Goal: Task Accomplishment & Management: Use online tool/utility

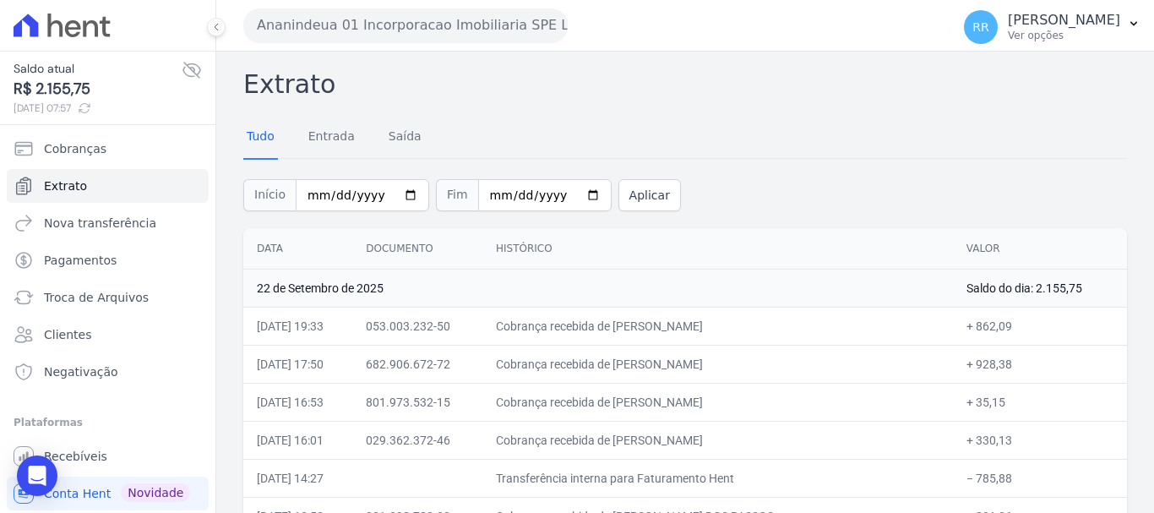
scroll to position [169, 0]
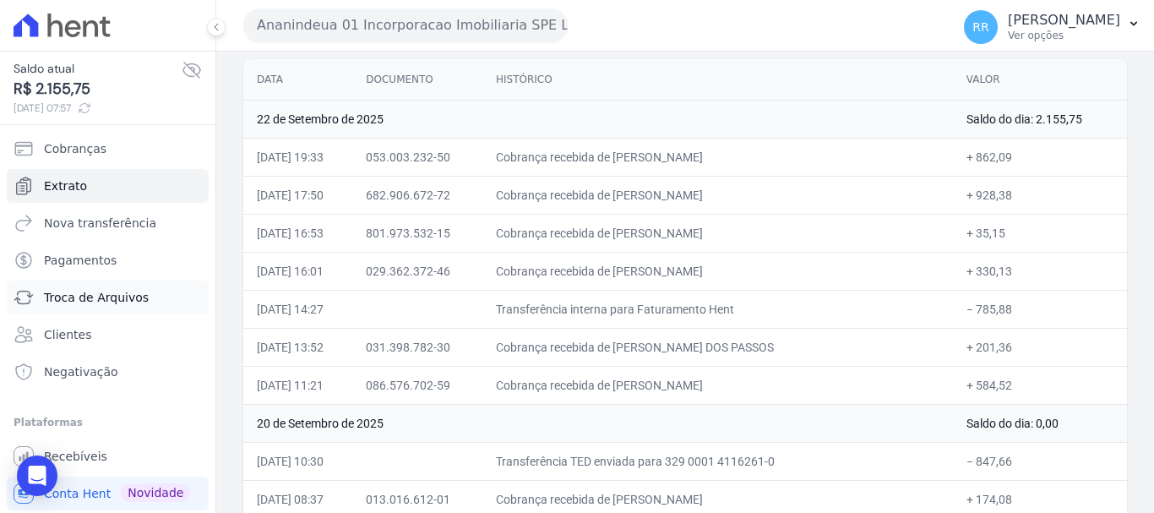
click at [93, 301] on span "Troca de Arquivos" at bounding box center [96, 297] width 105 height 17
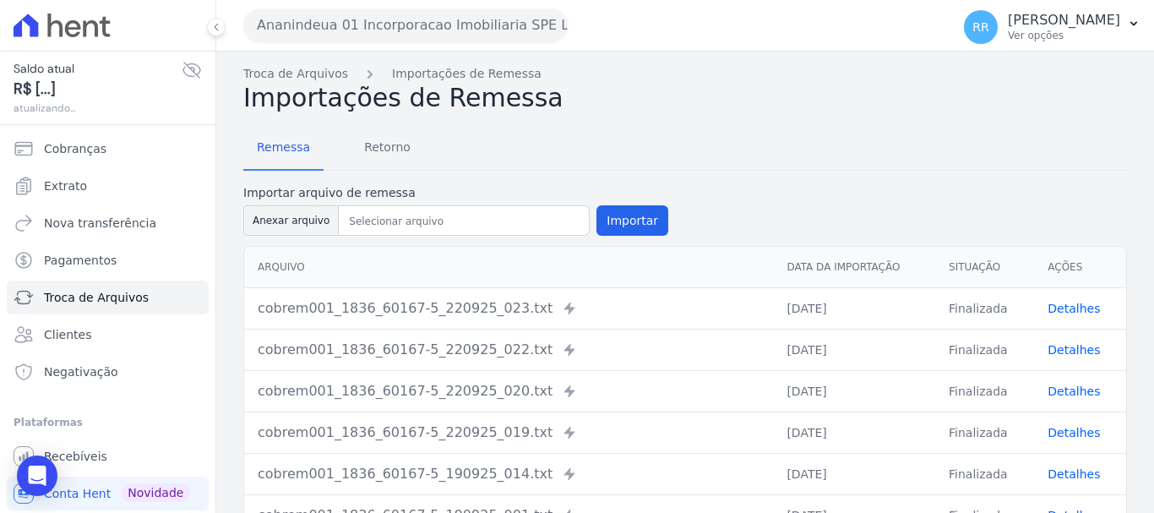
click at [449, 27] on button "Ananindeua 01 Incorporacao Imobiliaria SPE LTDA" at bounding box center [405, 25] width 324 height 34
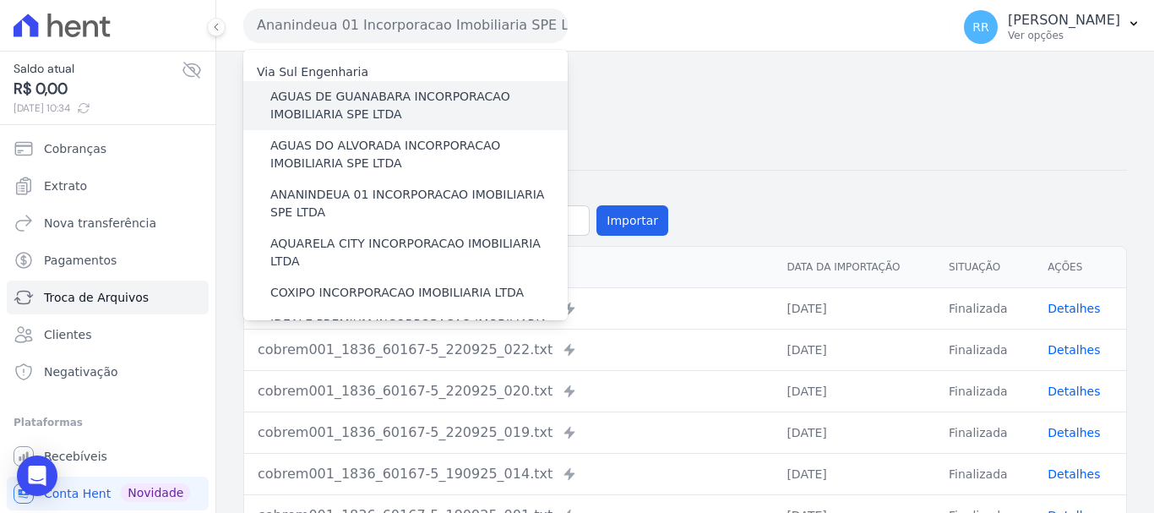
click at [315, 99] on label "AGUAS DE GUANABARA INCORPORACAO IMOBILIARIA SPE LTDA" at bounding box center [418, 105] width 297 height 35
click at [0, 0] on input "AGUAS DE GUANABARA INCORPORACAO IMOBILIARIA SPE LTDA" at bounding box center [0, 0] width 0 height 0
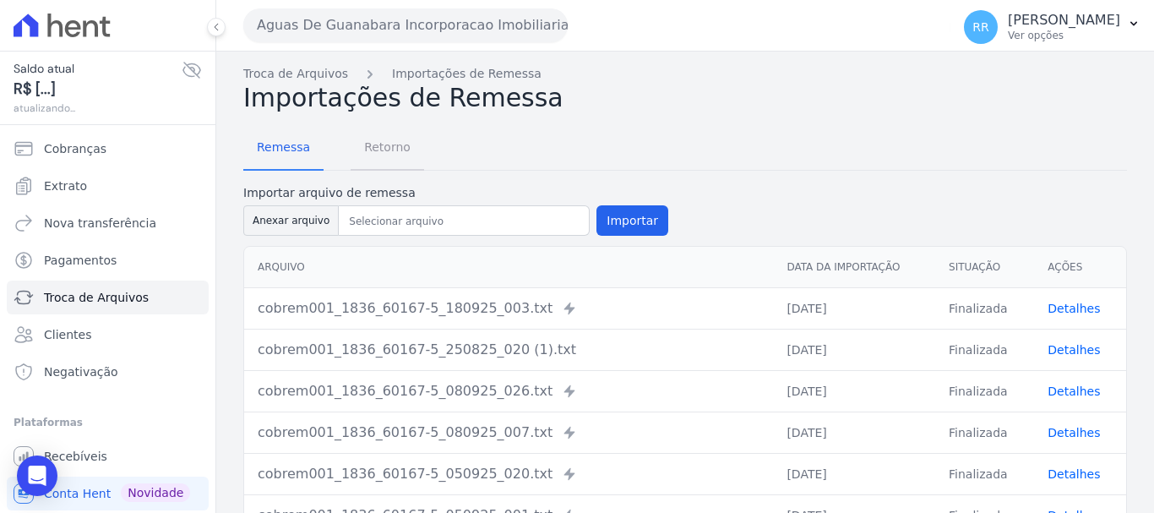
click at [369, 150] on span "Retorno" at bounding box center [387, 147] width 67 height 34
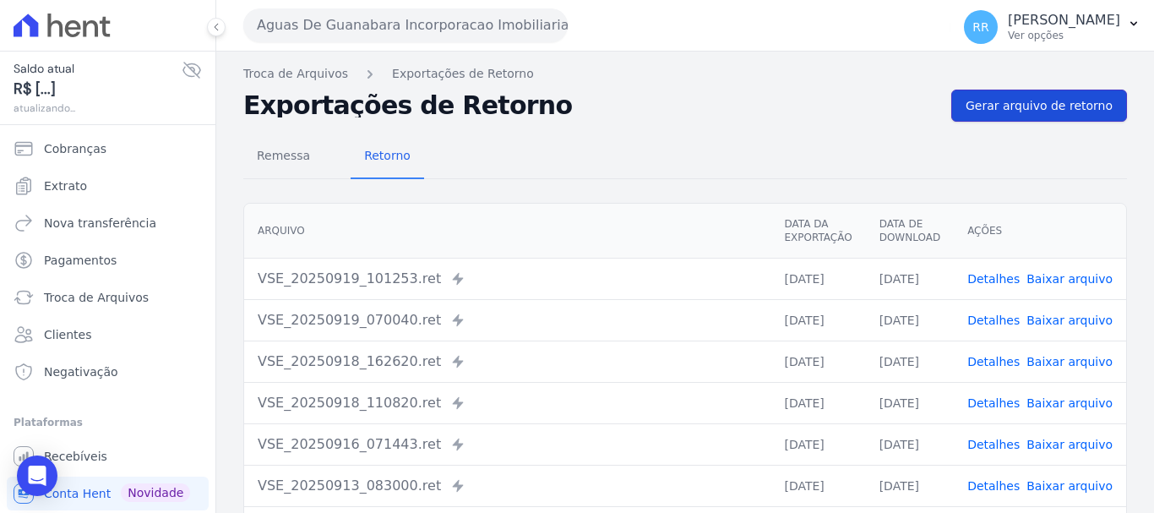
click at [1021, 99] on span "Gerar arquivo de retorno" at bounding box center [1038, 105] width 147 height 17
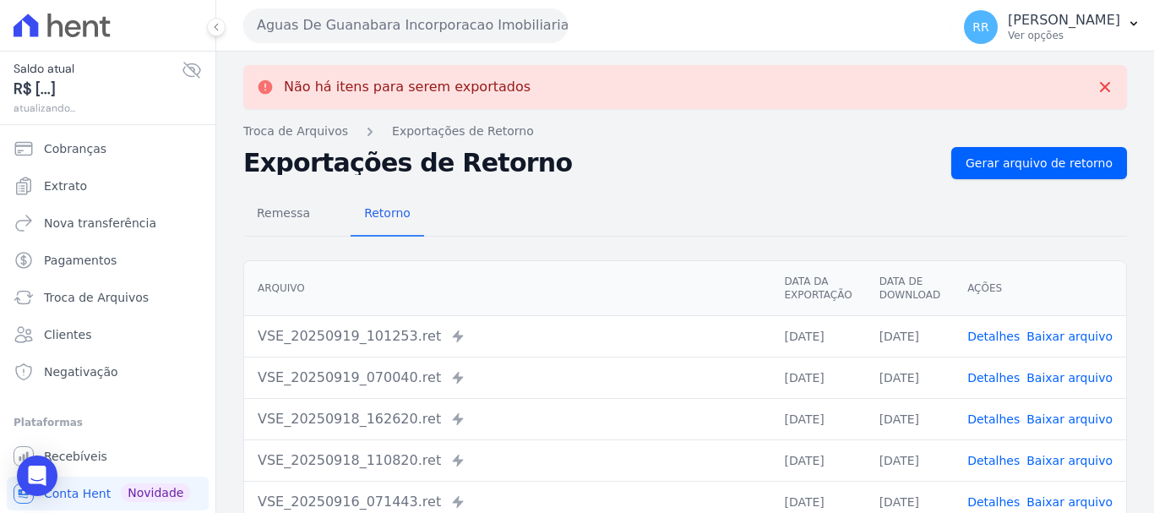
click at [460, 20] on button "Aguas De Guanabara Incorporacao Imobiliaria SPE LTDA" at bounding box center [405, 25] width 324 height 34
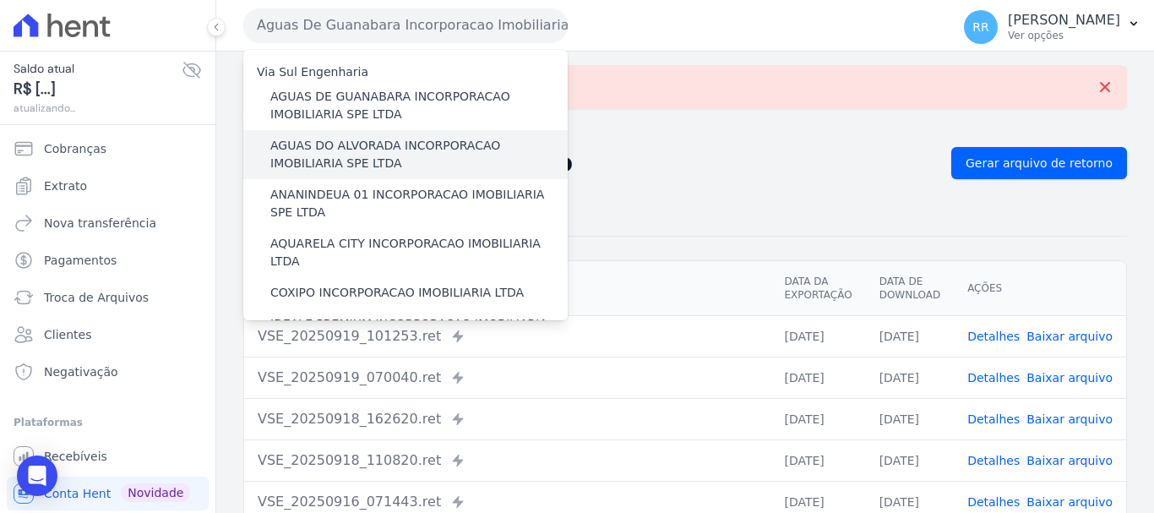
click at [405, 155] on label "AGUAS DO ALVORADA INCORPORACAO IMOBILIARIA SPE LTDA" at bounding box center [418, 154] width 297 height 35
click at [0, 0] on input "AGUAS DO ALVORADA INCORPORACAO IMOBILIARIA SPE LTDA" at bounding box center [0, 0] width 0 height 0
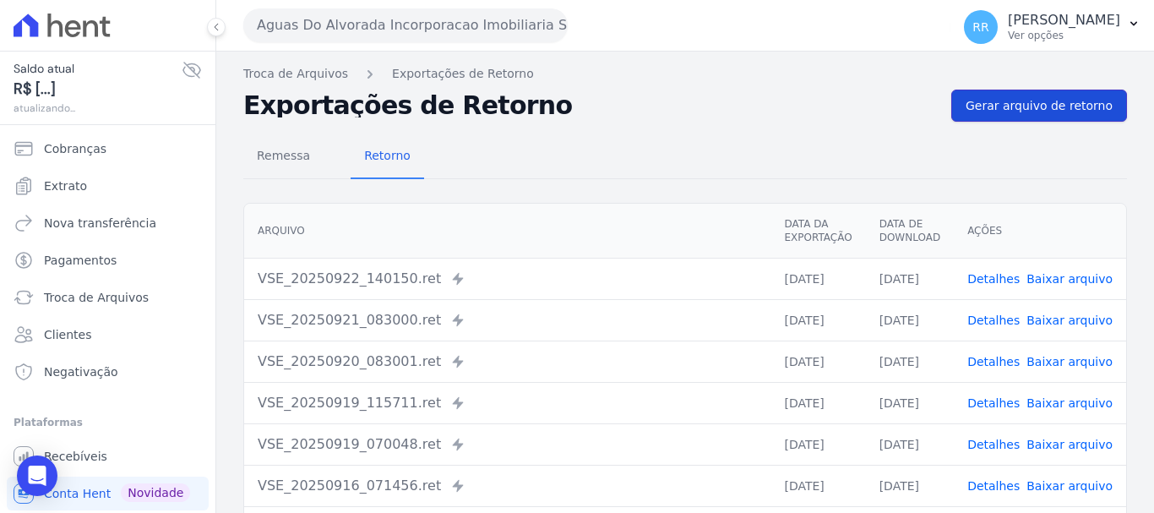
click at [1069, 107] on span "Gerar arquivo de retorno" at bounding box center [1038, 105] width 147 height 17
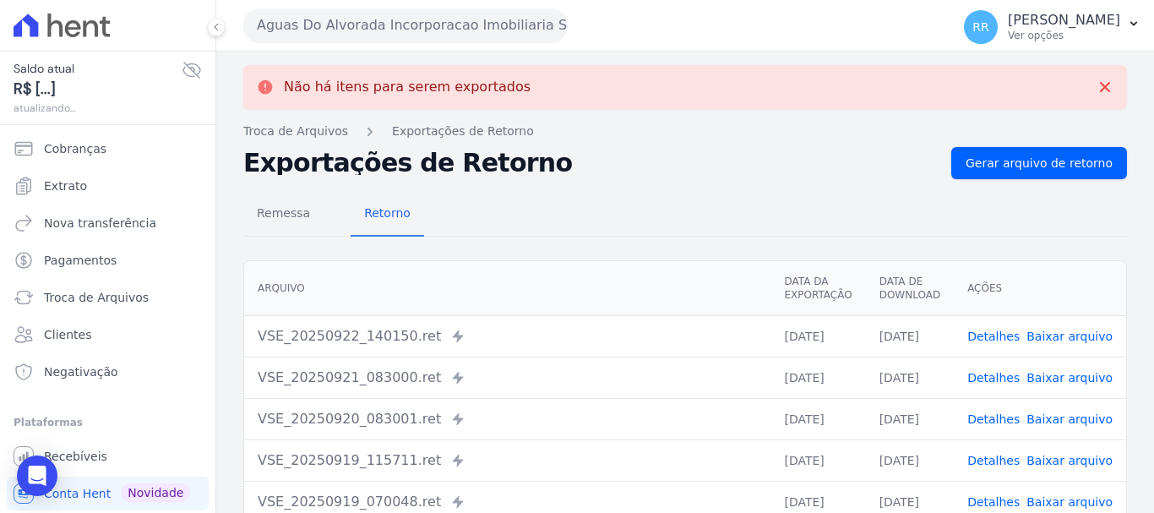
drag, startPoint x: 478, startPoint y: 15, endPoint x: 449, endPoint y: 63, distance: 56.5
click at [474, 20] on button "Aguas Do Alvorada Incorporacao Imobiliaria SPE LTDA" at bounding box center [405, 25] width 324 height 34
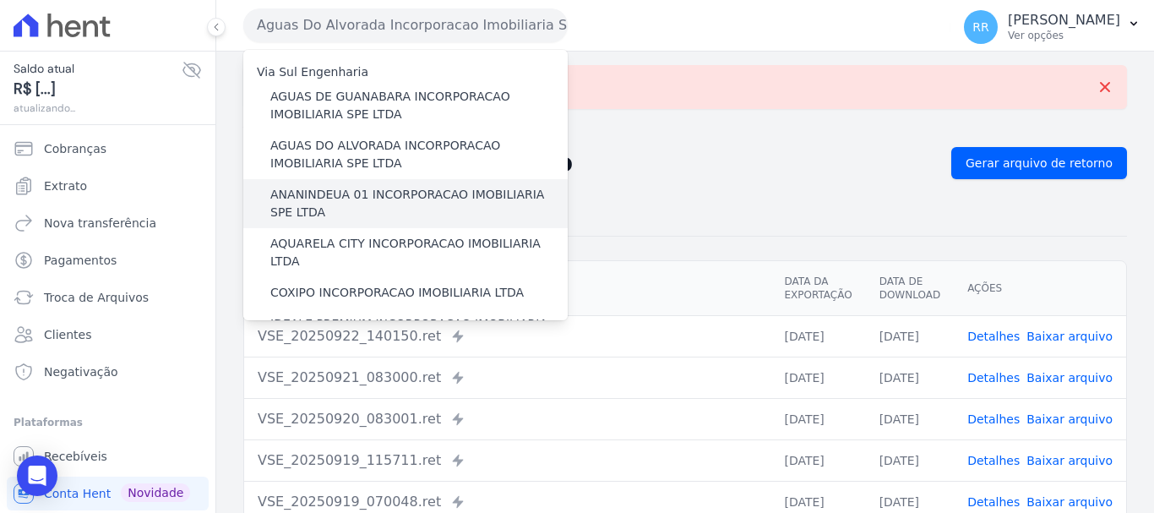
click at [352, 197] on label "ANANINDEUA 01 INCORPORACAO IMOBILIARIA SPE LTDA" at bounding box center [418, 203] width 297 height 35
click at [0, 0] on input "ANANINDEUA 01 INCORPORACAO IMOBILIARIA SPE LTDA" at bounding box center [0, 0] width 0 height 0
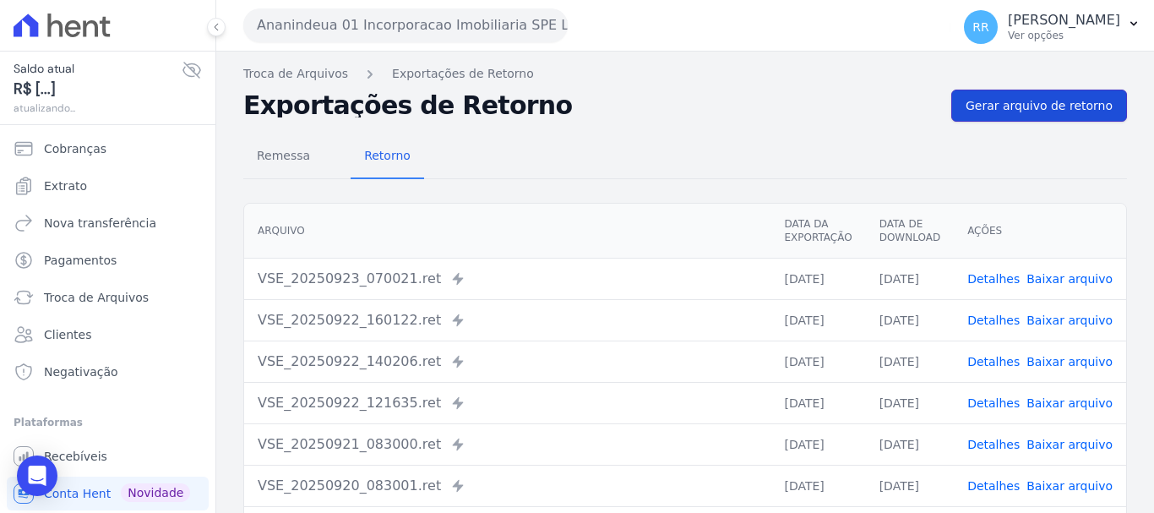
click at [1030, 118] on link "Gerar arquivo de retorno" at bounding box center [1039, 106] width 176 height 32
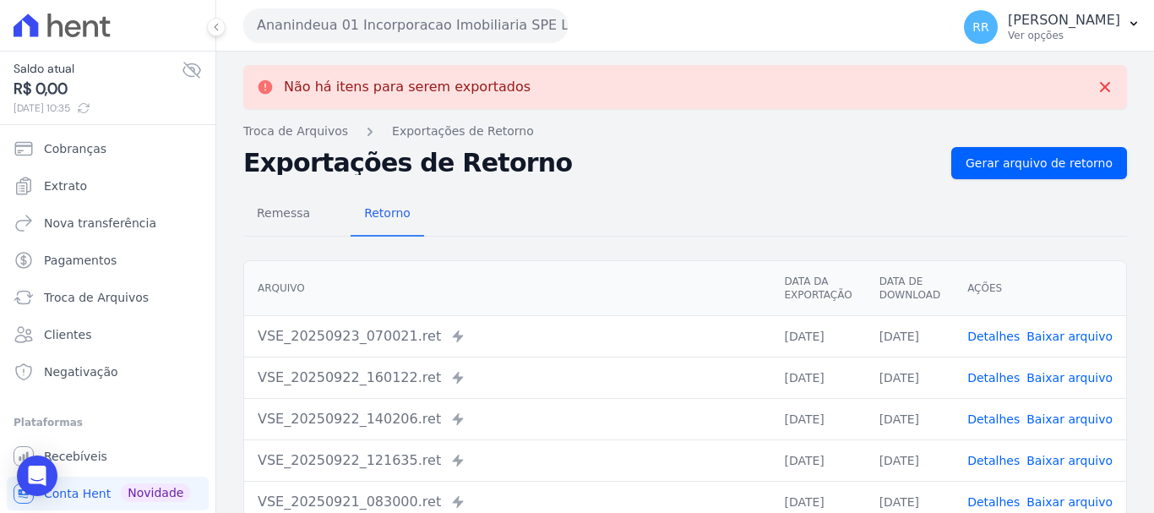
click at [444, 28] on button "Ananindeua 01 Incorporacao Imobiliaria SPE LTDA" at bounding box center [405, 25] width 324 height 34
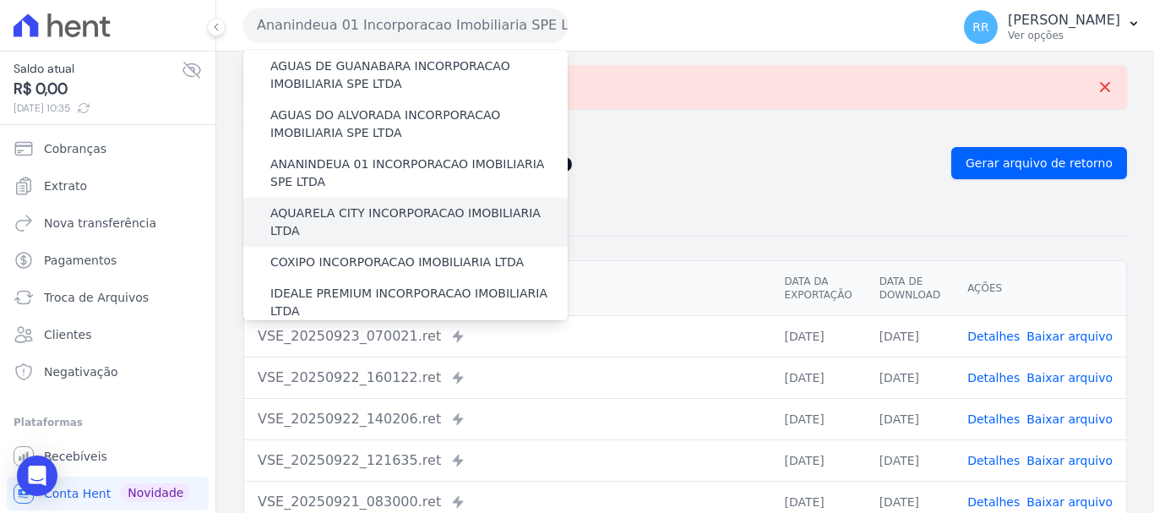
scroll to position [84, 0]
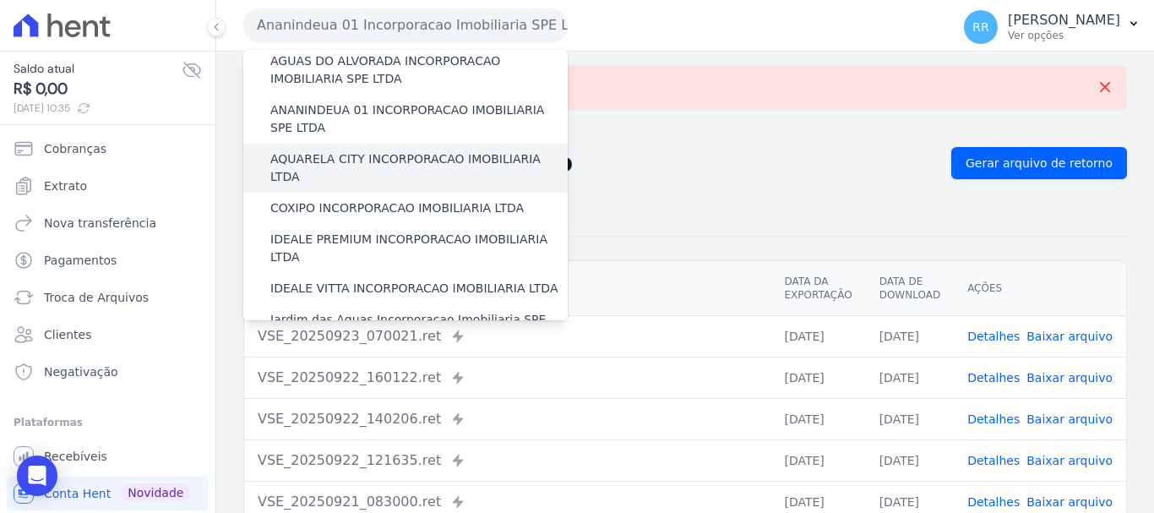
click at [356, 161] on label "AQUARELA CITY INCORPORACAO IMOBILIARIA LTDA" at bounding box center [418, 167] width 297 height 35
click at [0, 0] on input "AQUARELA CITY INCORPORACAO IMOBILIARIA LTDA" at bounding box center [0, 0] width 0 height 0
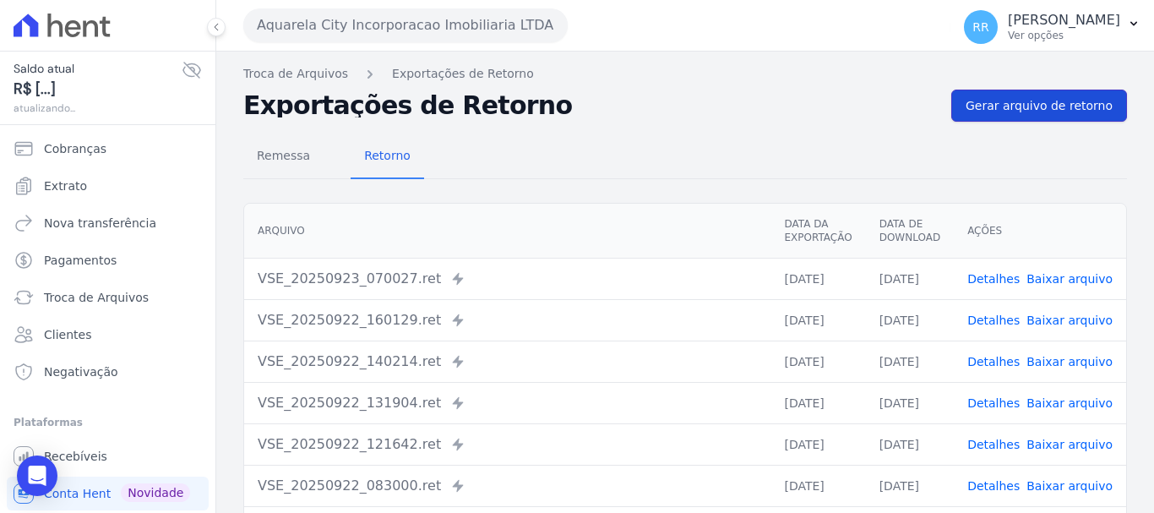
click at [1005, 115] on link "Gerar arquivo de retorno" at bounding box center [1039, 106] width 176 height 32
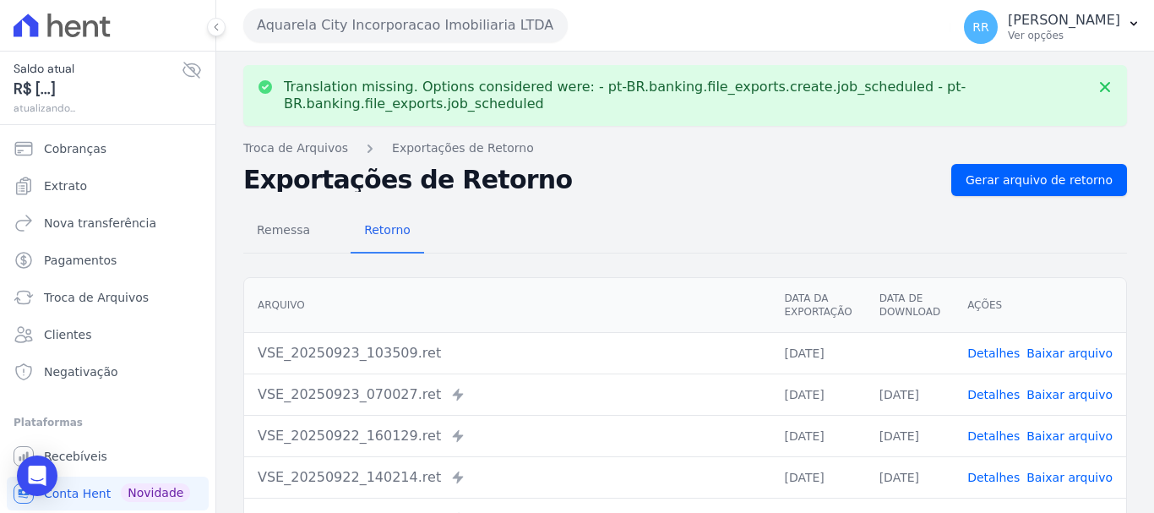
drag, startPoint x: 1058, startPoint y: 354, endPoint x: 979, endPoint y: 312, distance: 89.2
click at [1057, 355] on link "Baixar arquivo" at bounding box center [1069, 353] width 86 height 14
click at [367, 23] on button "Aquarela City Incorporacao Imobiliaria LTDA" at bounding box center [405, 25] width 324 height 34
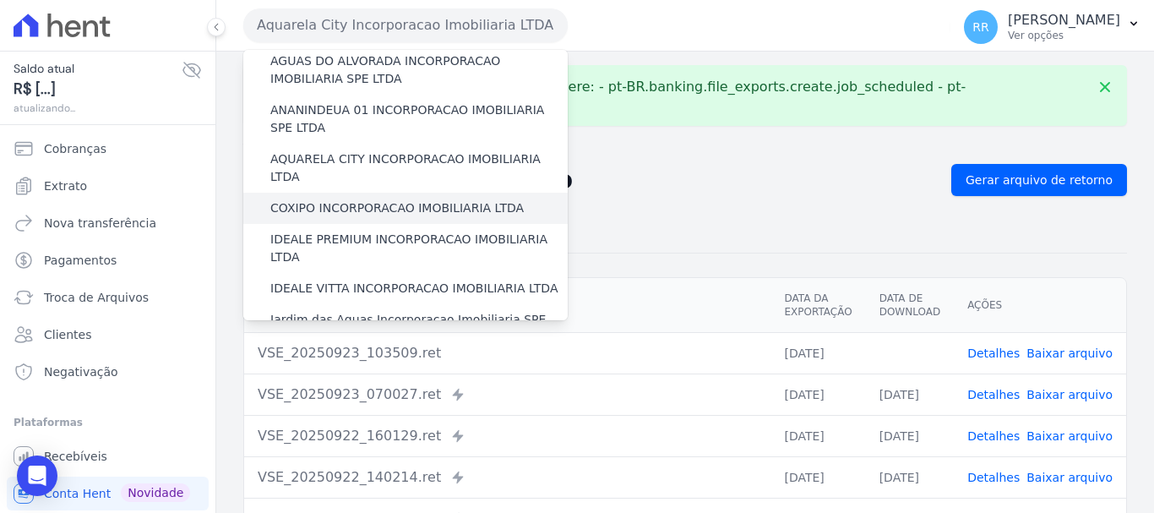
click at [365, 199] on label "COXIPO INCORPORACAO IMOBILIARIA LTDA" at bounding box center [396, 208] width 253 height 18
click at [0, 0] on input "COXIPO INCORPORACAO IMOBILIARIA LTDA" at bounding box center [0, 0] width 0 height 0
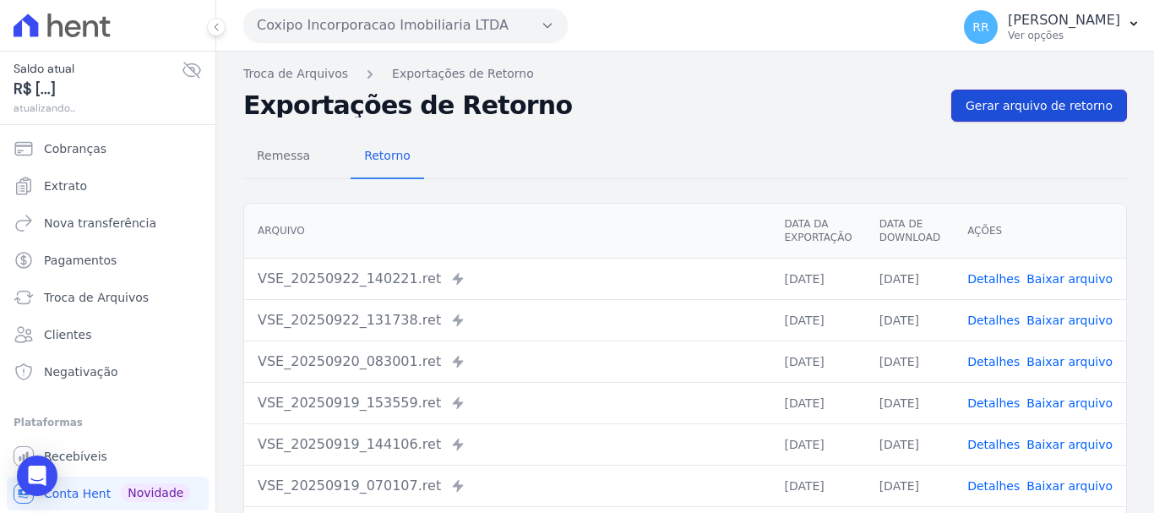
click at [1044, 109] on span "Gerar arquivo de retorno" at bounding box center [1038, 105] width 147 height 17
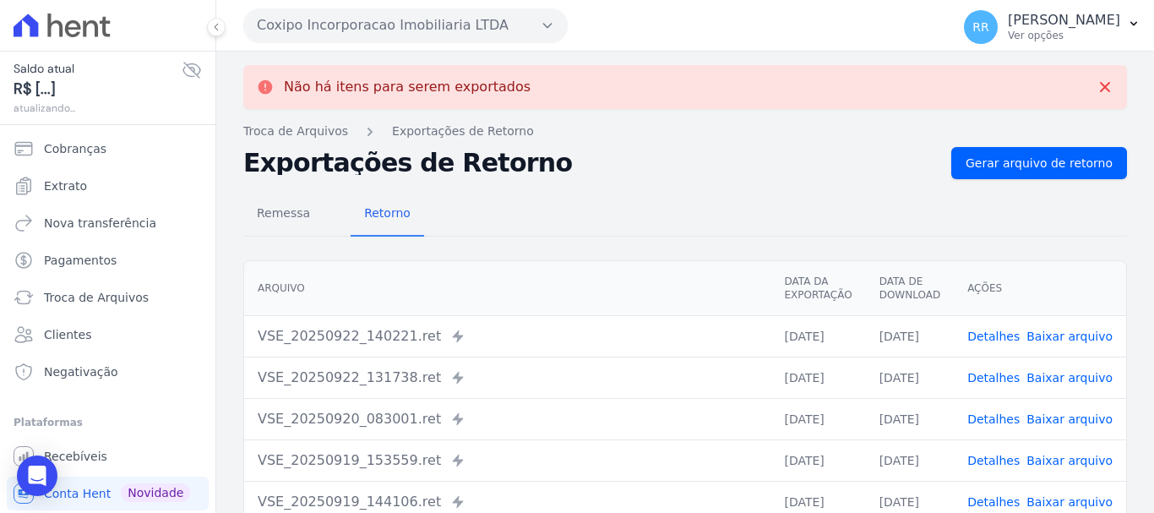
click at [434, 19] on button "Coxipo Incorporacao Imobiliaria LTDA" at bounding box center [405, 25] width 324 height 34
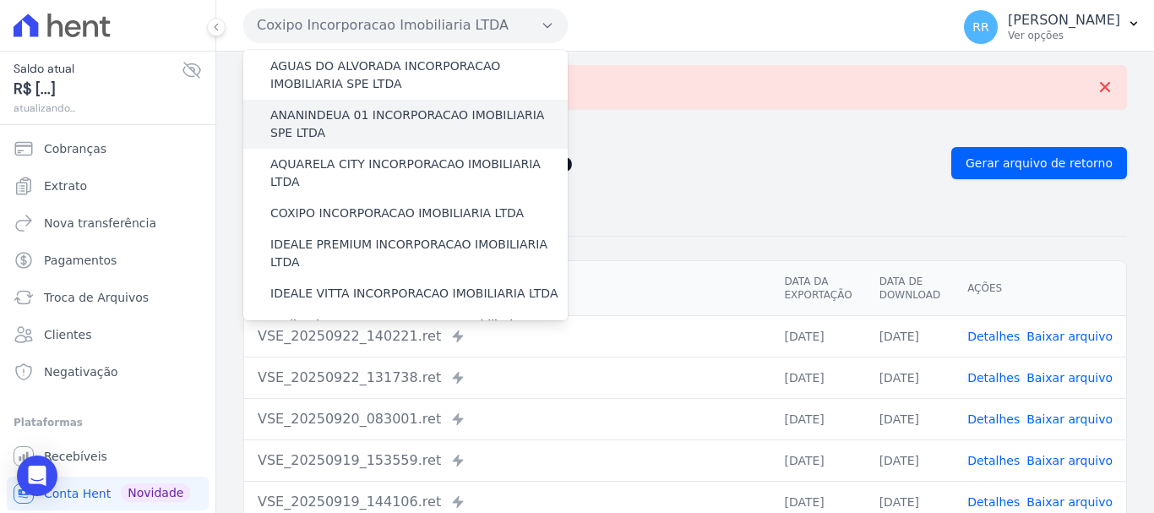
scroll to position [169, 0]
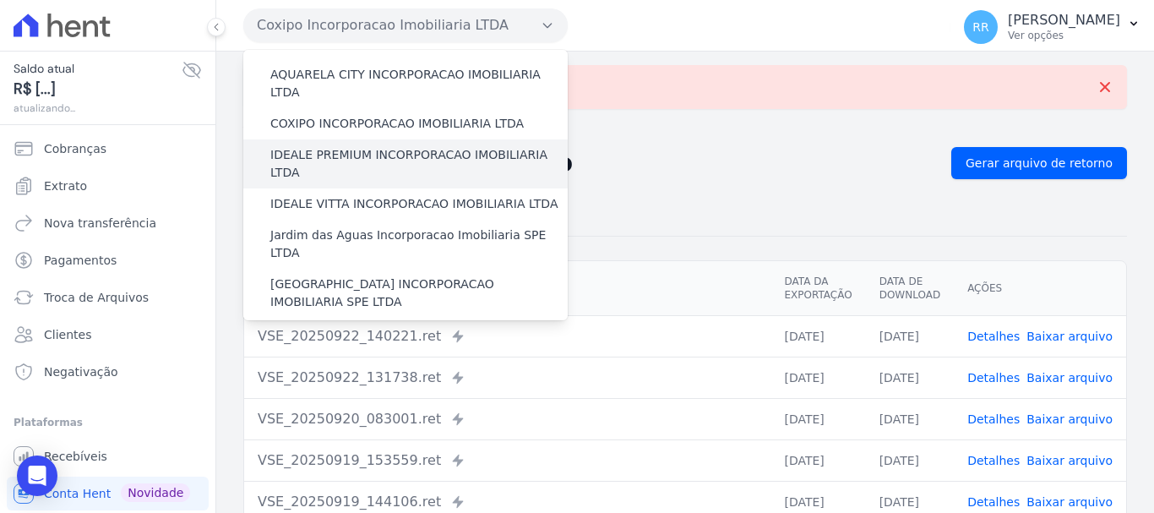
click at [376, 146] on label "IDEALE PREMIUM INCORPORACAO IMOBILIARIA LTDA" at bounding box center [418, 163] width 297 height 35
click at [0, 0] on input "IDEALE PREMIUM INCORPORACAO IMOBILIARIA LTDA" at bounding box center [0, 0] width 0 height 0
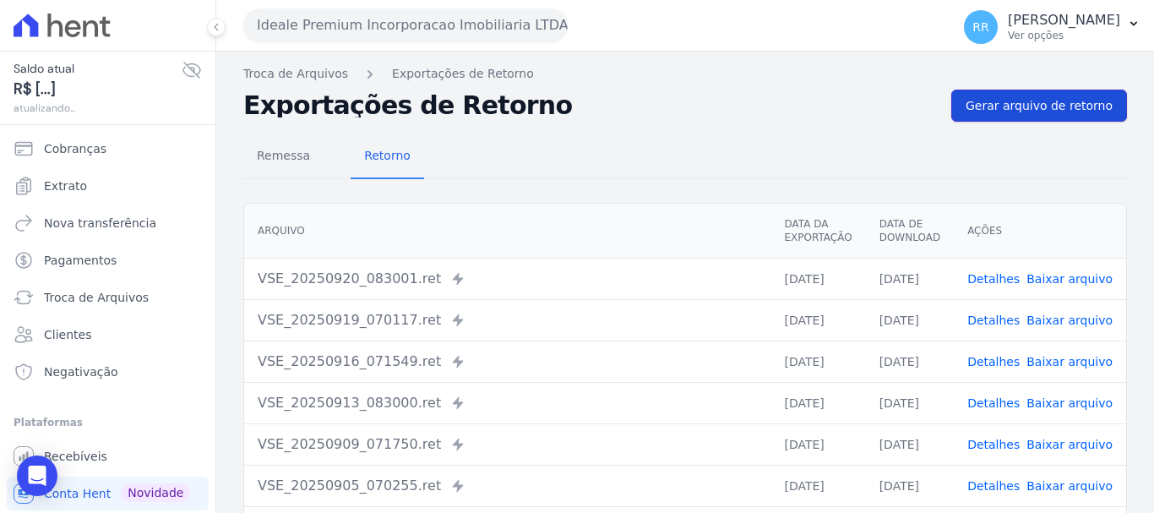
click at [1051, 116] on link "Gerar arquivo de retorno" at bounding box center [1039, 106] width 176 height 32
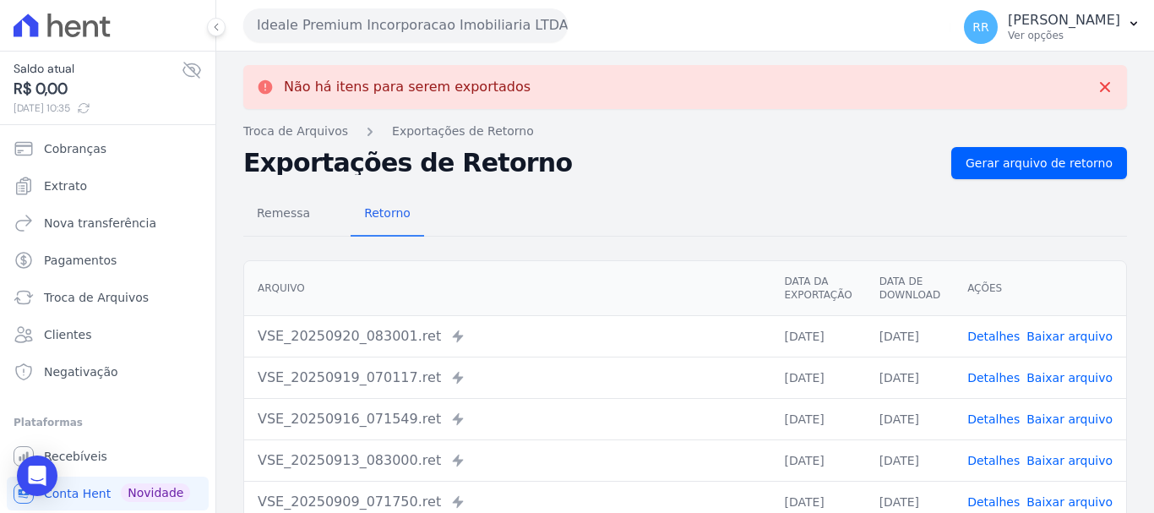
click at [383, 18] on button "Ideale Premium Incorporacao Imobiliaria LTDA" at bounding box center [405, 25] width 324 height 34
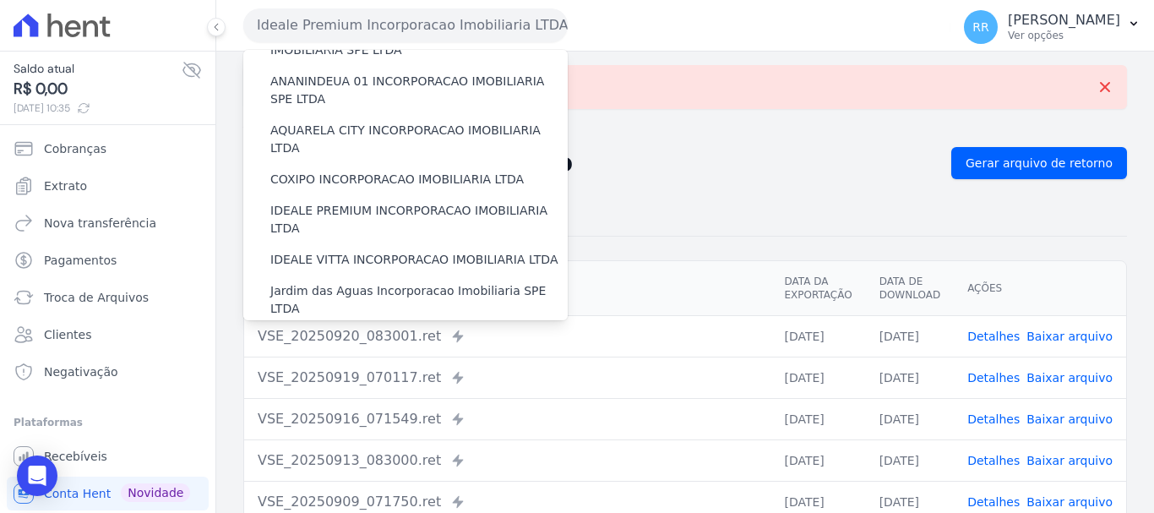
scroll to position [253, 0]
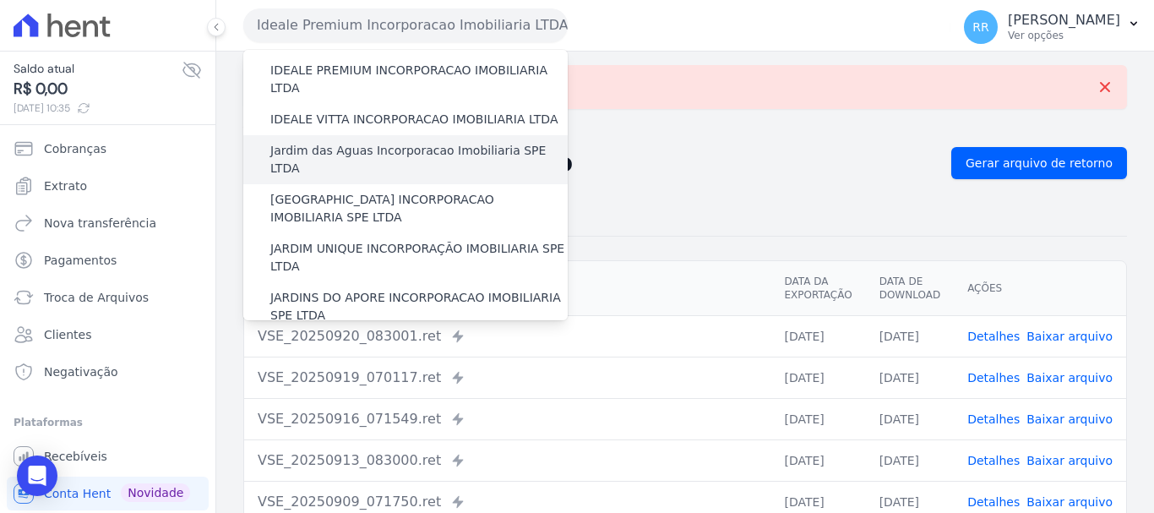
click at [356, 135] on div "Jardim das Aguas Incorporacao Imobiliaria SPE LTDA" at bounding box center [405, 159] width 324 height 49
click at [357, 142] on label "Jardim das Aguas Incorporacao Imobiliaria SPE LTDA" at bounding box center [418, 159] width 297 height 35
click at [0, 0] on input "Jardim das Aguas Incorporacao Imobiliaria SPE LTDA" at bounding box center [0, 0] width 0 height 0
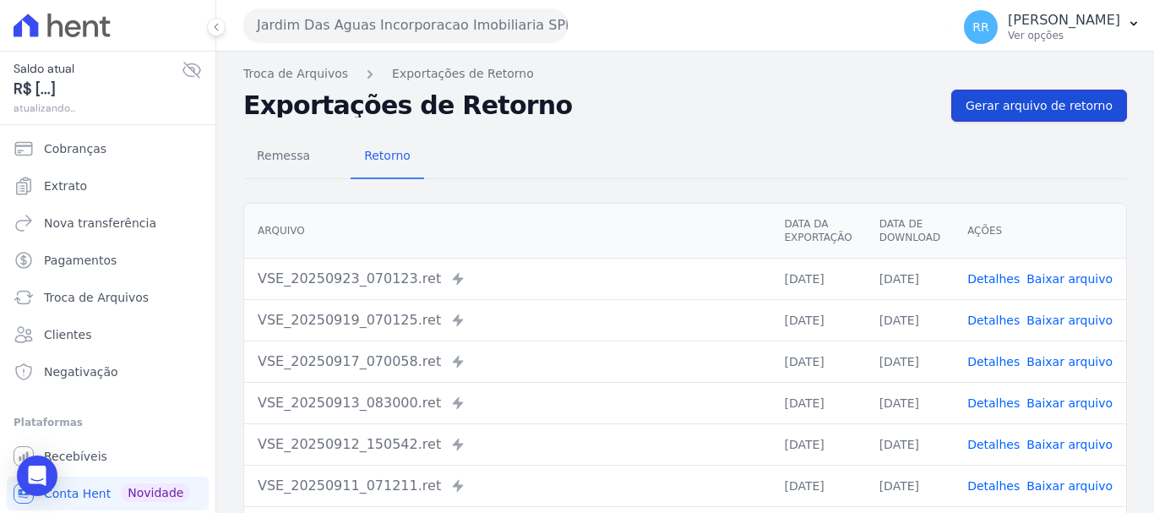
click at [1037, 108] on span "Gerar arquivo de retorno" at bounding box center [1038, 105] width 147 height 17
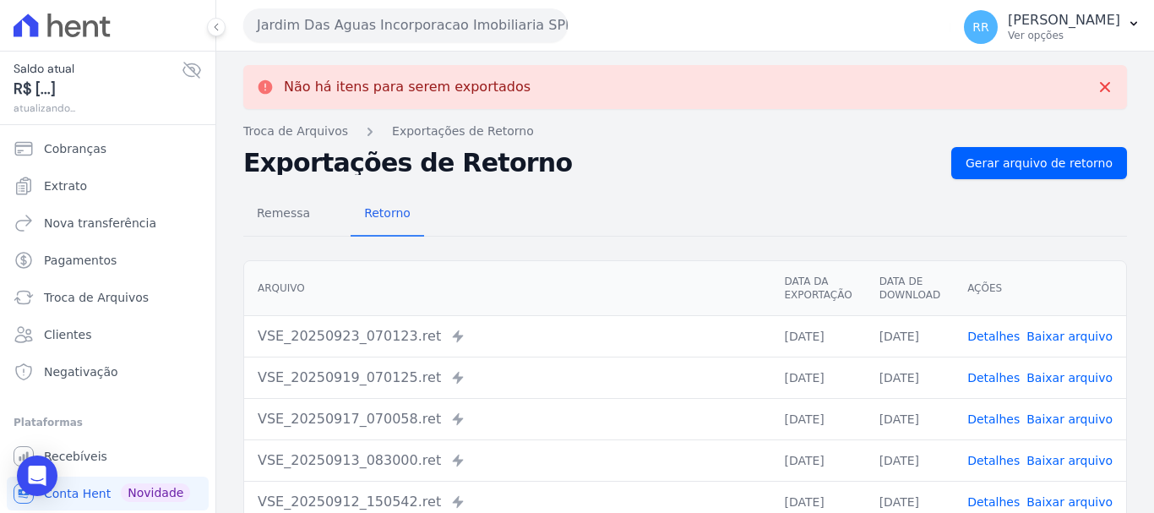
click at [522, 14] on button "Jardim Das Aguas Incorporacao Imobiliaria SPE LTDA" at bounding box center [405, 25] width 324 height 34
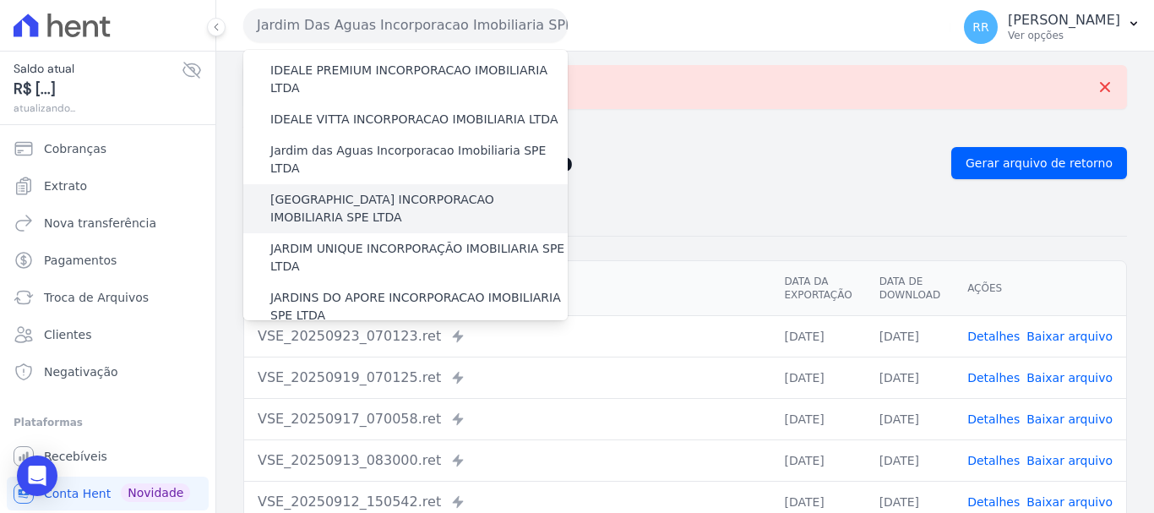
click at [366, 191] on label "[GEOGRAPHIC_DATA] INCORPORACAO IMOBILIARIA SPE LTDA" at bounding box center [418, 208] width 297 height 35
click at [0, 0] on input "[GEOGRAPHIC_DATA] INCORPORACAO IMOBILIARIA SPE LTDA" at bounding box center [0, 0] width 0 height 0
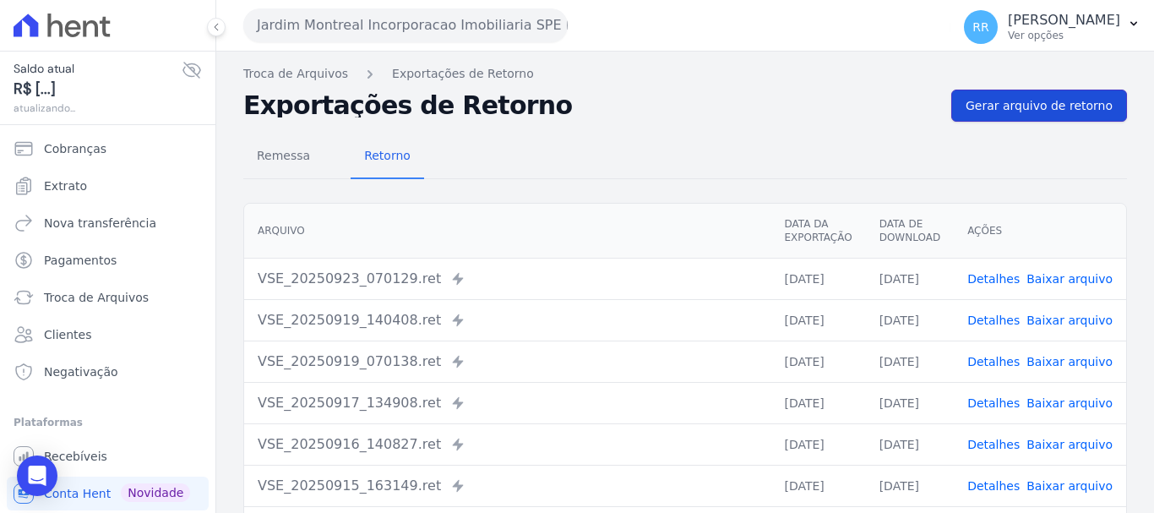
click at [1046, 106] on span "Gerar arquivo de retorno" at bounding box center [1038, 105] width 147 height 17
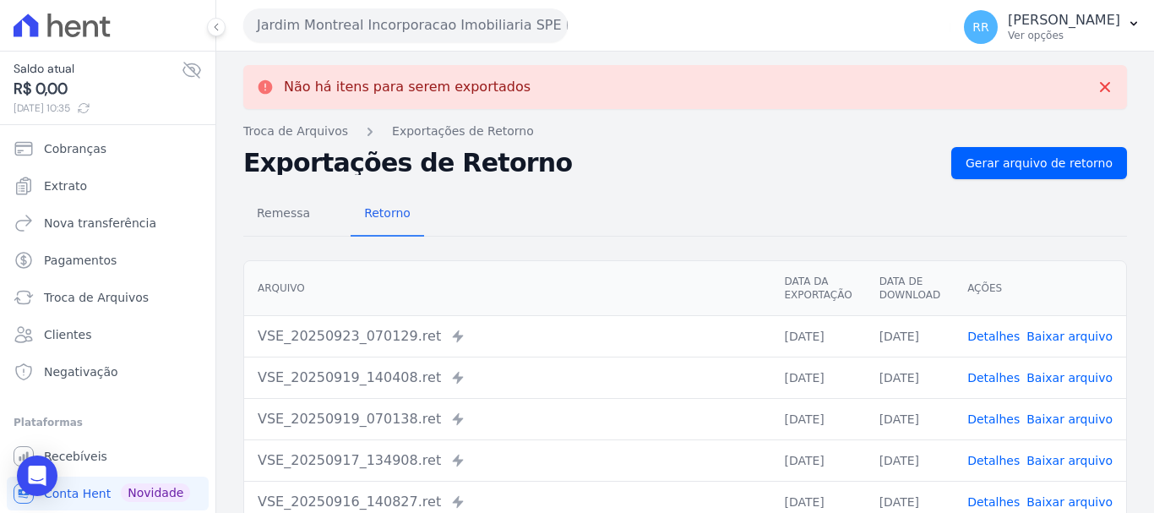
click at [382, 15] on button "Jardim Montreal Incorporacao Imobiliaria SPE LTDA" at bounding box center [405, 25] width 324 height 34
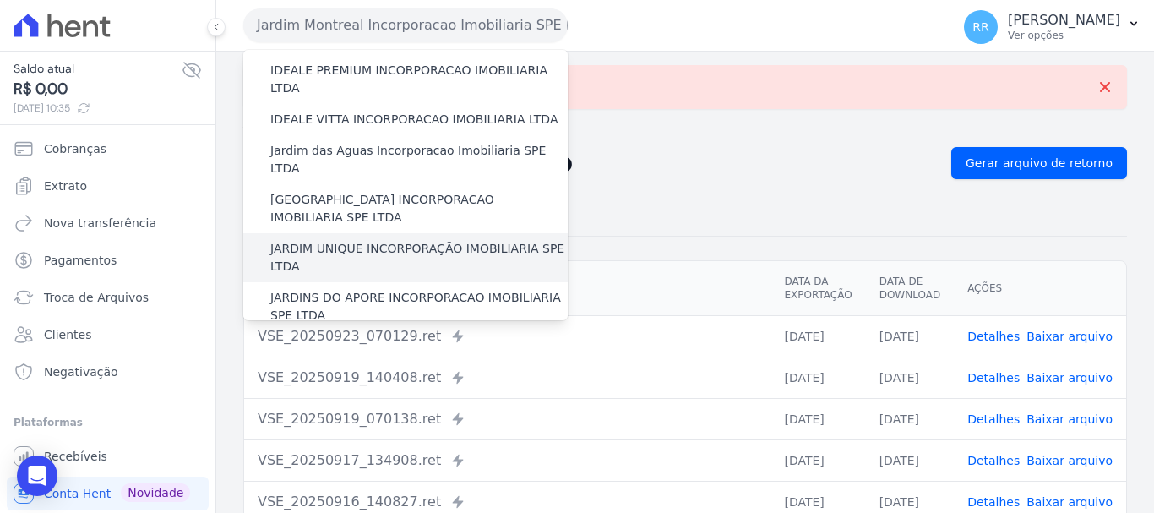
click at [376, 233] on div "JARDIM UNIQUE INCORPORAÇÃO IMOBILIARIA SPE LTDA" at bounding box center [405, 257] width 324 height 49
click at [364, 240] on label "JARDIM UNIQUE INCORPORAÇÃO IMOBILIARIA SPE LTDA" at bounding box center [418, 257] width 297 height 35
click at [0, 0] on input "JARDIM UNIQUE INCORPORAÇÃO IMOBILIARIA SPE LTDA" at bounding box center [0, 0] width 0 height 0
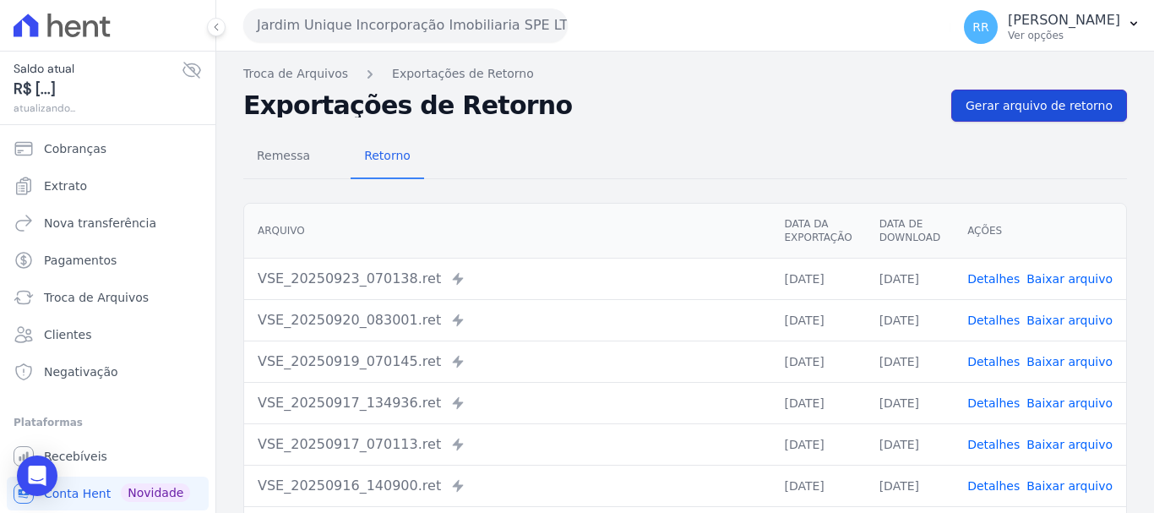
click at [1014, 108] on span "Gerar arquivo de retorno" at bounding box center [1038, 105] width 147 height 17
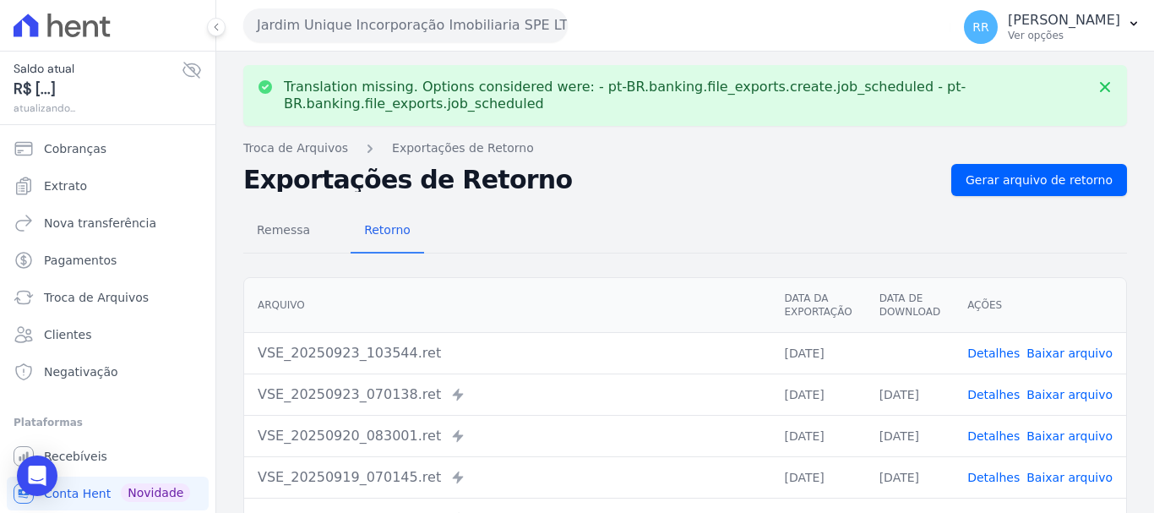
click at [1083, 354] on link "Baixar arquivo" at bounding box center [1069, 353] width 86 height 14
click at [438, 14] on button "Jardim Unique Incorporação Imobiliaria SPE LTDA" at bounding box center [405, 25] width 324 height 34
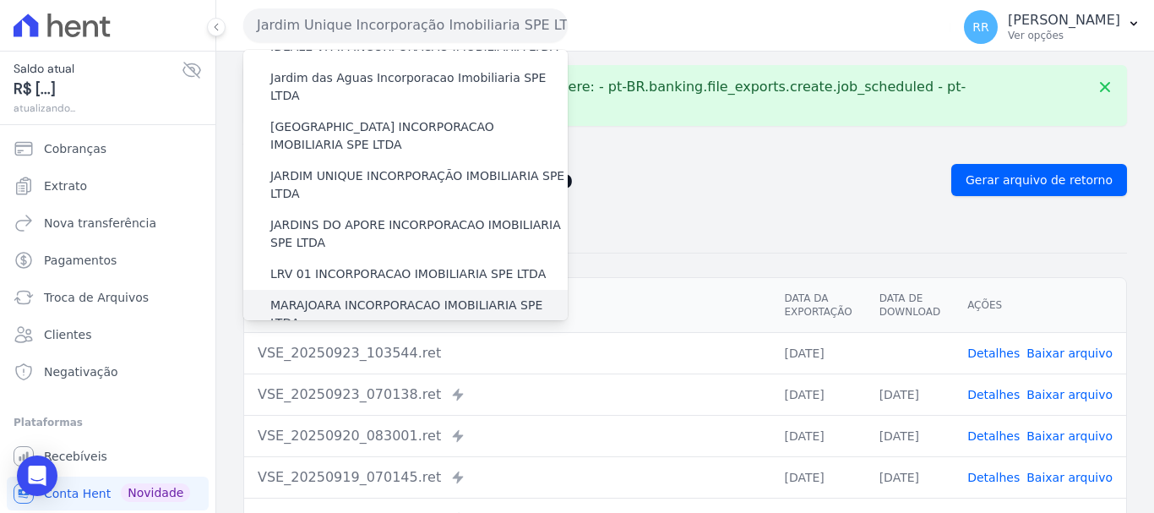
scroll to position [338, 0]
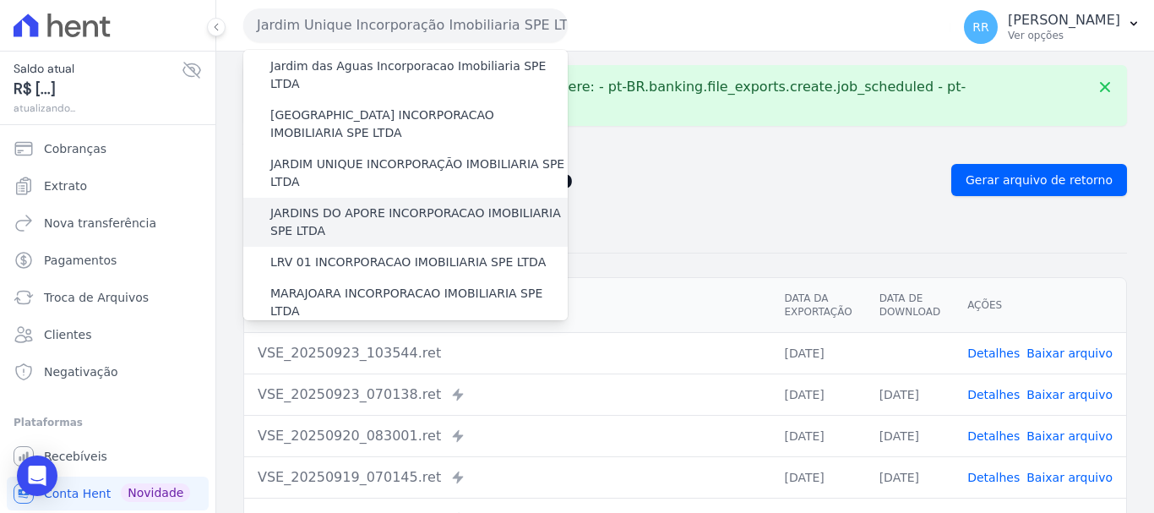
click at [356, 204] on label "JARDINS DO APORE INCORPORACAO IMOBILIARIA SPE LTDA" at bounding box center [418, 221] width 297 height 35
click at [0, 0] on input "JARDINS DO APORE INCORPORACAO IMOBILIARIA SPE LTDA" at bounding box center [0, 0] width 0 height 0
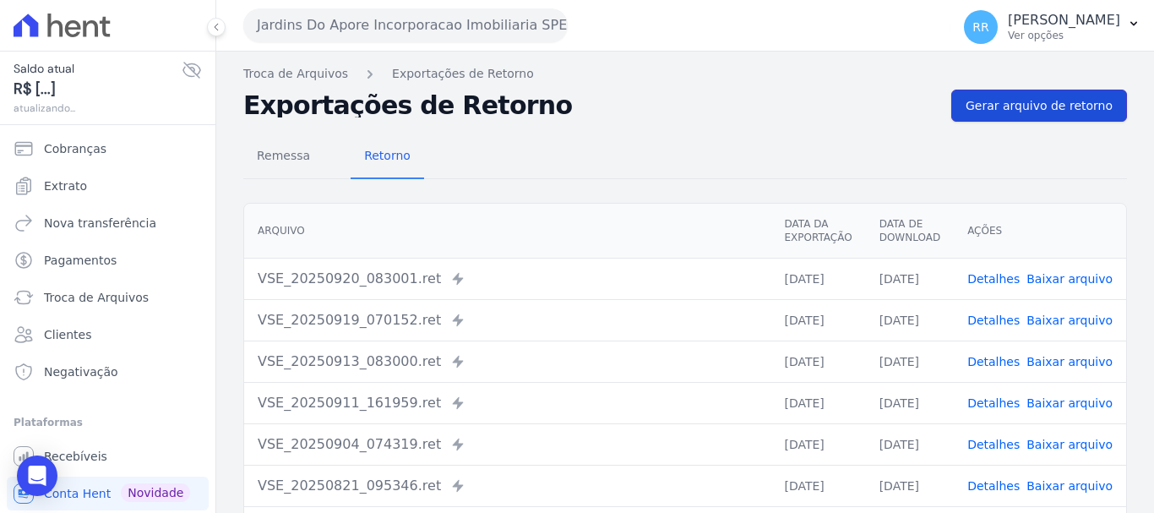
click at [1021, 118] on link "Gerar arquivo de retorno" at bounding box center [1039, 106] width 176 height 32
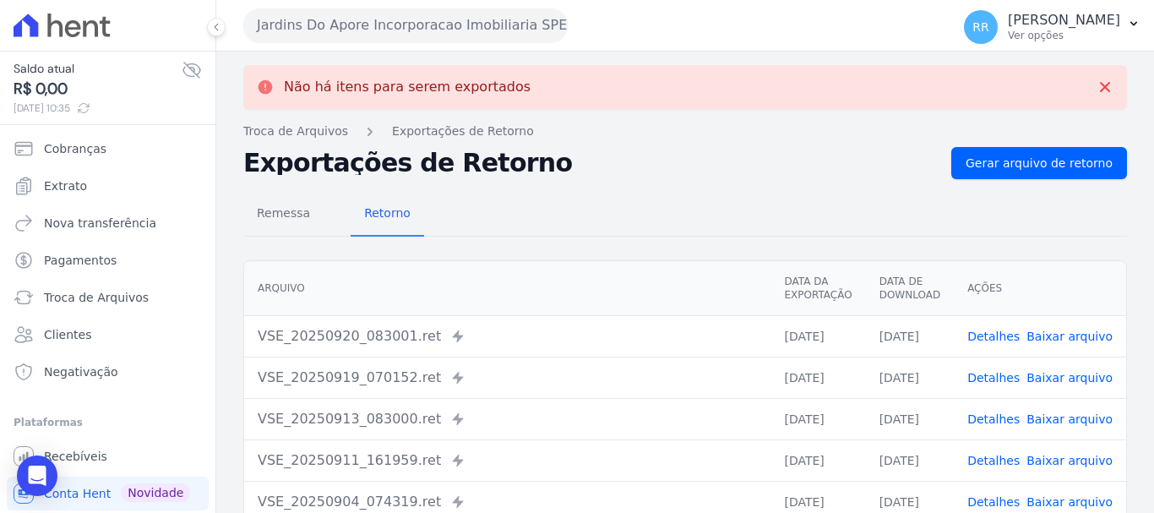
click at [454, 23] on button "Jardins Do Apore Incorporacao Imobiliaria SPE LTDA" at bounding box center [405, 25] width 324 height 34
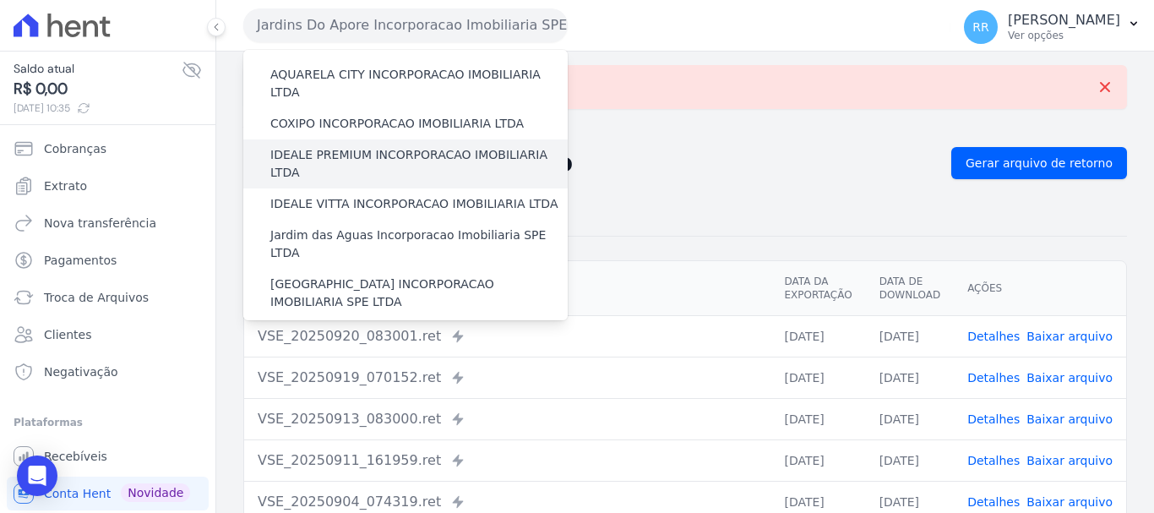
scroll to position [253, 0]
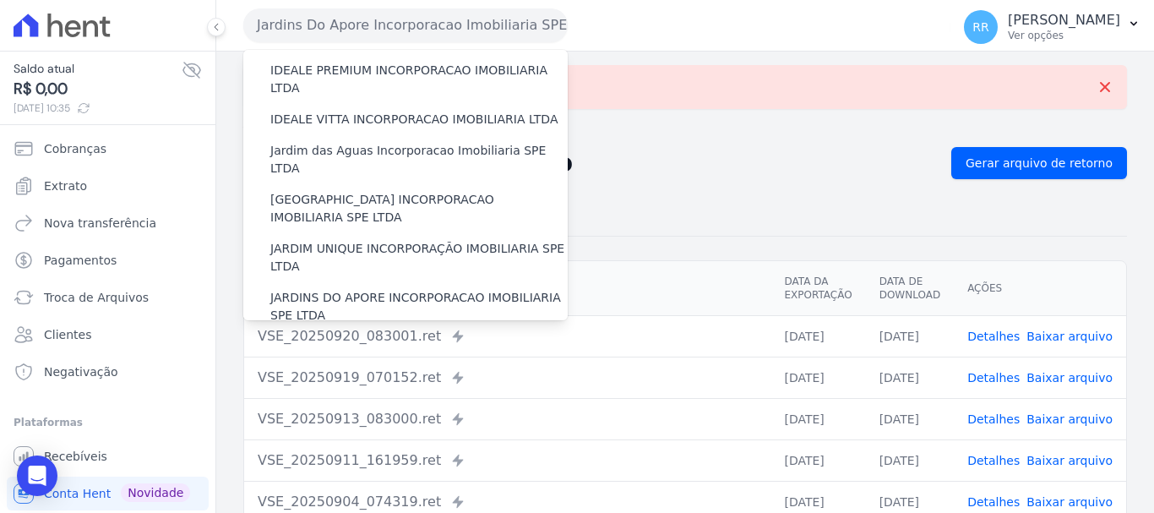
click at [418, 338] on label "LRV 01 INCORPORACAO IMOBILIARIA SPE LTDA" at bounding box center [407, 347] width 275 height 18
click at [0, 0] on input "LRV 01 INCORPORACAO IMOBILIARIA SPE LTDA" at bounding box center [0, 0] width 0 height 0
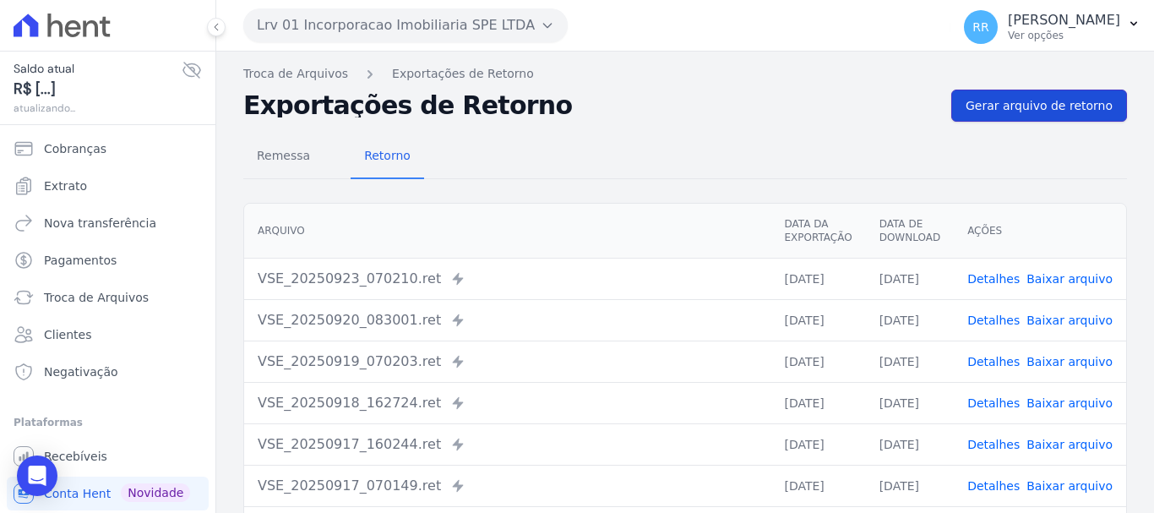
click at [1042, 112] on span "Gerar arquivo de retorno" at bounding box center [1038, 105] width 147 height 17
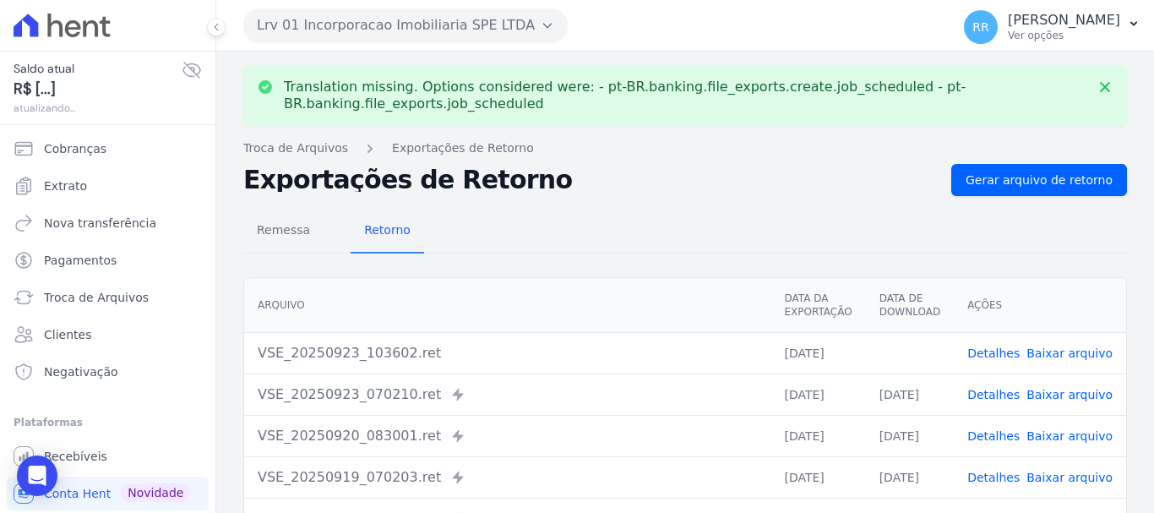
click at [1077, 351] on link "Baixar arquivo" at bounding box center [1069, 353] width 86 height 14
click at [409, 11] on button "Lrv 01 Incorporacao Imobiliaria SPE LTDA" at bounding box center [405, 25] width 324 height 34
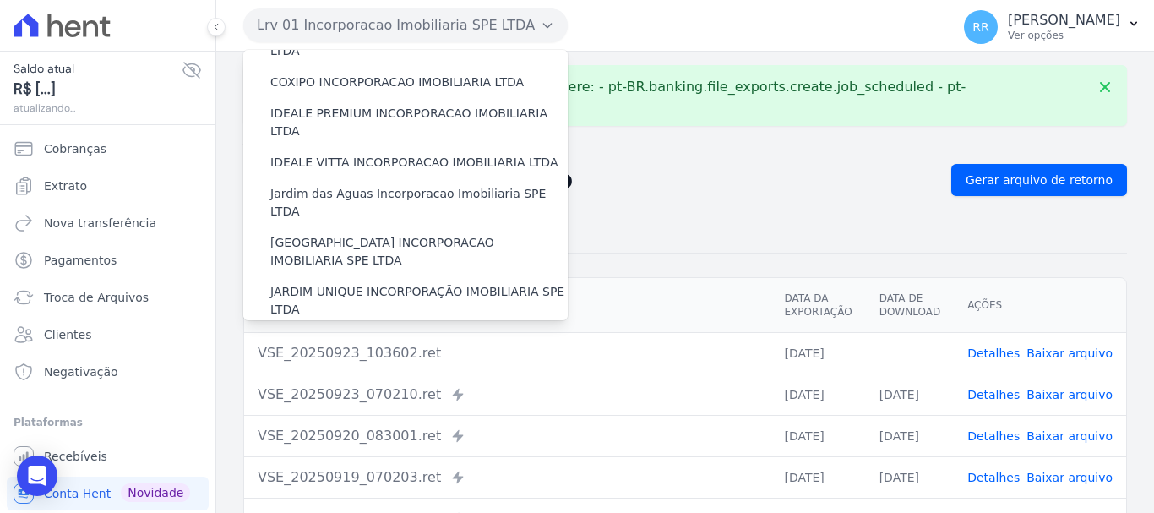
scroll to position [338, 0]
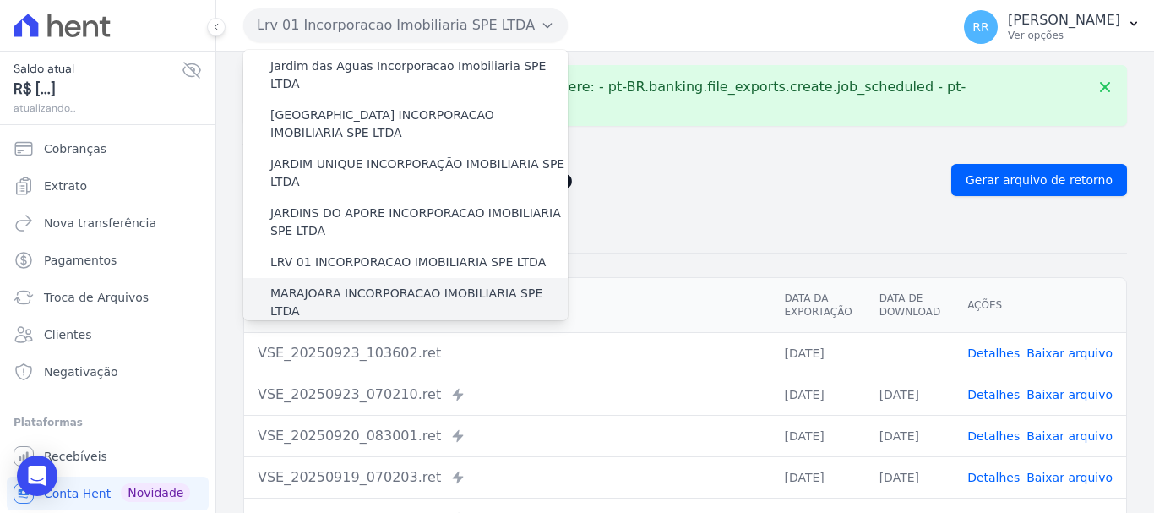
click at [380, 285] on label "MARAJOARA INCORPORACAO IMOBILIARIA SPE LTDA" at bounding box center [418, 302] width 297 height 35
click at [0, 0] on input "MARAJOARA INCORPORACAO IMOBILIARIA SPE LTDA" at bounding box center [0, 0] width 0 height 0
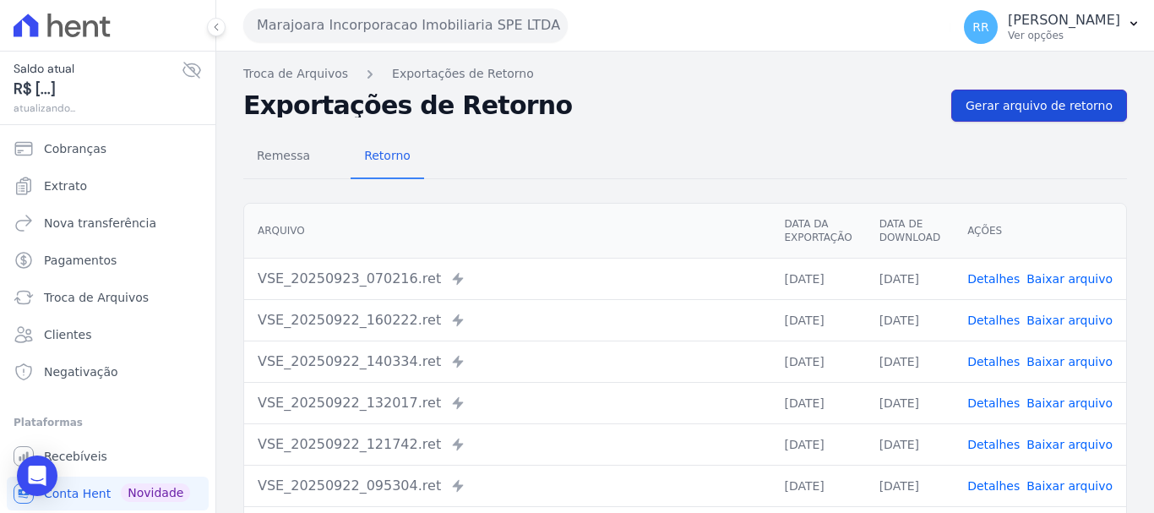
click at [1042, 106] on span "Gerar arquivo de retorno" at bounding box center [1038, 105] width 147 height 17
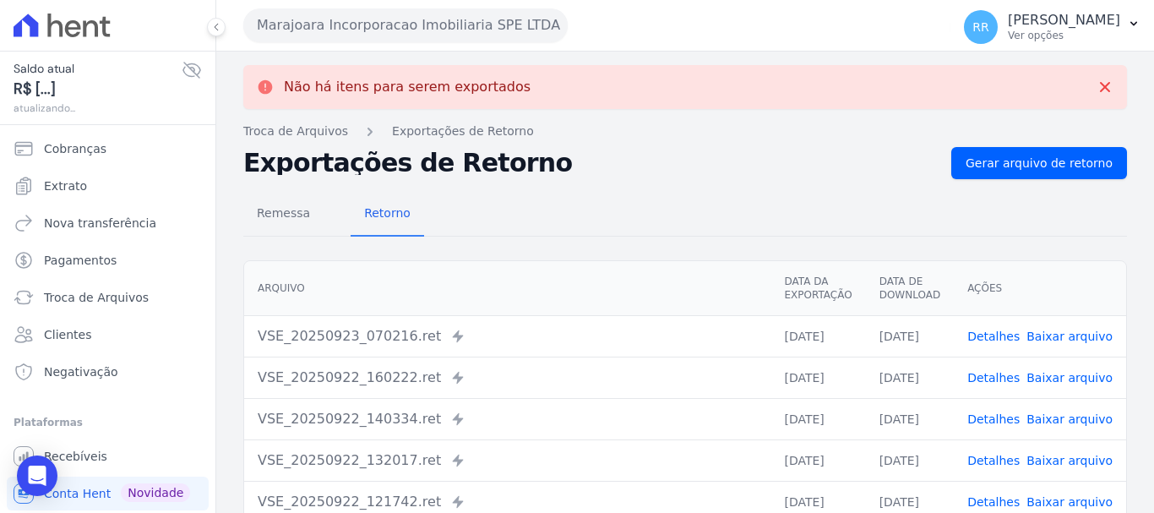
click at [357, 22] on button "Marajoara Incorporacao Imobiliaria SPE LTDA" at bounding box center [405, 25] width 324 height 34
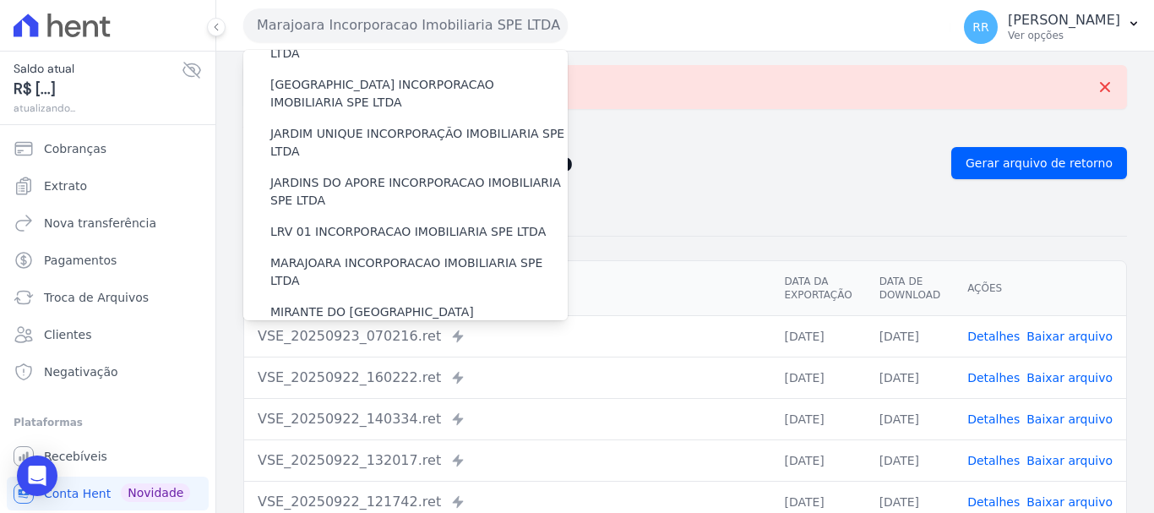
scroll to position [422, 0]
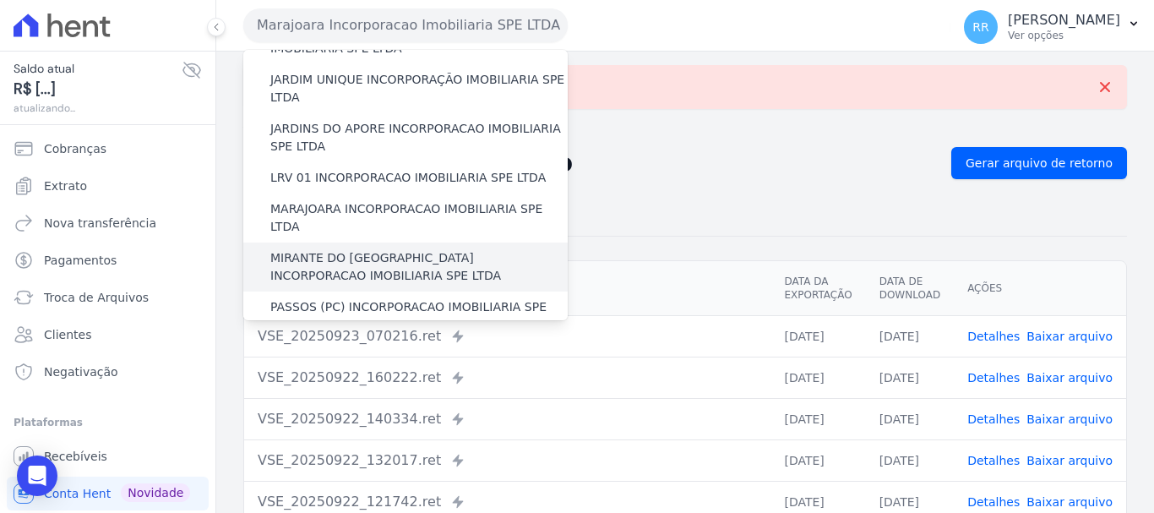
click at [366, 249] on label "MIRANTE DO [GEOGRAPHIC_DATA] INCORPORACAO IMOBILIARIA SPE LTDA" at bounding box center [418, 266] width 297 height 35
click at [0, 0] on input "MIRANTE DO [GEOGRAPHIC_DATA] INCORPORACAO IMOBILIARIA SPE LTDA" at bounding box center [0, 0] width 0 height 0
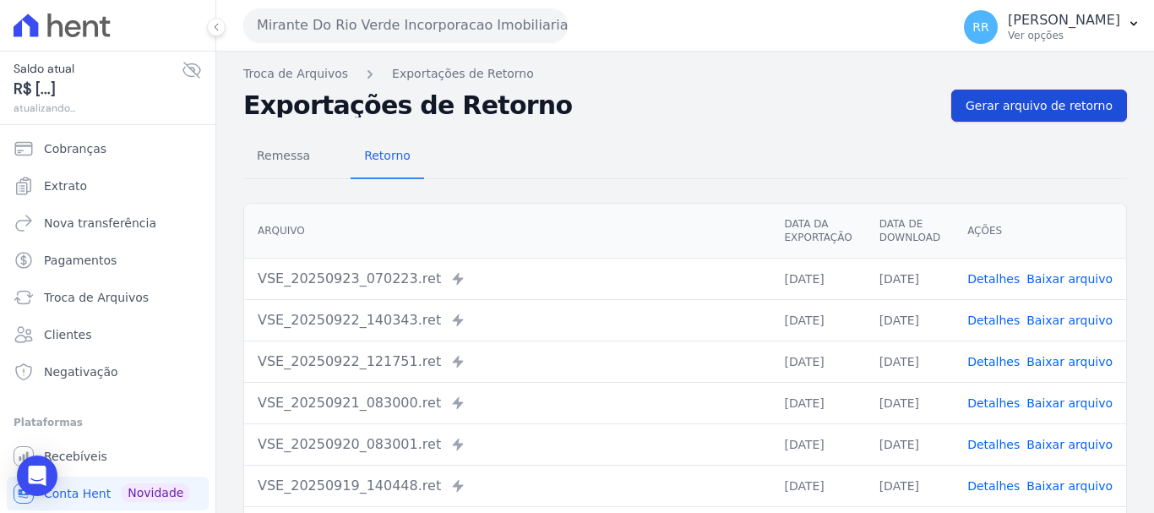
click at [1038, 116] on link "Gerar arquivo de retorno" at bounding box center [1039, 106] width 176 height 32
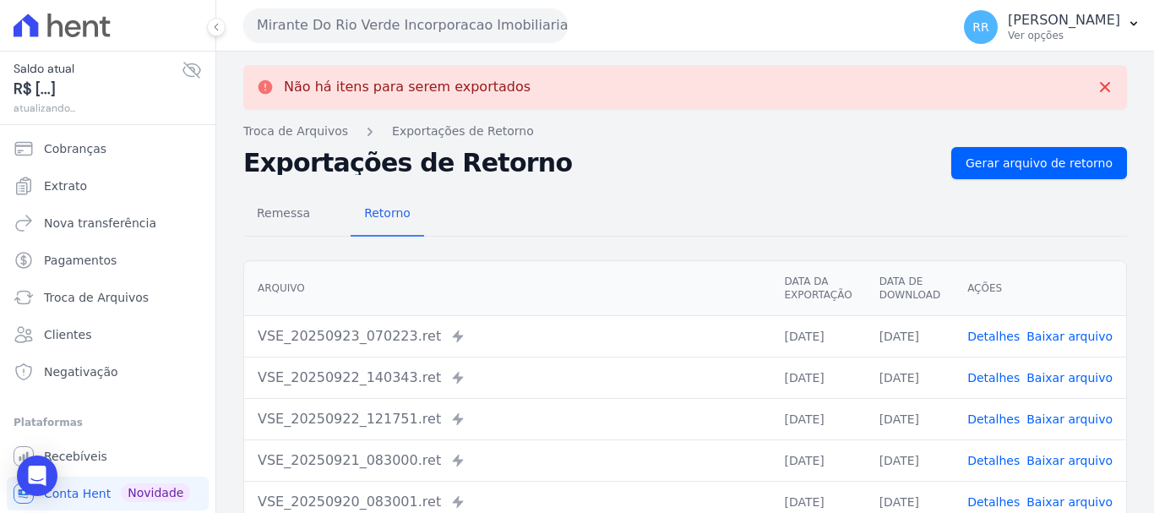
click at [448, 25] on button "Mirante Do Rio Verde Incorporacao Imobiliaria SPE LTDA" at bounding box center [405, 25] width 324 height 34
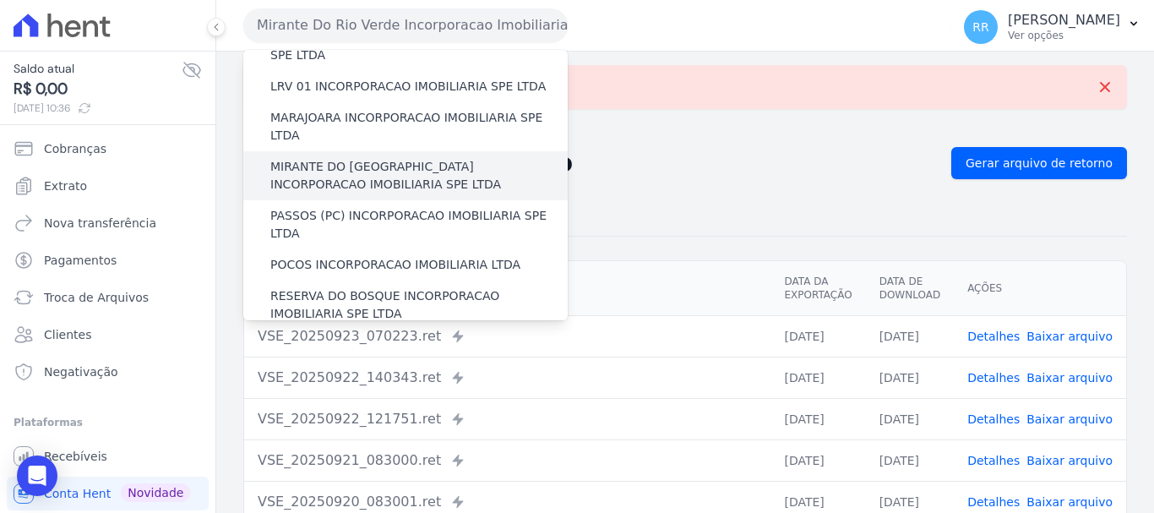
scroll to position [484, 0]
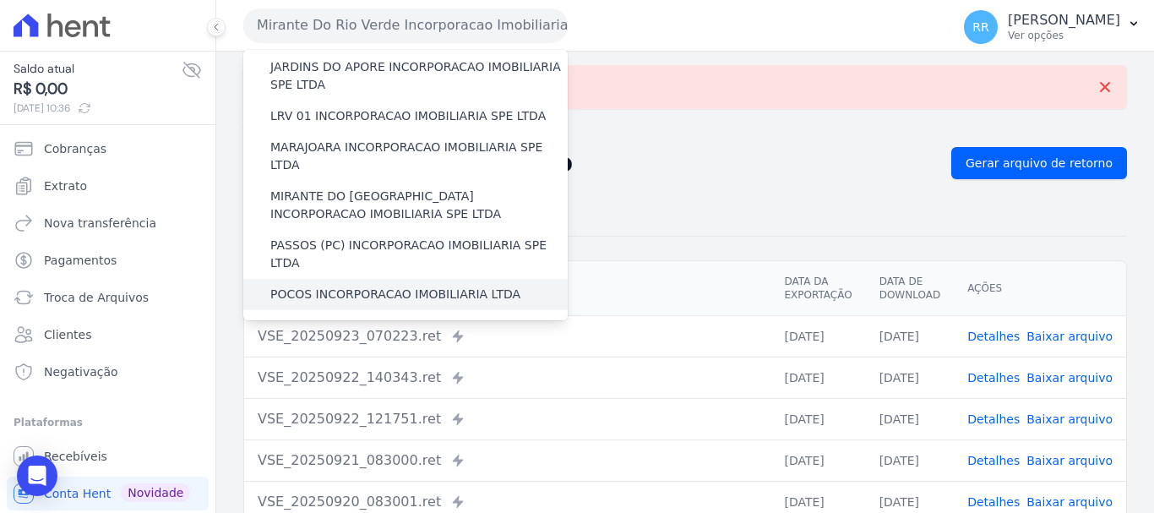
click at [360, 286] on label "POCOS INCORPORACAO IMOBILIARIA LTDA" at bounding box center [395, 295] width 250 height 18
click at [0, 0] on input "POCOS INCORPORACAO IMOBILIARIA LTDA" at bounding box center [0, 0] width 0 height 0
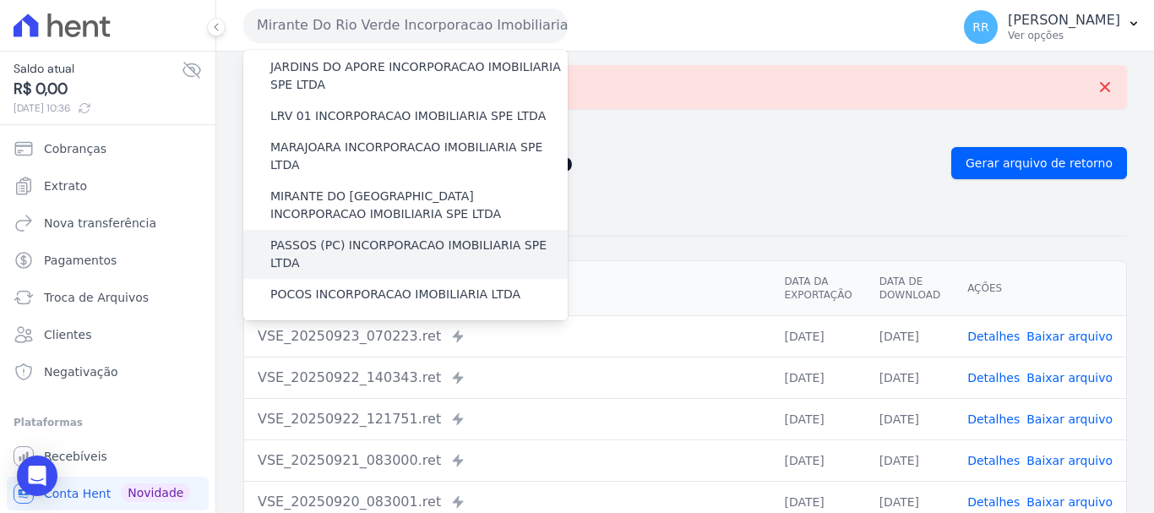
click at [365, 237] on label "PASSOS (PC) INCORPORACAO IMOBILIARIA SPE LTDA" at bounding box center [418, 254] width 297 height 35
click at [0, 0] on input "PASSOS (PC) INCORPORACAO IMOBILIARIA SPE LTDA" at bounding box center [0, 0] width 0 height 0
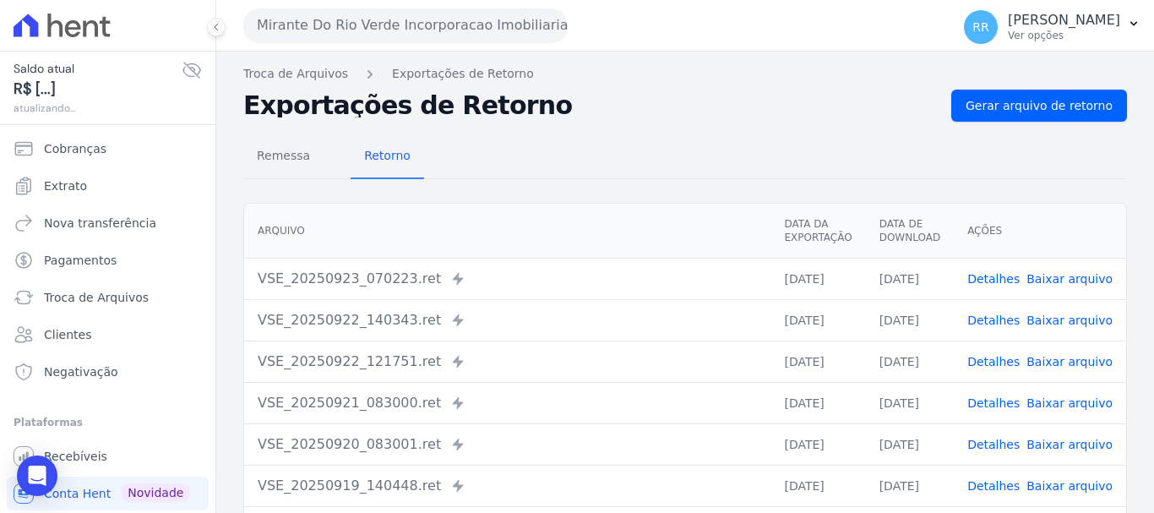
click at [454, 34] on button "Mirante Do Rio Verde Incorporacao Imobiliaria SPE LTDA" at bounding box center [405, 25] width 324 height 34
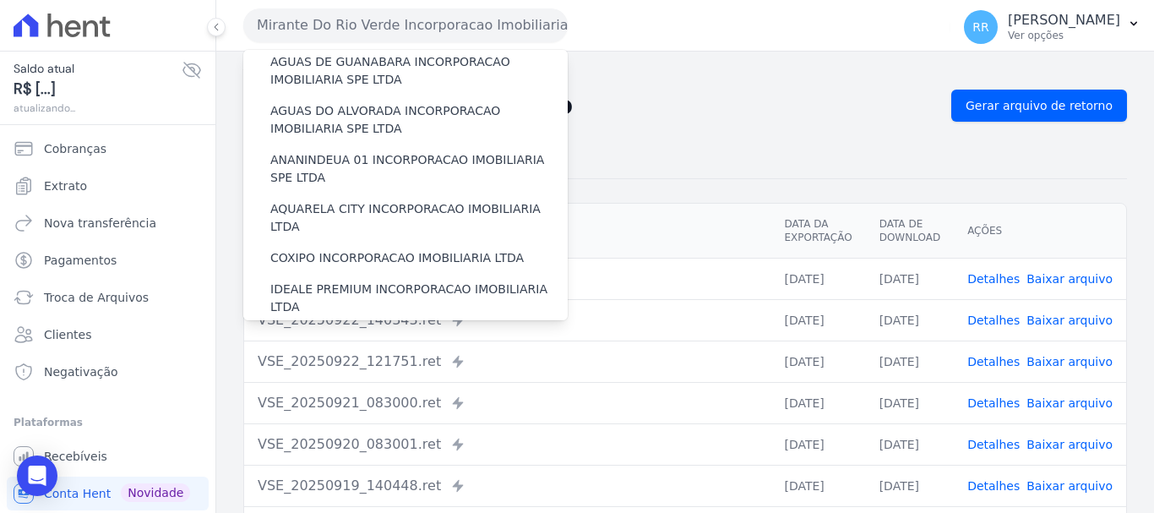
scroll to position [507, 0]
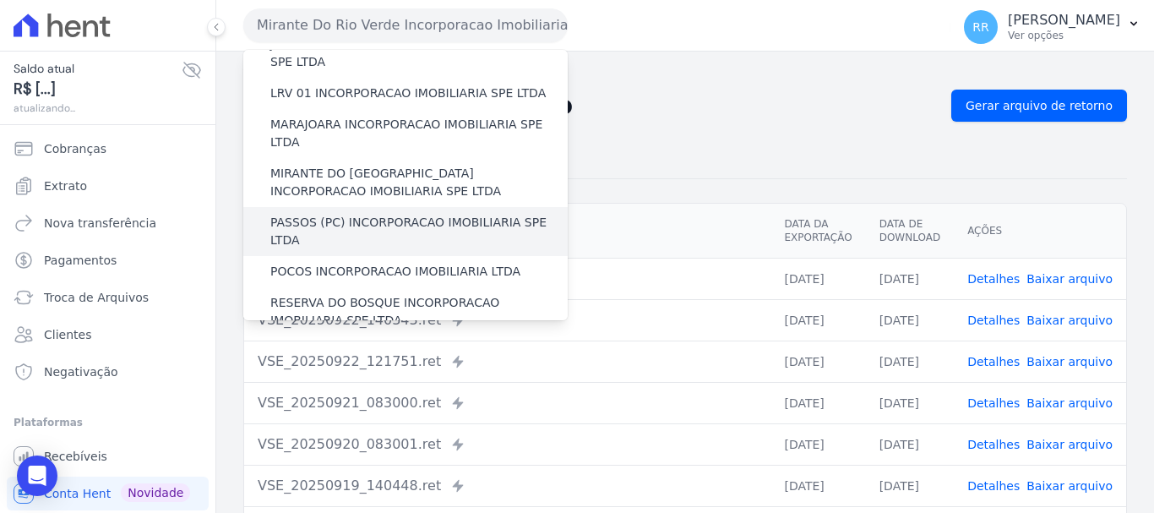
click at [385, 214] on label "PASSOS (PC) INCORPORACAO IMOBILIARIA SPE LTDA" at bounding box center [418, 231] width 297 height 35
click at [0, 0] on input "PASSOS (PC) INCORPORACAO IMOBILIARIA SPE LTDA" at bounding box center [0, 0] width 0 height 0
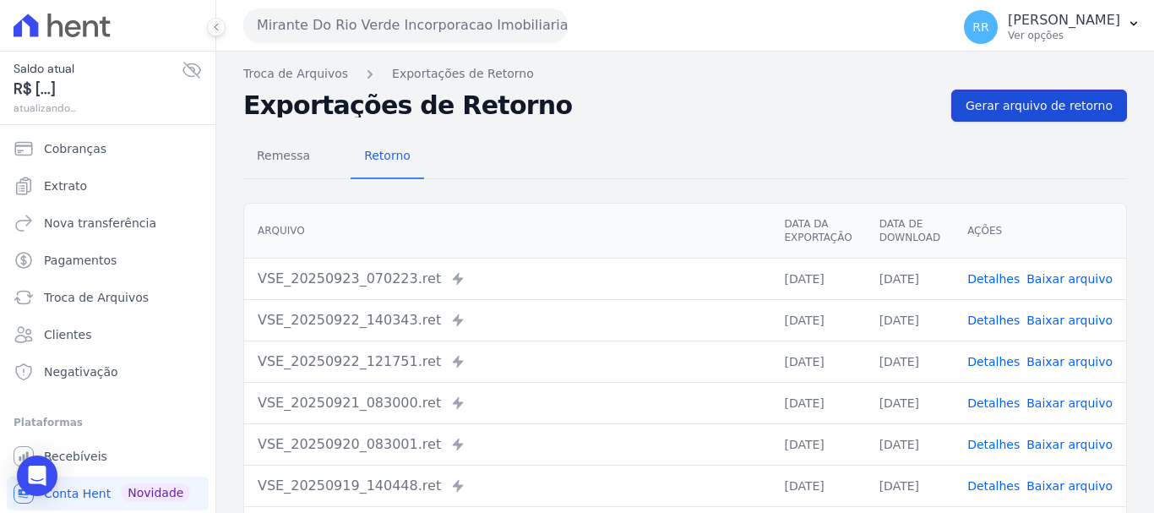
click at [1062, 103] on span "Gerar arquivo de retorno" at bounding box center [1038, 105] width 147 height 17
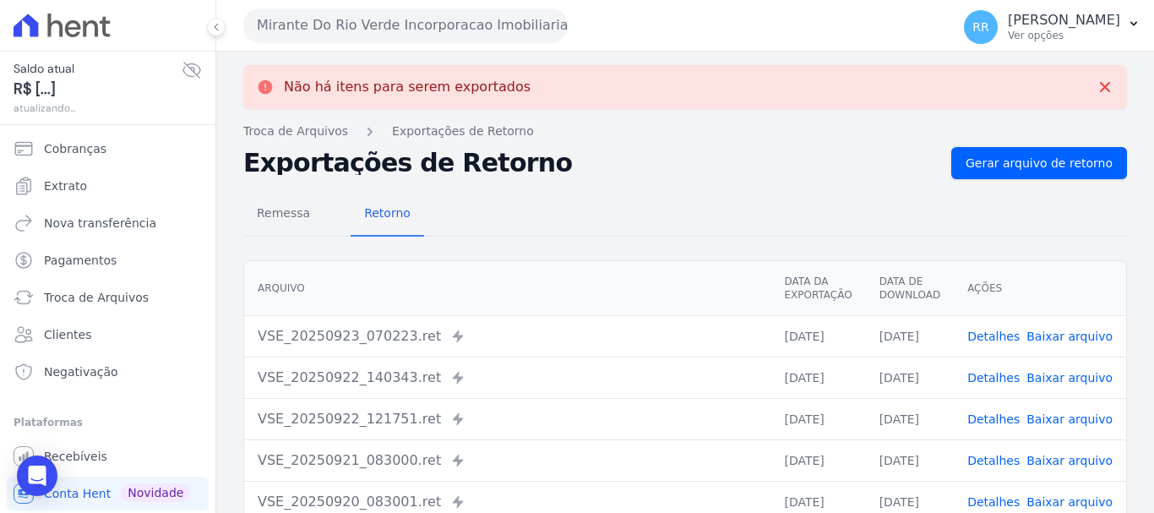
click at [464, 20] on button "Mirante Do Rio Verde Incorporacao Imobiliaria SPE LTDA" at bounding box center [405, 25] width 324 height 34
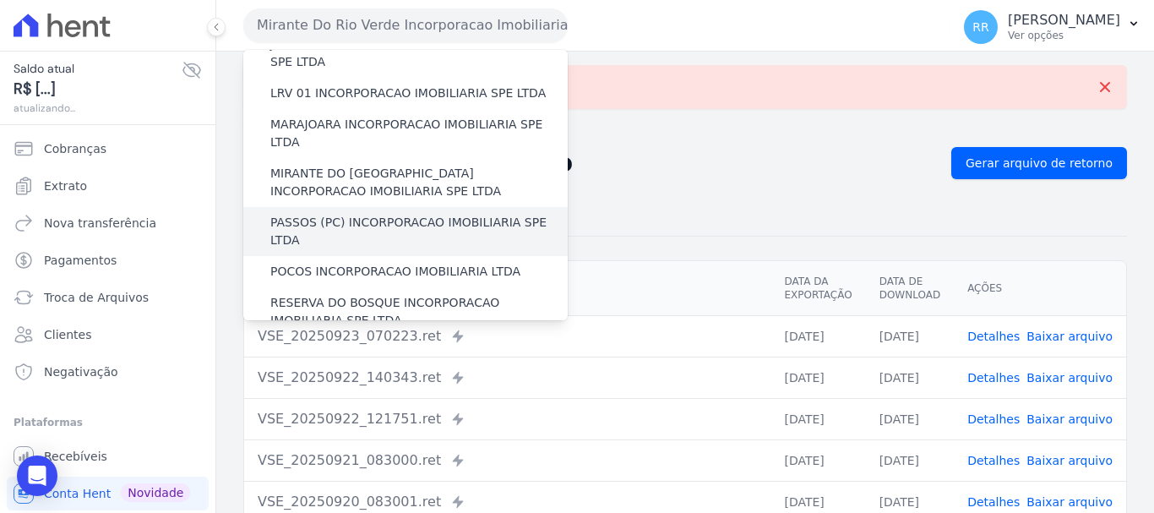
click at [335, 207] on div "PASSOS (PC) INCORPORACAO IMOBILIARIA SPE LTDA" at bounding box center [405, 231] width 324 height 49
click at [319, 214] on label "PASSOS (PC) INCORPORACAO IMOBILIARIA SPE LTDA" at bounding box center [418, 231] width 297 height 35
click at [0, 0] on input "PASSOS (PC) INCORPORACAO IMOBILIARIA SPE LTDA" at bounding box center [0, 0] width 0 height 0
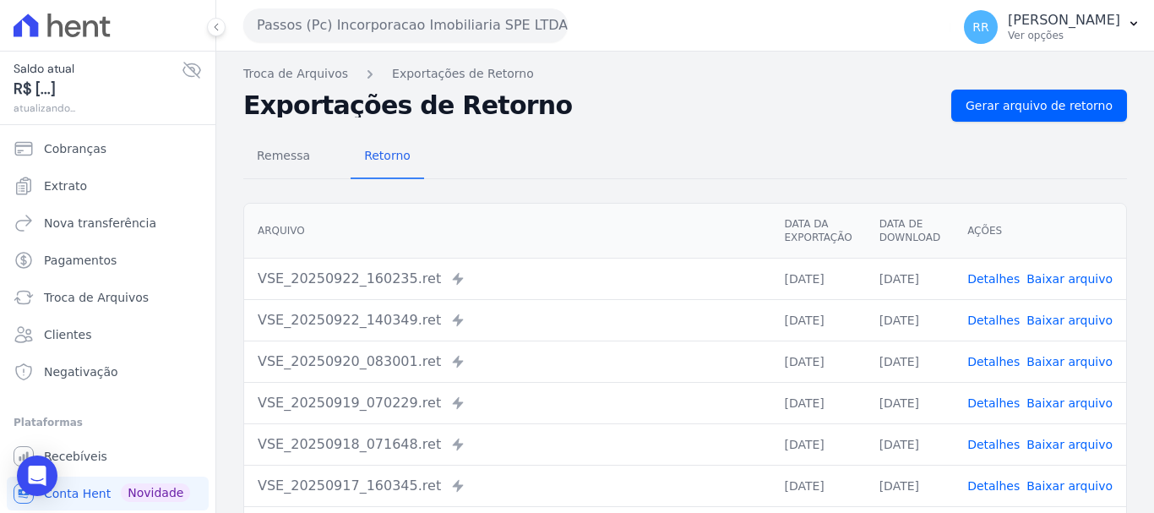
click at [1015, 128] on div "Remessa Retorno [GEOGRAPHIC_DATA] Data da Exportação Data de Download Ações VSE…" at bounding box center [685, 427] width 884 height 611
click at [1017, 117] on link "Gerar arquivo de retorno" at bounding box center [1039, 106] width 176 height 32
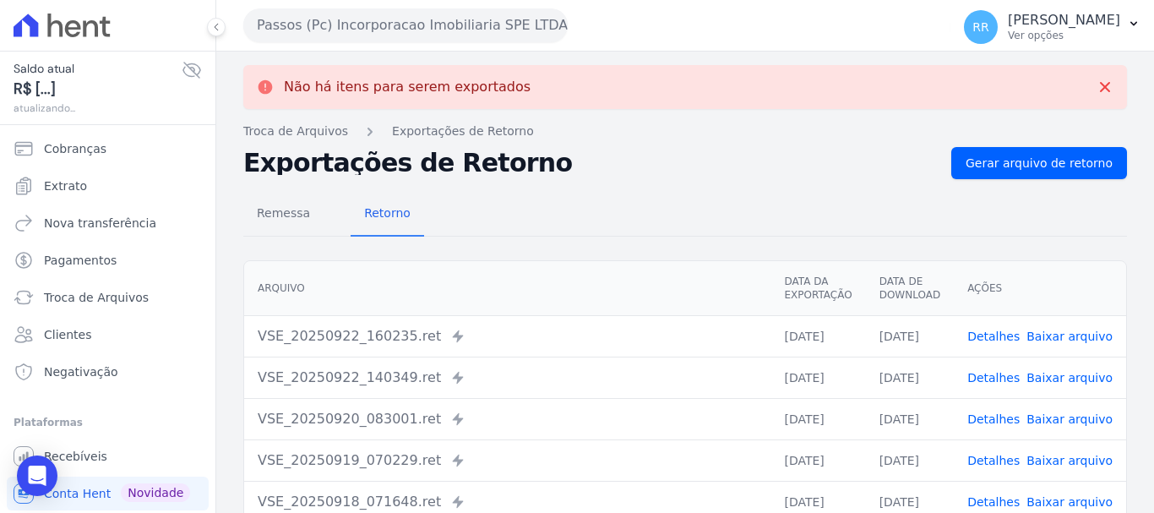
drag, startPoint x: 406, startPoint y: 24, endPoint x: 406, endPoint y: 41, distance: 16.9
click at [406, 24] on button "Passos (Pc) Incorporacao Imobiliaria SPE LTDA" at bounding box center [405, 25] width 324 height 34
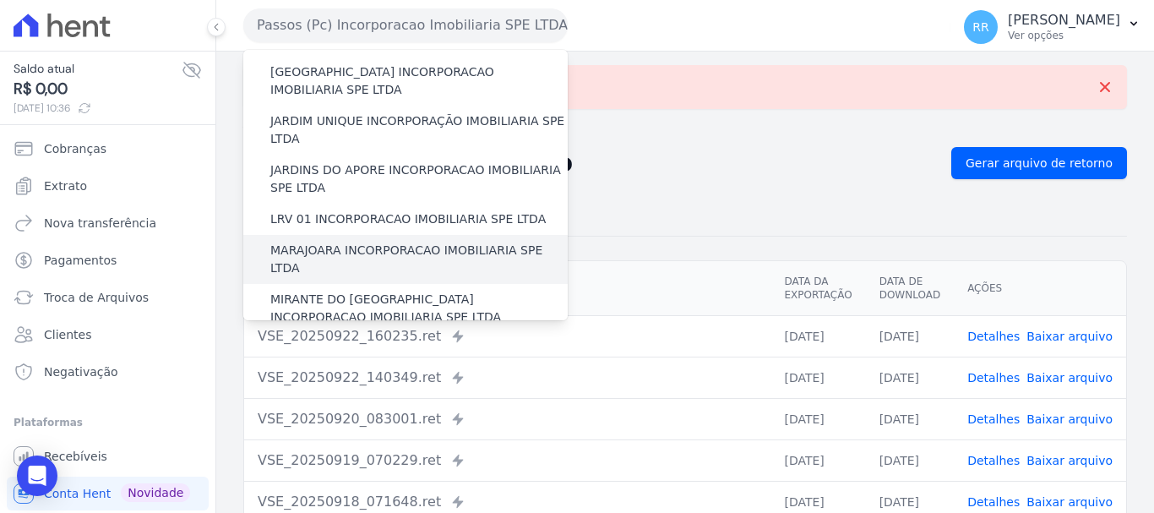
scroll to position [422, 0]
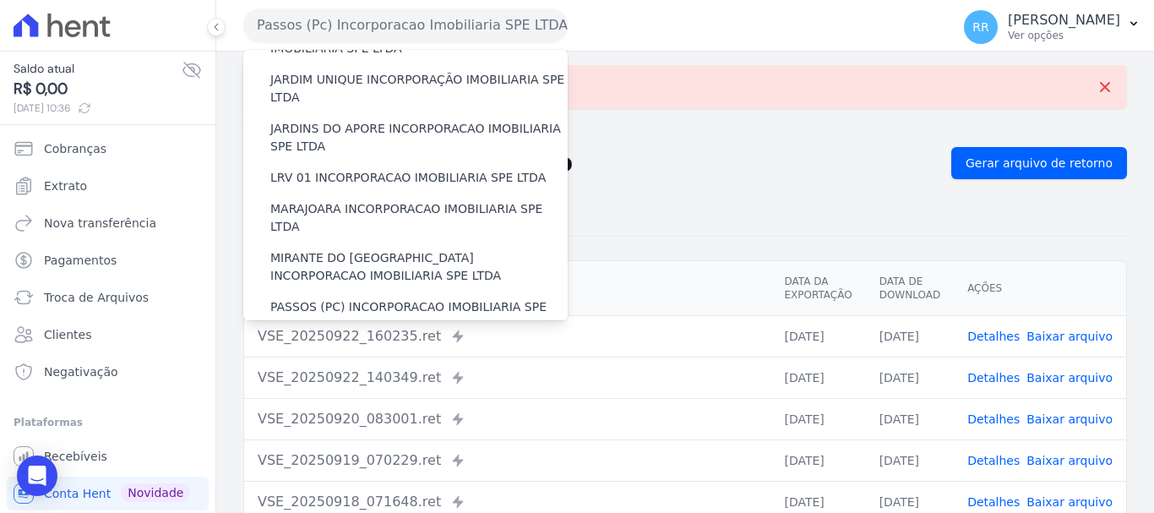
click at [314, 347] on label "POCOS INCORPORACAO IMOBILIARIA LTDA" at bounding box center [395, 356] width 250 height 18
click at [0, 0] on input "POCOS INCORPORACAO IMOBILIARIA LTDA" at bounding box center [0, 0] width 0 height 0
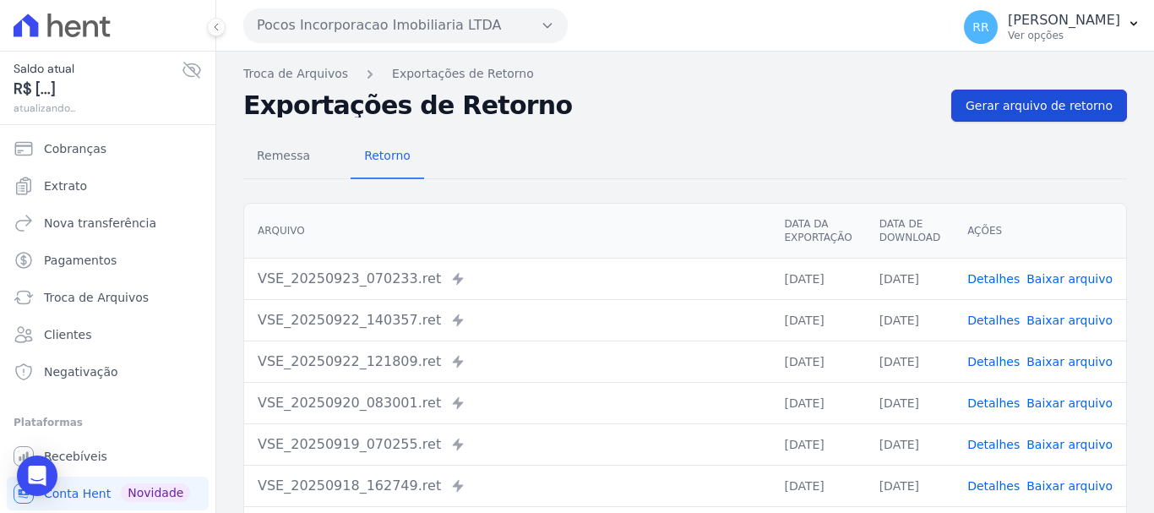
click at [1047, 109] on span "Gerar arquivo de retorno" at bounding box center [1038, 105] width 147 height 17
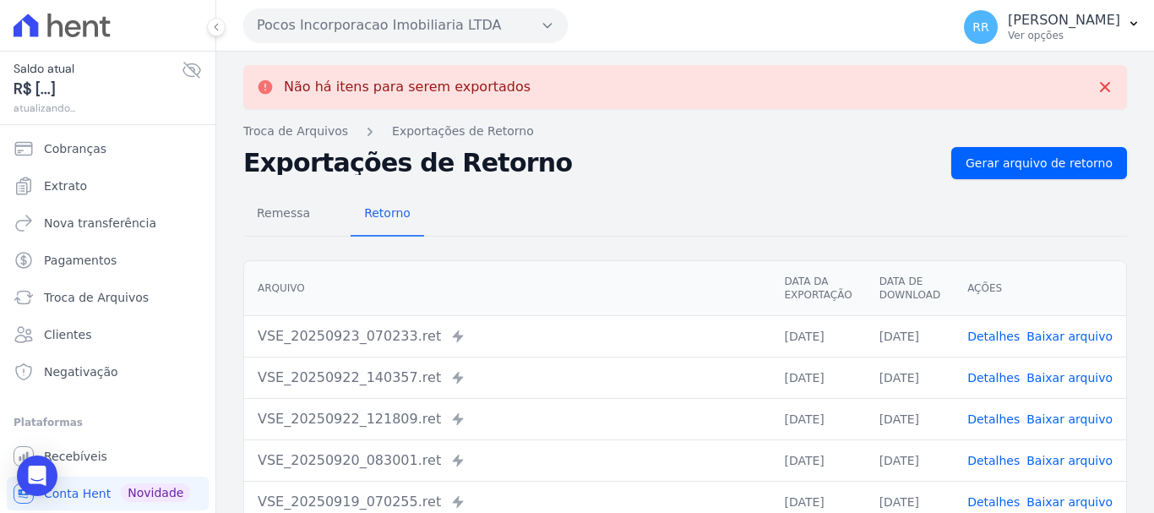
click at [405, 24] on button "Pocos Incorporacao Imobiliaria LTDA" at bounding box center [405, 25] width 324 height 34
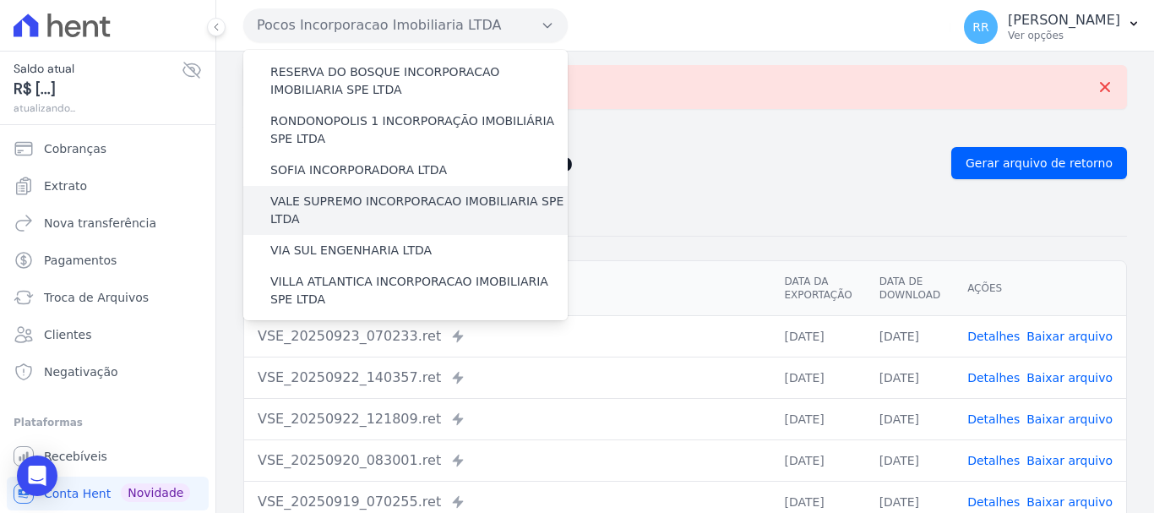
scroll to position [653, 0]
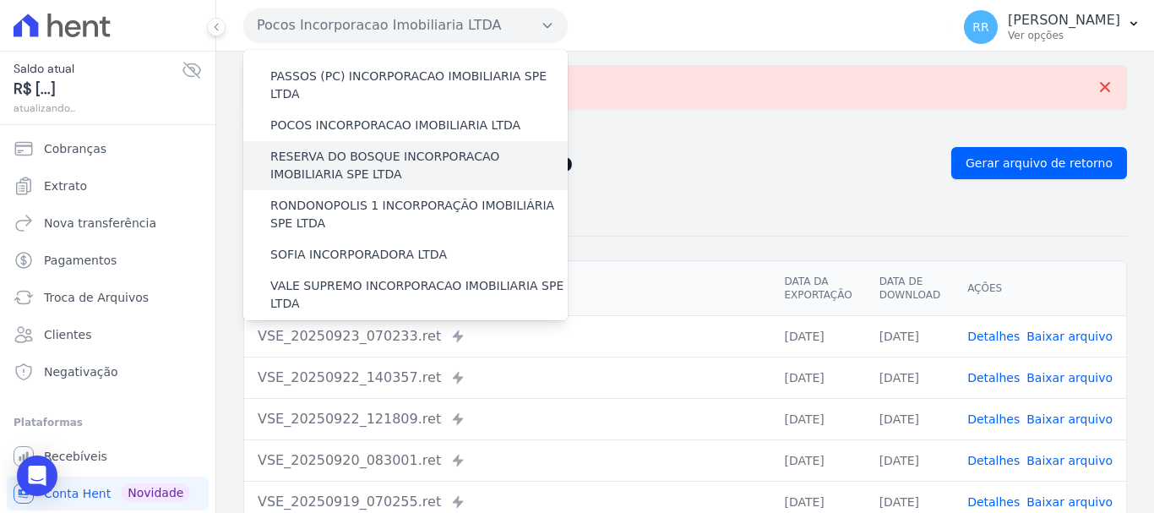
click at [345, 148] on label "RESERVA DO BOSQUE INCORPORACAO IMOBILIARIA SPE LTDA" at bounding box center [418, 165] width 297 height 35
click at [0, 0] on input "RESERVA DO BOSQUE INCORPORACAO IMOBILIARIA SPE LTDA" at bounding box center [0, 0] width 0 height 0
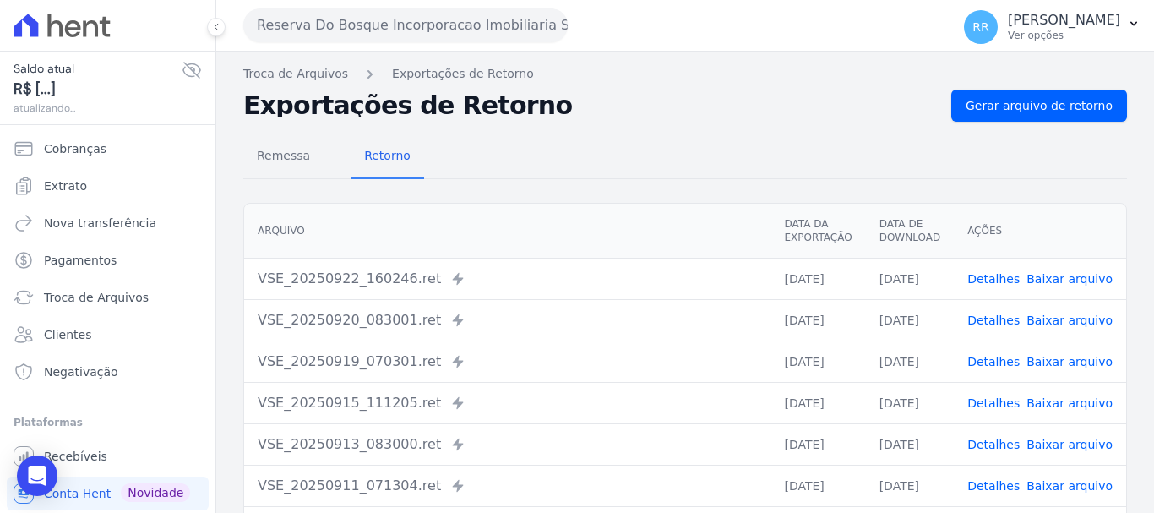
click at [1032, 86] on div "Troca de Arquivos Exportações de Retorno Exportações de Retorno Gerar arquivo d…" at bounding box center [685, 399] width 938 height 694
click at [1004, 105] on span "Gerar arquivo de retorno" at bounding box center [1038, 105] width 147 height 17
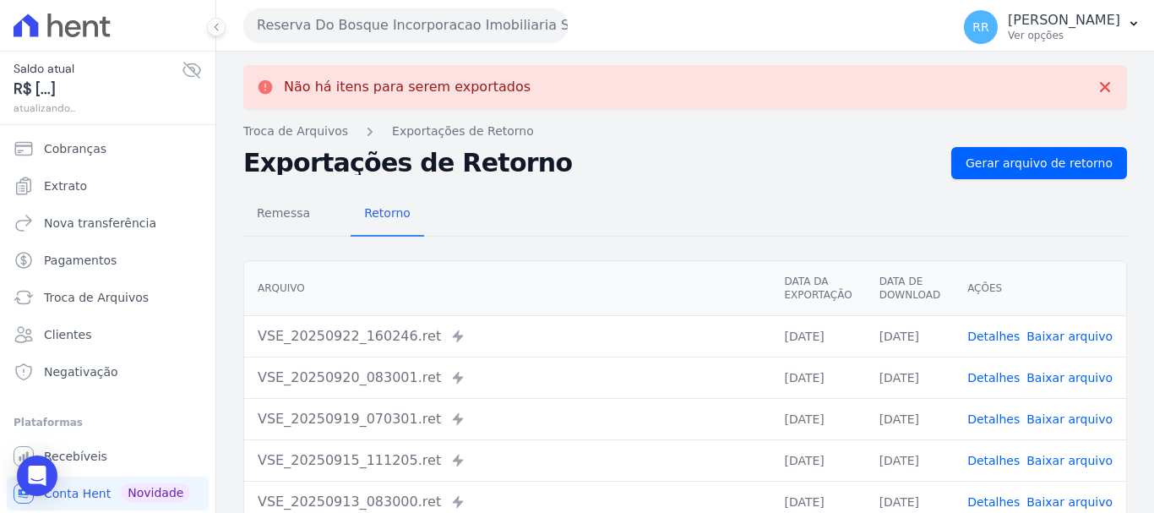
click at [426, 23] on button "Reserva Do Bosque Incorporacao Imobiliaria SPE LTDA" at bounding box center [405, 25] width 324 height 34
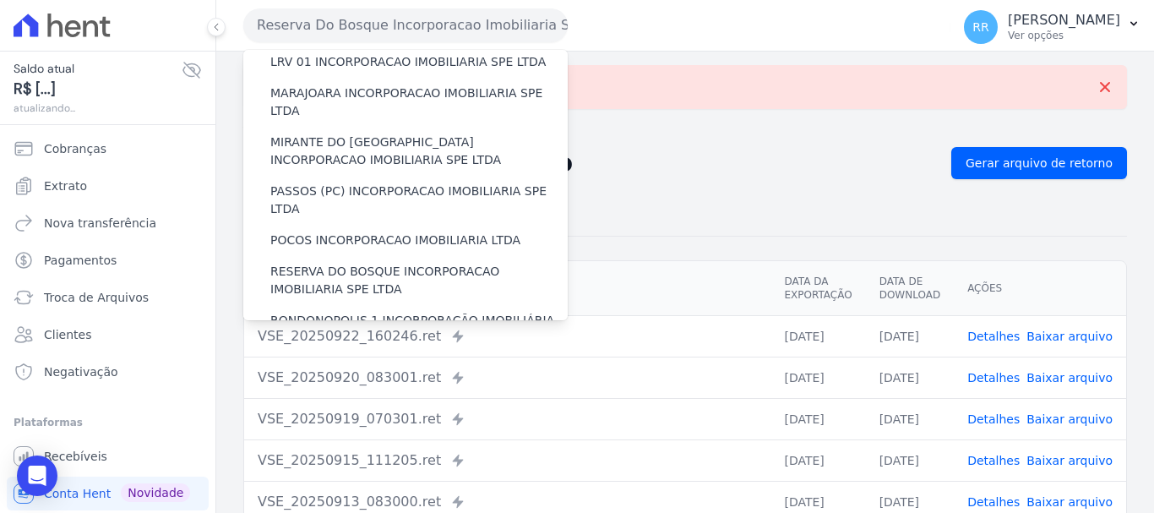
scroll to position [591, 0]
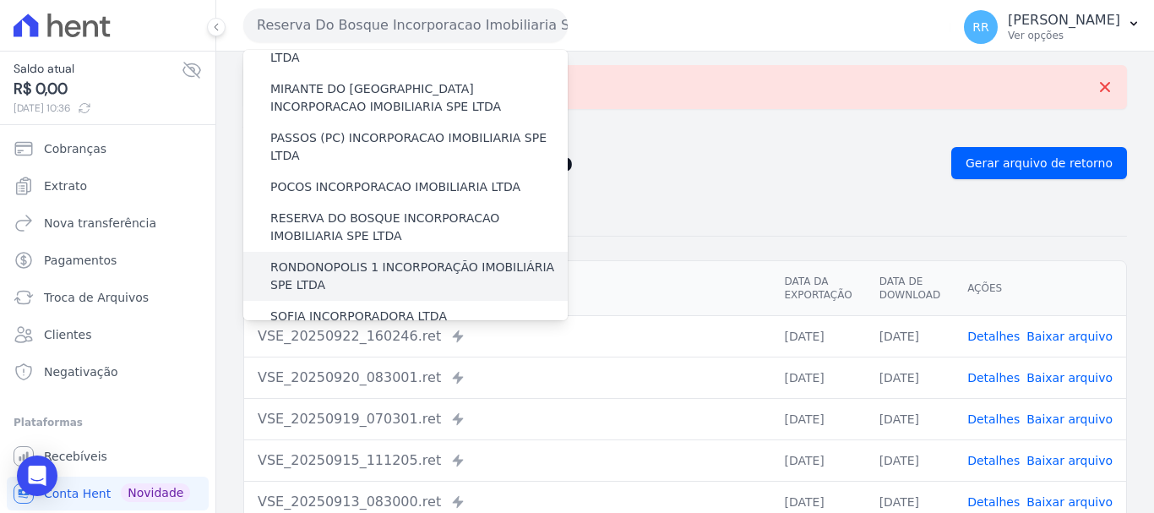
click at [386, 258] on label "RONDONOPOLIS 1 INCORPORAÇÃO IMOBILIÁRIA SPE LTDA" at bounding box center [418, 275] width 297 height 35
click at [0, 0] on input "RONDONOPOLIS 1 INCORPORAÇÃO IMOBILIÁRIA SPE LTDA" at bounding box center [0, 0] width 0 height 0
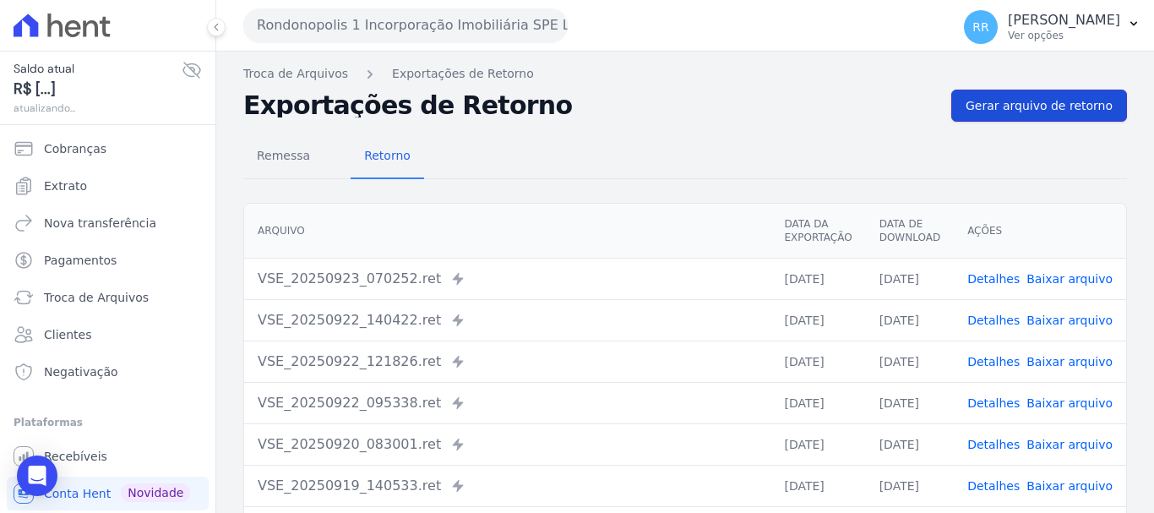
click at [961, 106] on link "Gerar arquivo de retorno" at bounding box center [1039, 106] width 176 height 32
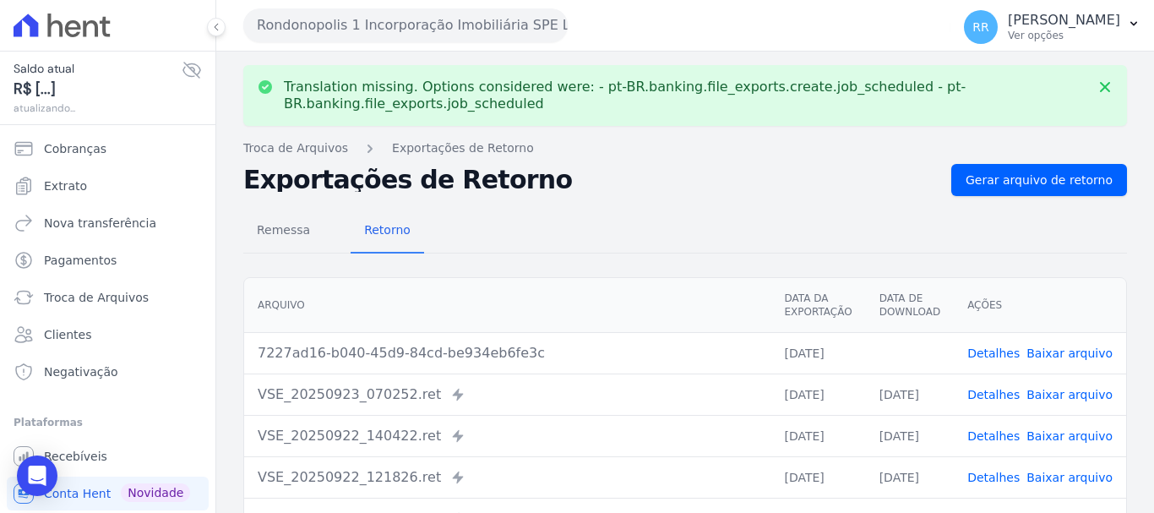
click at [362, 30] on button "Rondonopolis 1 Incorporação Imobiliária SPE LTDA" at bounding box center [405, 25] width 324 height 34
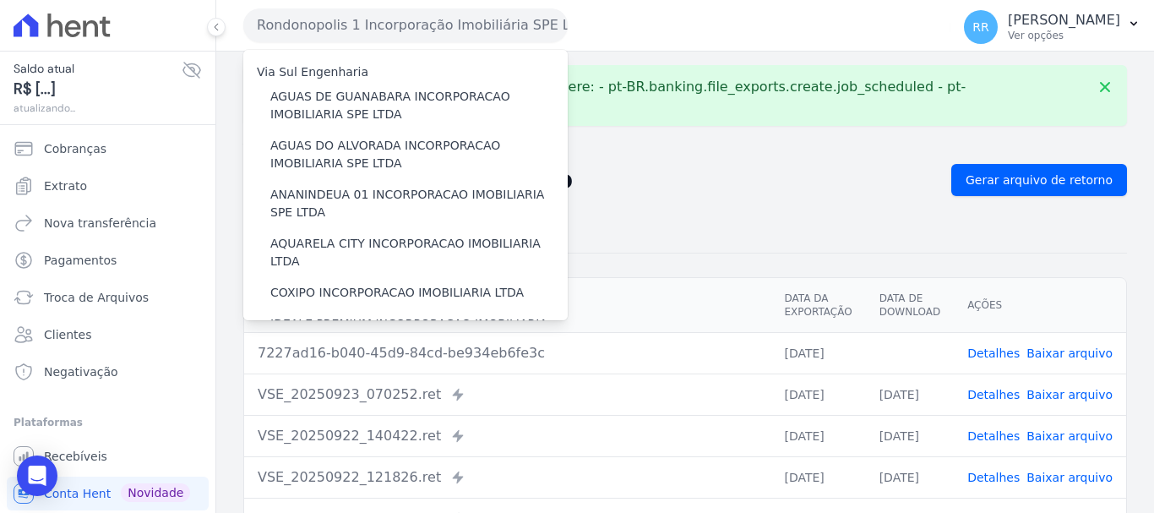
click at [1056, 353] on link "Baixar arquivo" at bounding box center [1069, 353] width 86 height 14
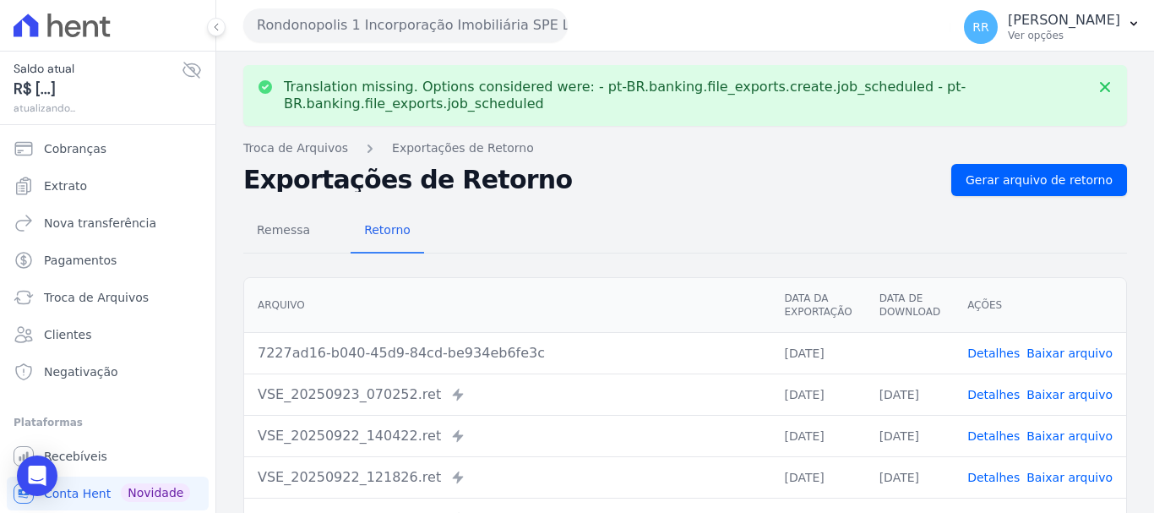
click at [448, 25] on button "Rondonopolis 1 Incorporação Imobiliária SPE LTDA" at bounding box center [405, 25] width 324 height 34
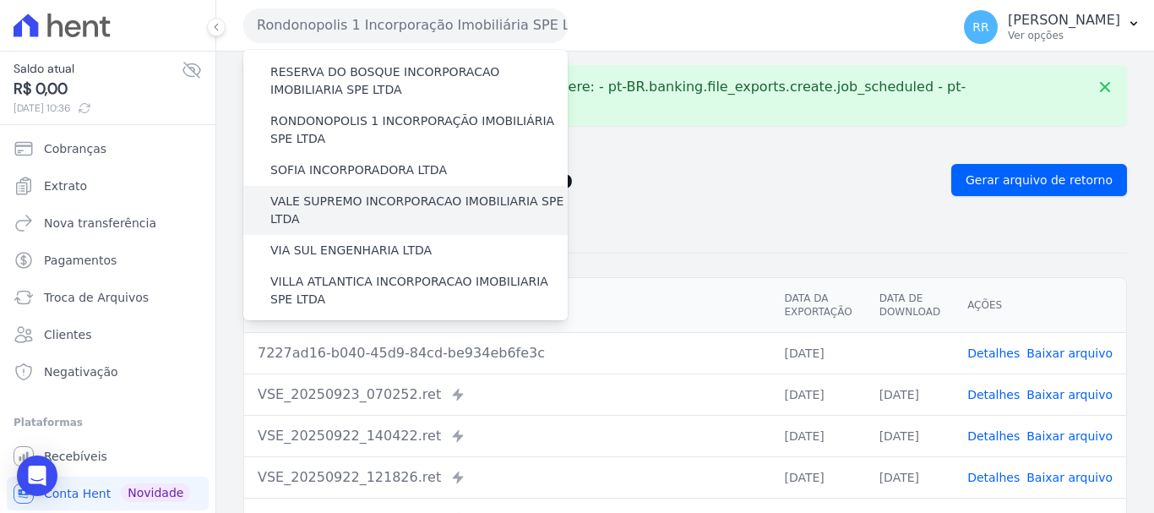
scroll to position [653, 0]
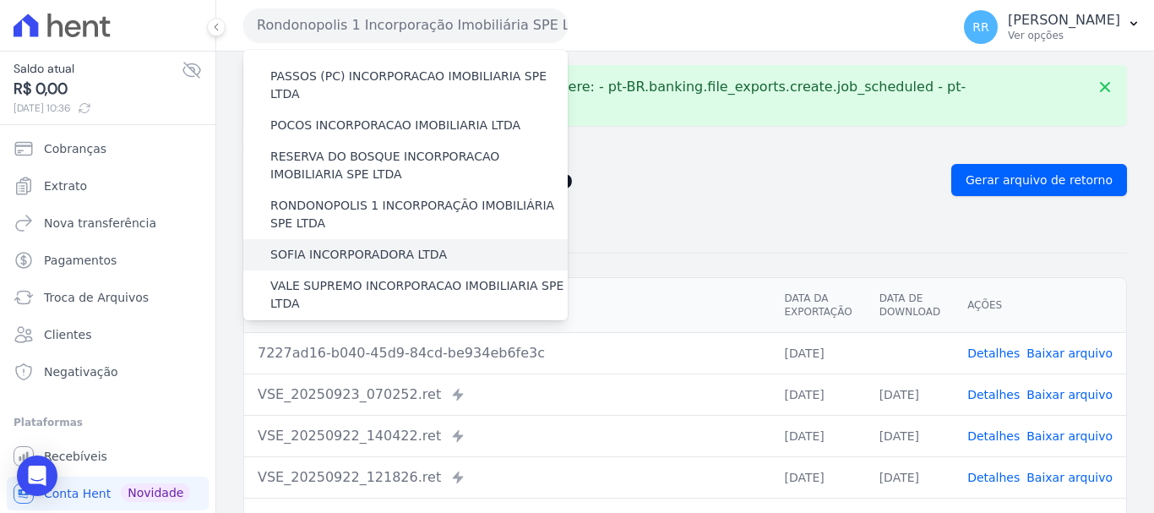
click at [367, 246] on label "SOFIA INCORPORADORA LTDA" at bounding box center [358, 255] width 177 height 18
click at [0, 0] on input "SOFIA INCORPORADORA LTDA" at bounding box center [0, 0] width 0 height 0
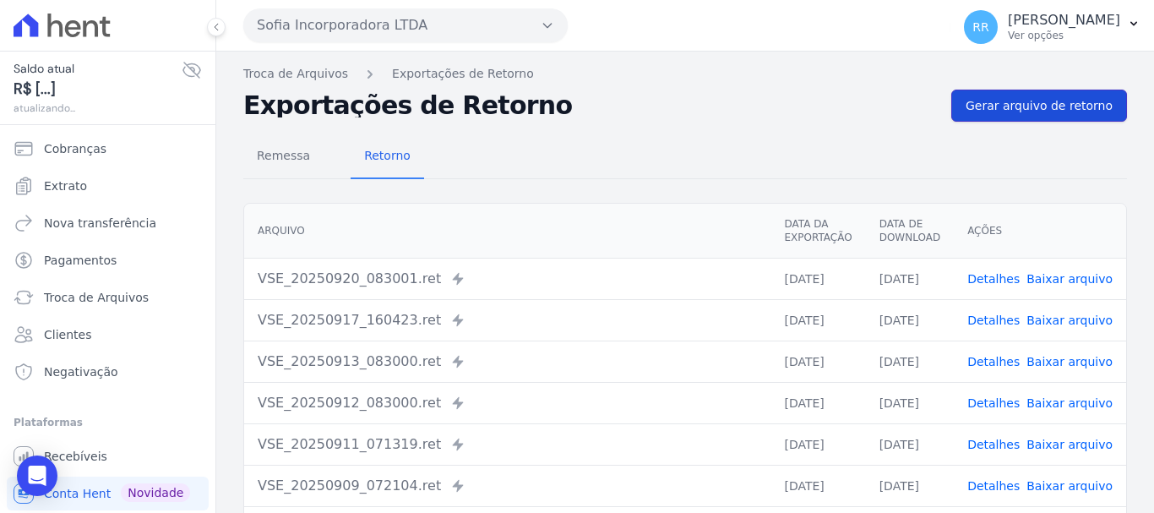
click at [1010, 101] on span "Gerar arquivo de retorno" at bounding box center [1038, 105] width 147 height 17
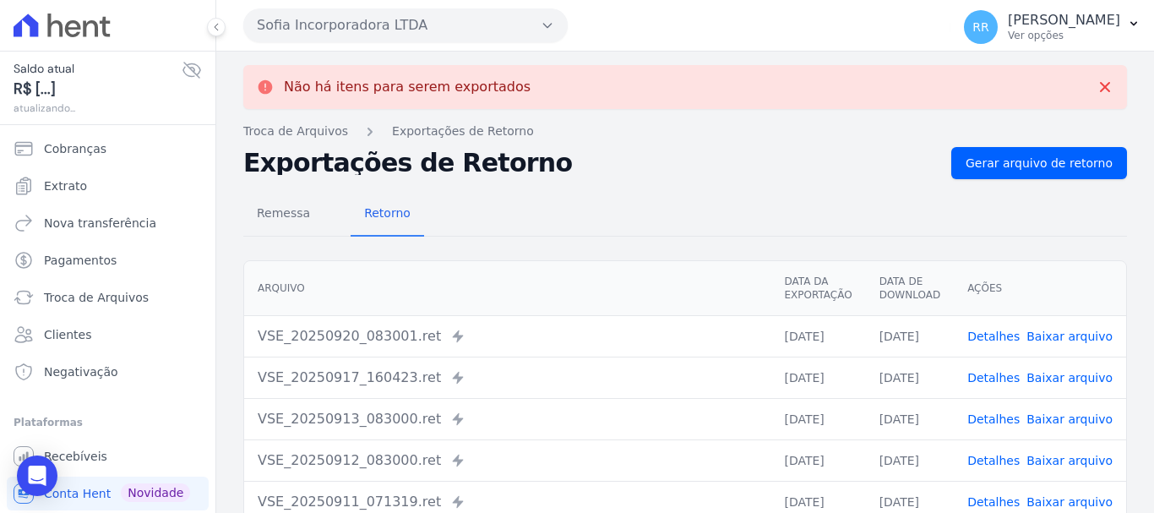
click at [426, 34] on button "Sofia Incorporadora LTDA" at bounding box center [405, 25] width 324 height 34
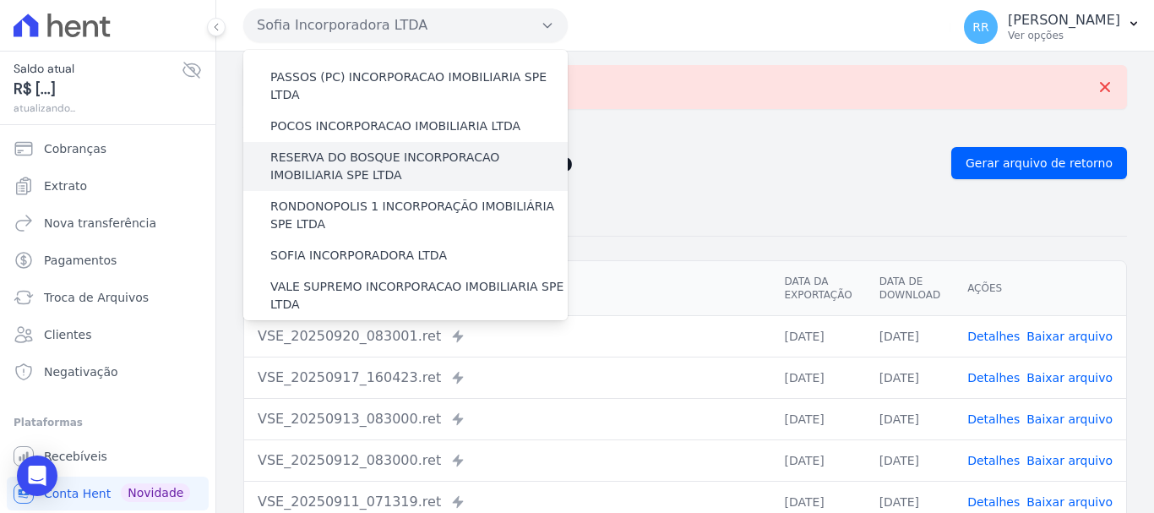
scroll to position [676, 0]
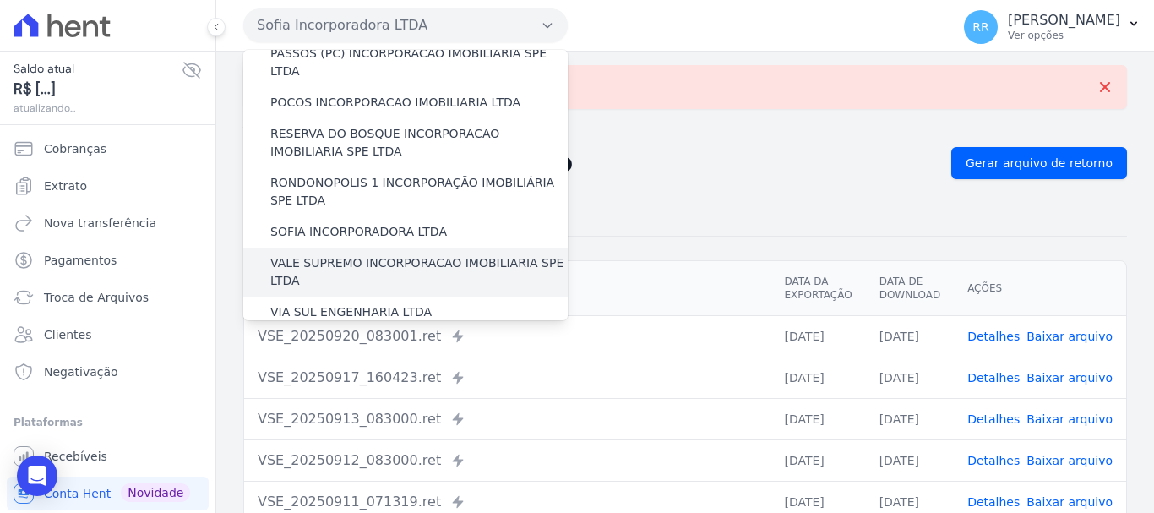
click at [328, 254] on label "VALE SUPREMO INCORPORACAO IMOBILIARIA SPE LTDA" at bounding box center [418, 271] width 297 height 35
click at [0, 0] on input "VALE SUPREMO INCORPORACAO IMOBILIARIA SPE LTDA" at bounding box center [0, 0] width 0 height 0
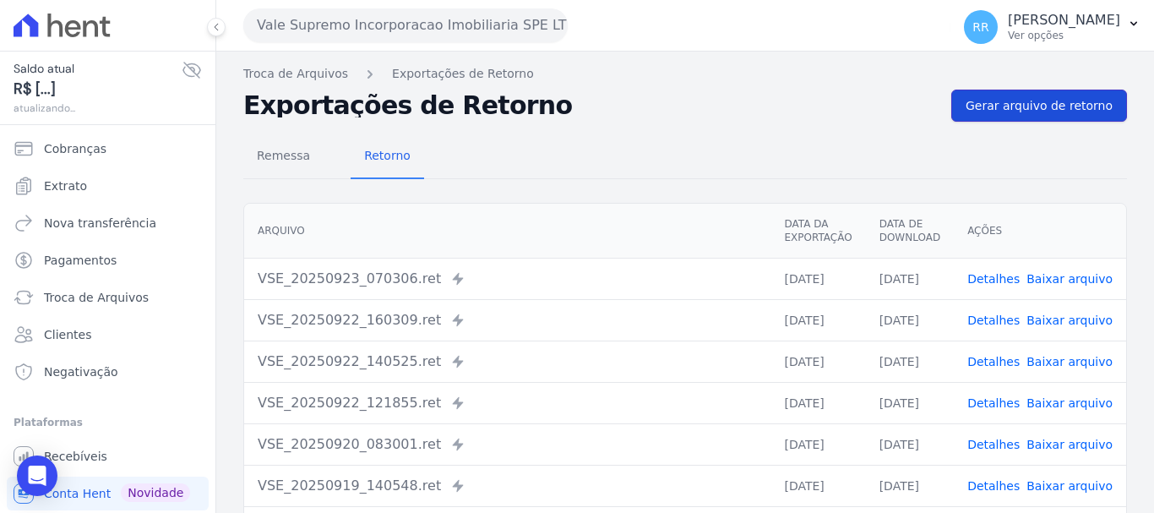
click at [1017, 112] on span "Gerar arquivo de retorno" at bounding box center [1038, 105] width 147 height 17
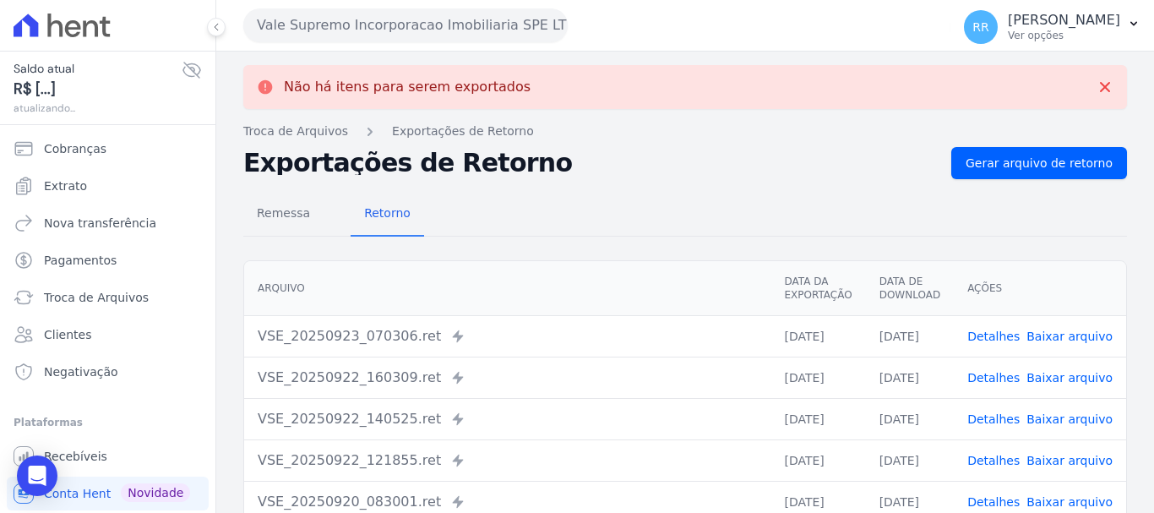
click at [395, 30] on button "Vale Supremo Incorporacao Imobiliaria SPE LTDA" at bounding box center [405, 25] width 324 height 34
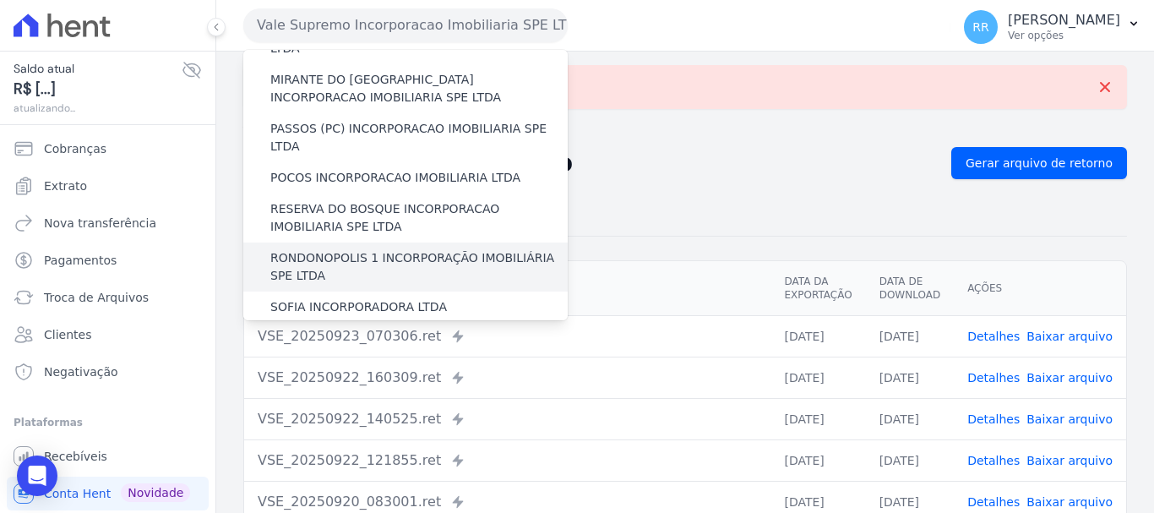
scroll to position [737, 0]
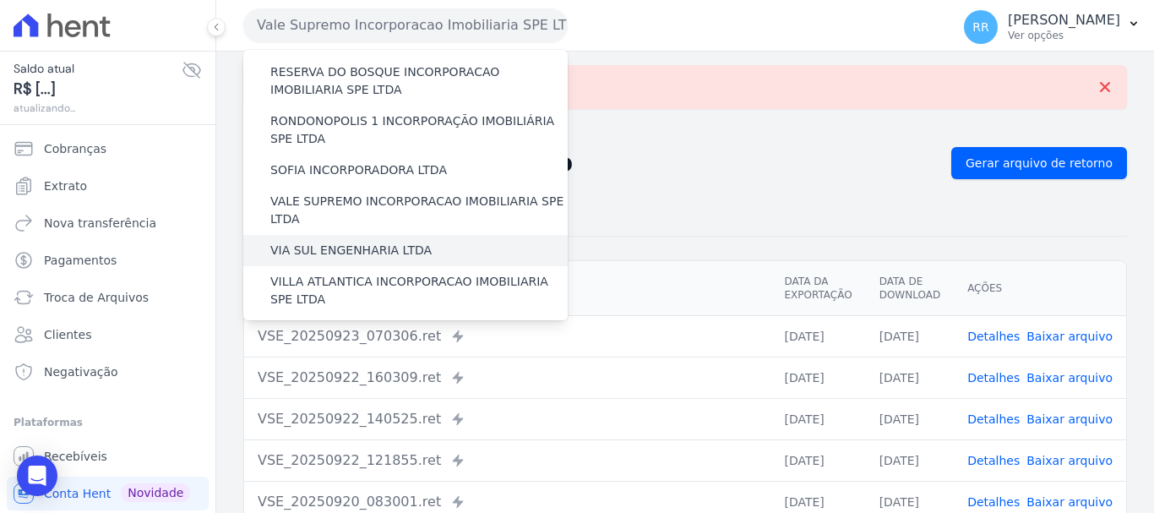
click at [347, 242] on label "VIA SUL ENGENHARIA LTDA" at bounding box center [350, 251] width 161 height 18
click at [0, 0] on input "VIA SUL ENGENHARIA LTDA" at bounding box center [0, 0] width 0 height 0
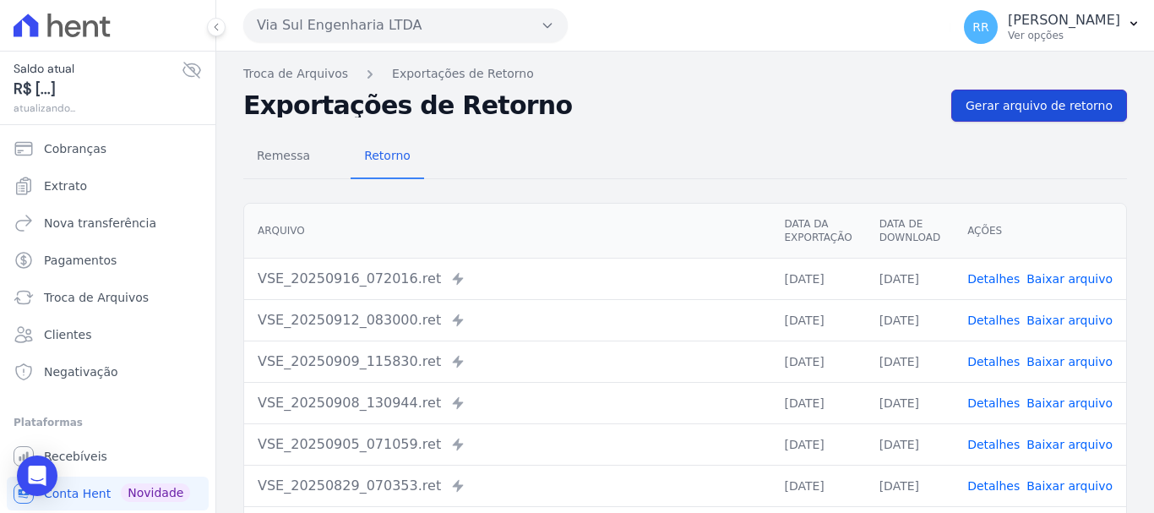
click at [1001, 103] on span "Gerar arquivo de retorno" at bounding box center [1038, 105] width 147 height 17
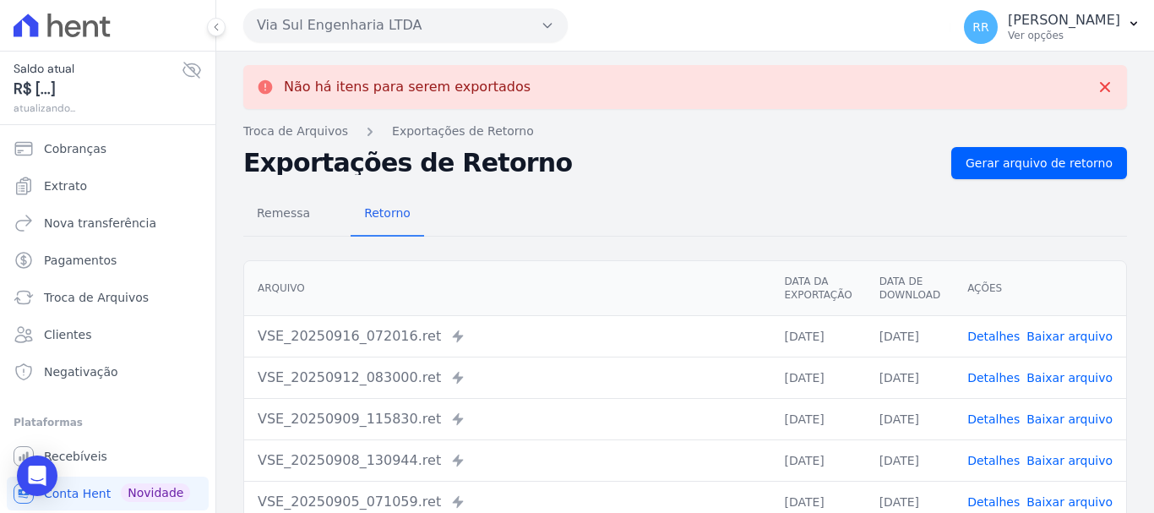
click at [313, 29] on button "Via Sul Engenharia LTDA" at bounding box center [405, 25] width 324 height 34
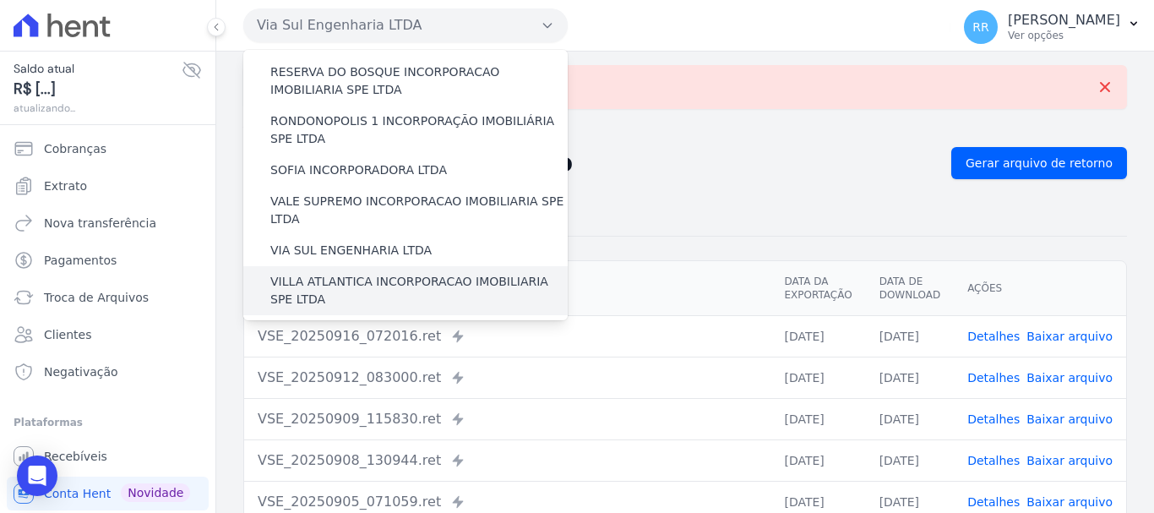
click at [413, 273] on label "VILLA ATLANTICA INCORPORACAO IMOBILIARIA SPE LTDA" at bounding box center [418, 290] width 297 height 35
click at [0, 0] on input "VILLA ATLANTICA INCORPORACAO IMOBILIARIA SPE LTDA" at bounding box center [0, 0] width 0 height 0
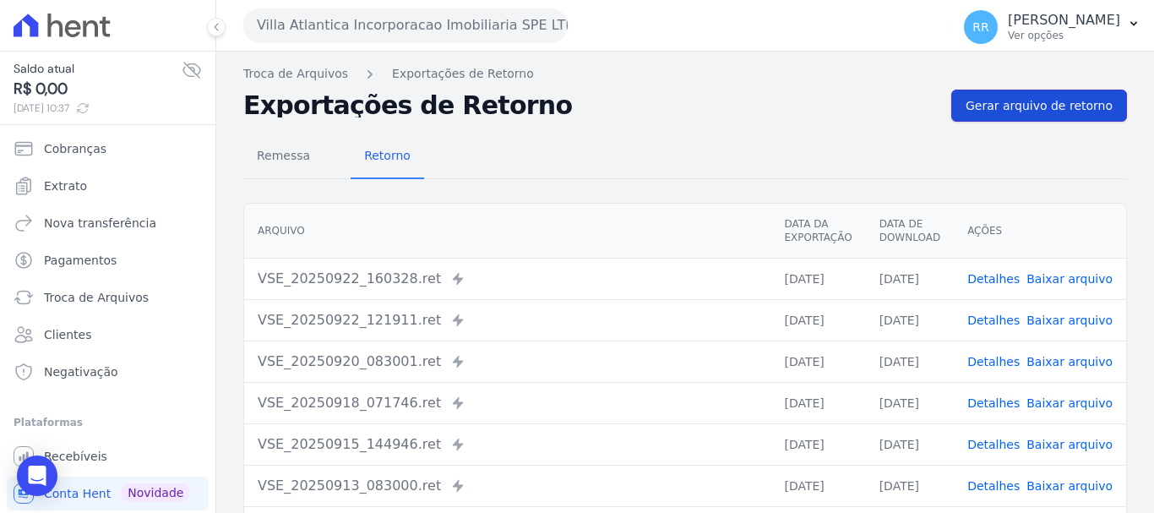
click at [1025, 106] on span "Gerar arquivo de retorno" at bounding box center [1038, 105] width 147 height 17
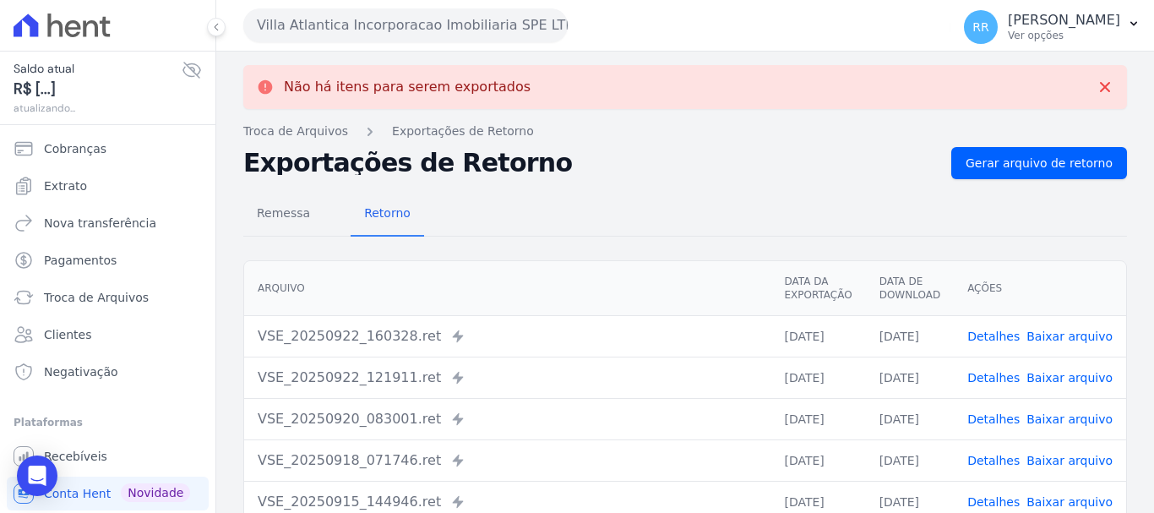
click at [519, 15] on button "Villa Atlantica Incorporacao Imobiliaria SPE LTDA" at bounding box center [405, 25] width 324 height 34
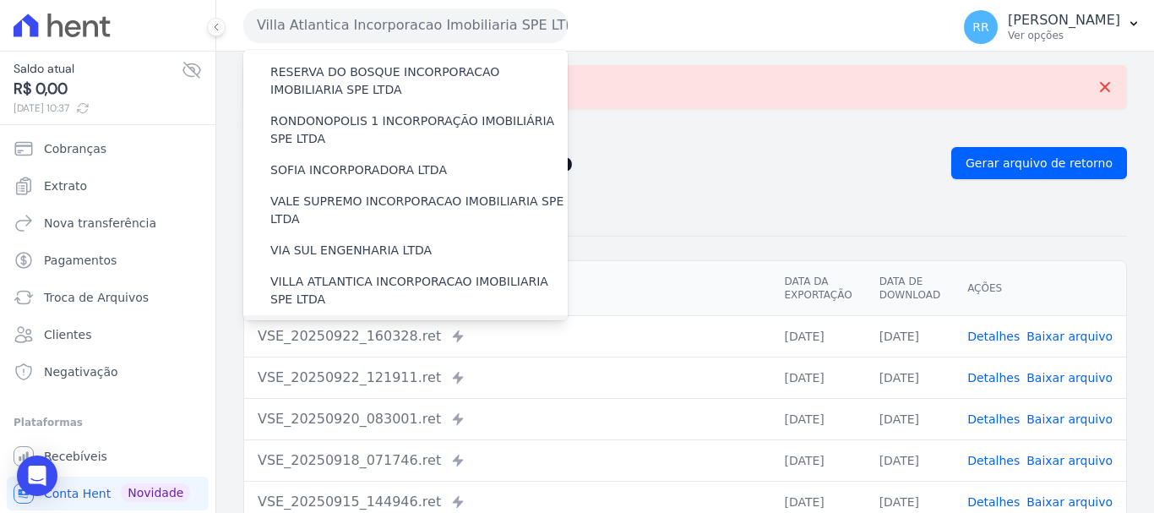
click at [352, 322] on label "[GEOGRAPHIC_DATA] INCORPORACAO IMOBILIARIA SPE LTDA" at bounding box center [418, 339] width 297 height 35
click at [0, 0] on input "[GEOGRAPHIC_DATA] INCORPORACAO IMOBILIARIA SPE LTDA" at bounding box center [0, 0] width 0 height 0
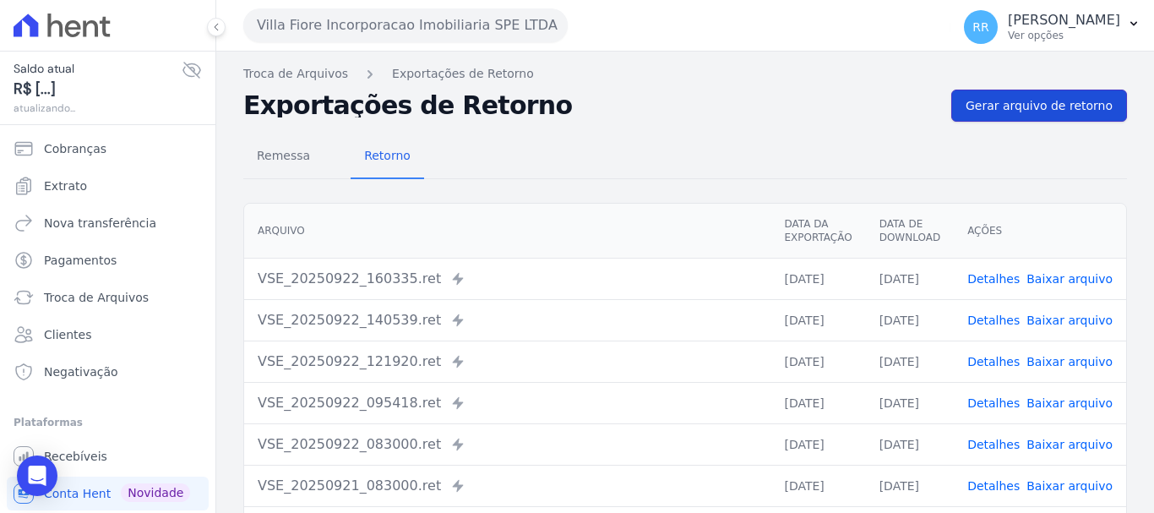
click at [1045, 110] on span "Gerar arquivo de retorno" at bounding box center [1038, 105] width 147 height 17
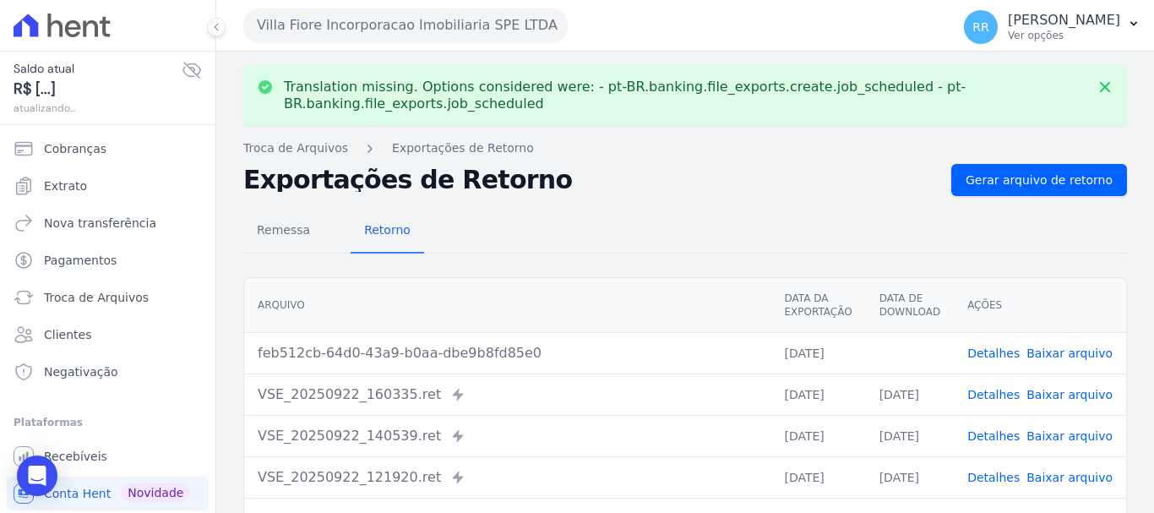
click at [1080, 349] on link "Baixar arquivo" at bounding box center [1069, 353] width 86 height 14
click at [358, 27] on button "Villa Fiore Incorporacao Imobiliaria SPE LTDA" at bounding box center [405, 25] width 324 height 34
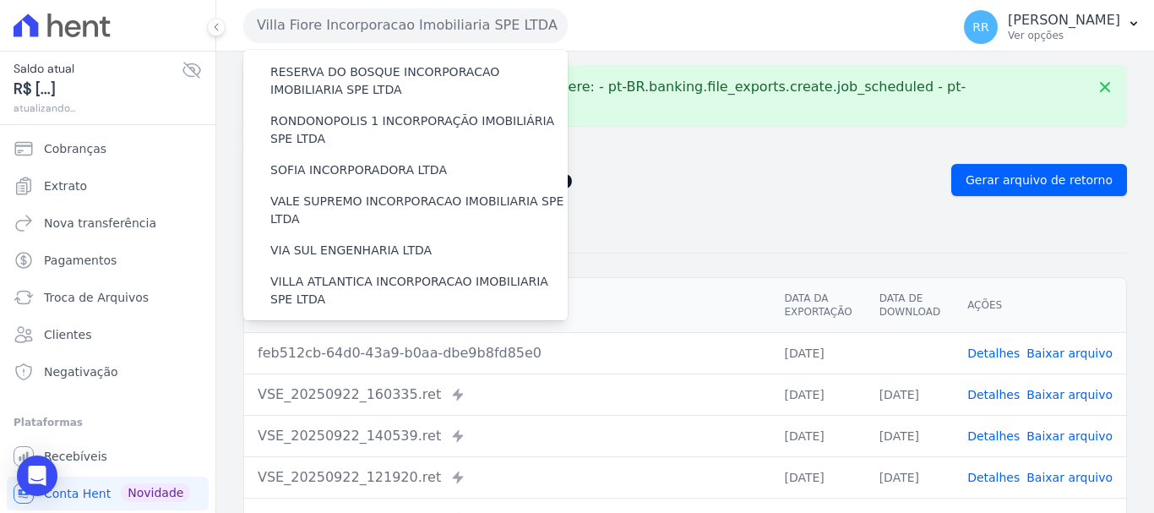
click at [310, 371] on label "VILLA TROPICAL INCORPORAÇÃO IMOBILIÁRIA SPE LTDA" at bounding box center [418, 388] width 297 height 35
click at [0, 0] on input "VILLA TROPICAL INCORPORAÇÃO IMOBILIÁRIA SPE LTDA" at bounding box center [0, 0] width 0 height 0
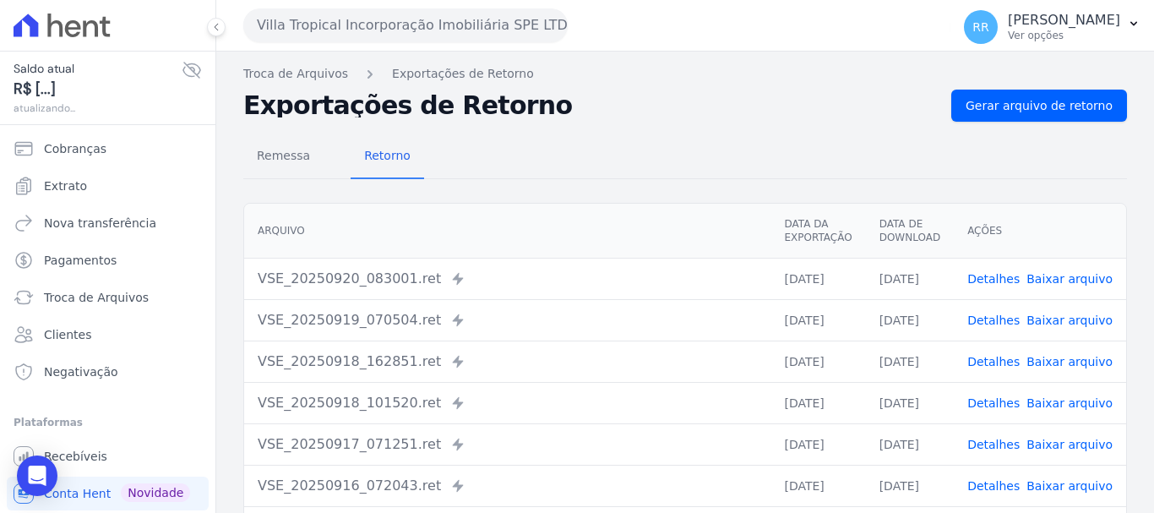
click at [996, 122] on div "Remessa Retorno [GEOGRAPHIC_DATA] Data da Exportação Data de Download Ações VSE…" at bounding box center [685, 427] width 884 height 611
click at [998, 110] on span "Gerar arquivo de retorno" at bounding box center [1038, 105] width 147 height 17
click at [75, 280] on link "Troca de Arquivos" at bounding box center [108, 297] width 202 height 34
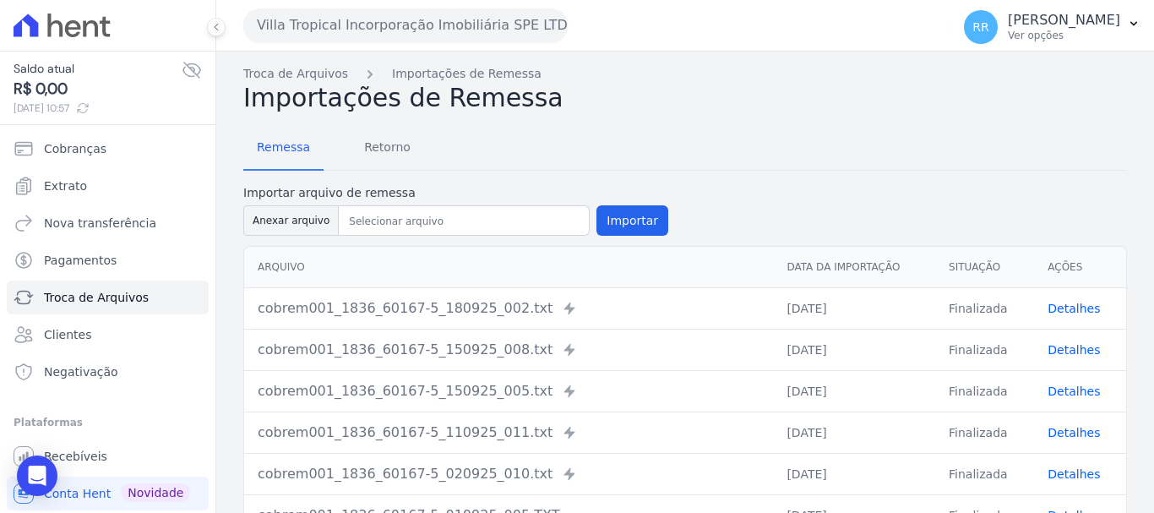
click at [386, 18] on button "Villa Tropical Incorporação Imobiliária SPE LTDA" at bounding box center [405, 25] width 324 height 34
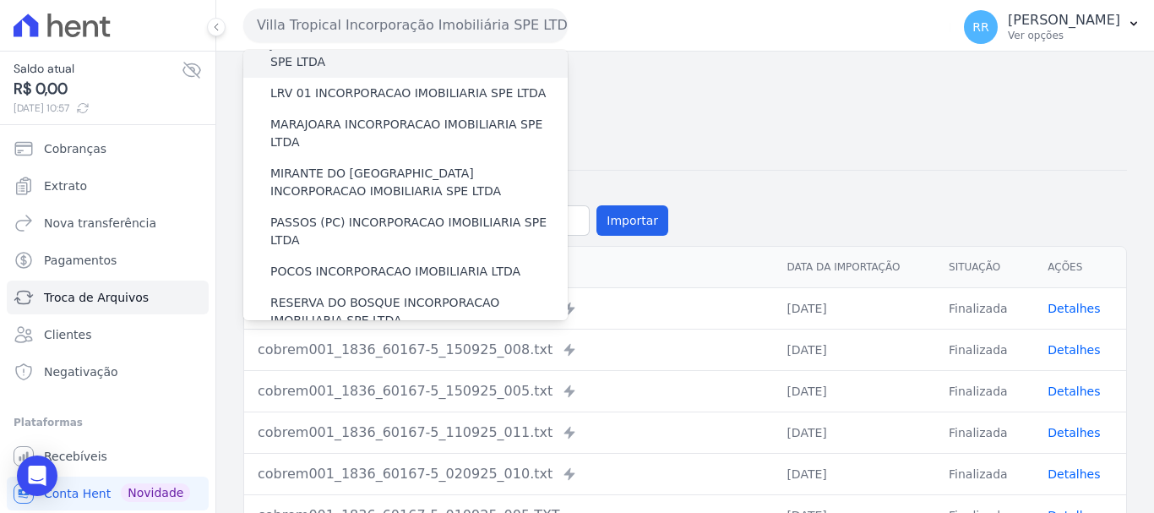
scroll to position [591, 0]
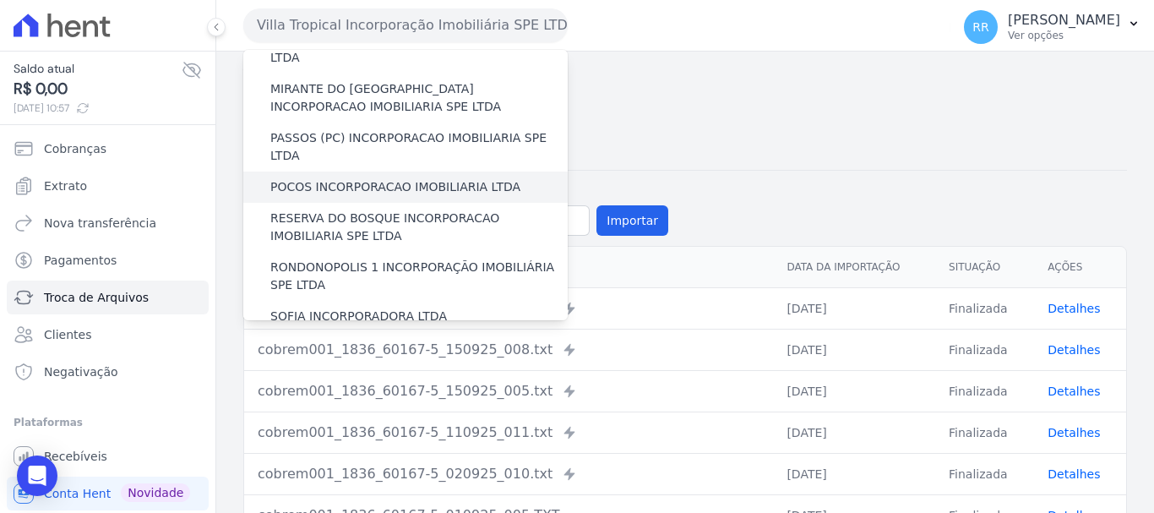
click at [389, 178] on label "POCOS INCORPORACAO IMOBILIARIA LTDA" at bounding box center [395, 187] width 250 height 18
click at [0, 0] on input "POCOS INCORPORACAO IMOBILIARIA LTDA" at bounding box center [0, 0] width 0 height 0
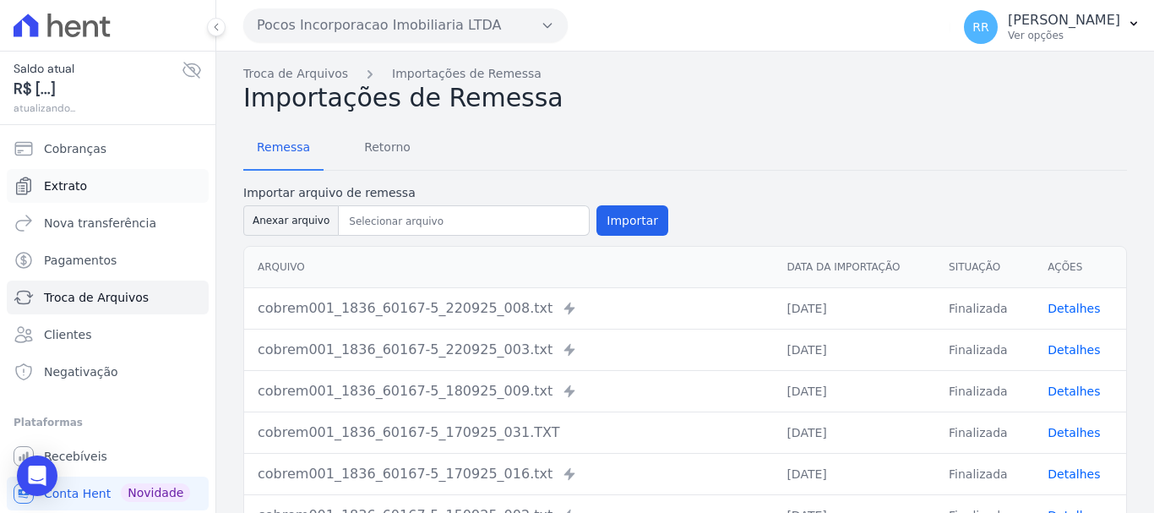
click at [79, 192] on span "Extrato" at bounding box center [65, 185] width 43 height 17
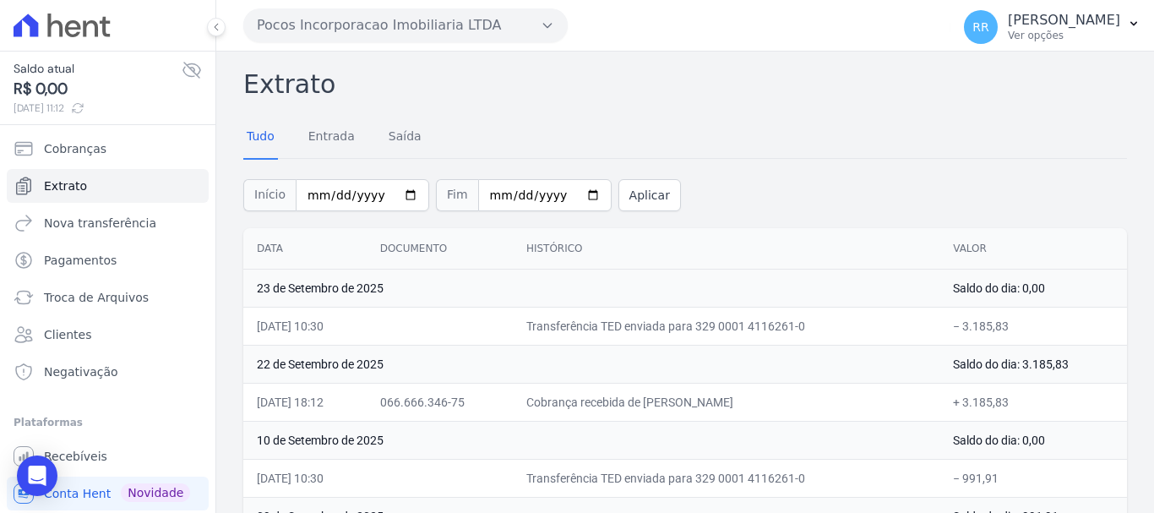
drag, startPoint x: 650, startPoint y: 387, endPoint x: 804, endPoint y: 389, distance: 153.8
click at [804, 389] on td "Cobrança recebida de [PERSON_NAME]" at bounding box center [726, 402] width 427 height 38
click at [826, 400] on td "Cobrança recebida de [PERSON_NAME]" at bounding box center [726, 402] width 427 height 38
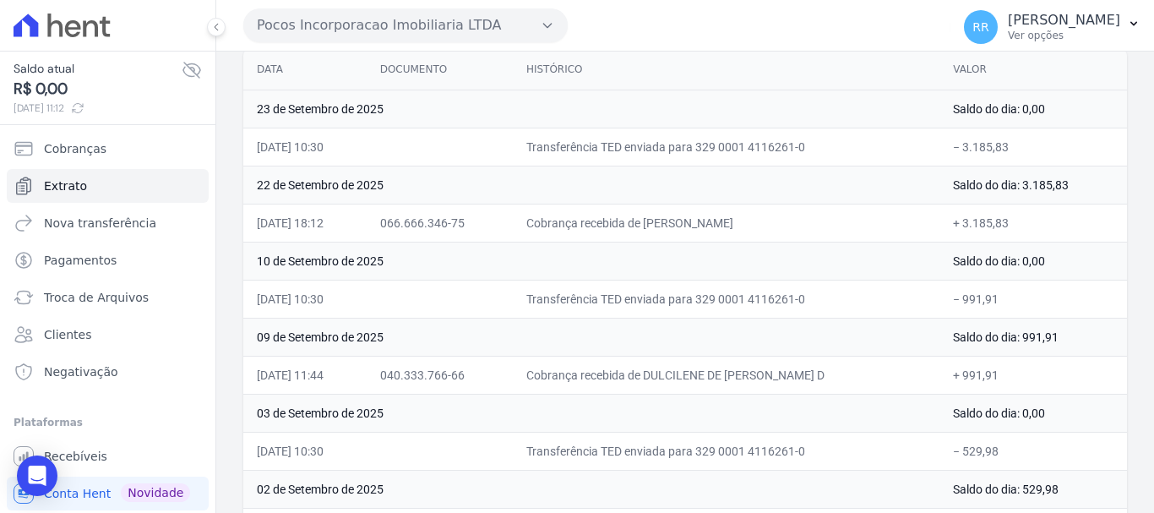
scroll to position [174, 0]
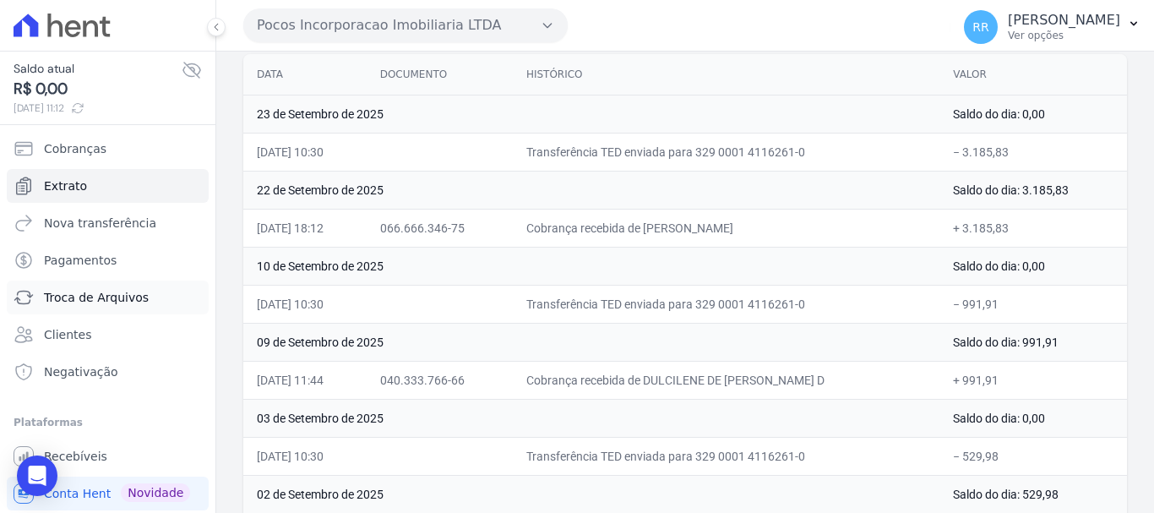
click at [58, 295] on span "Troca de Arquivos" at bounding box center [96, 297] width 105 height 17
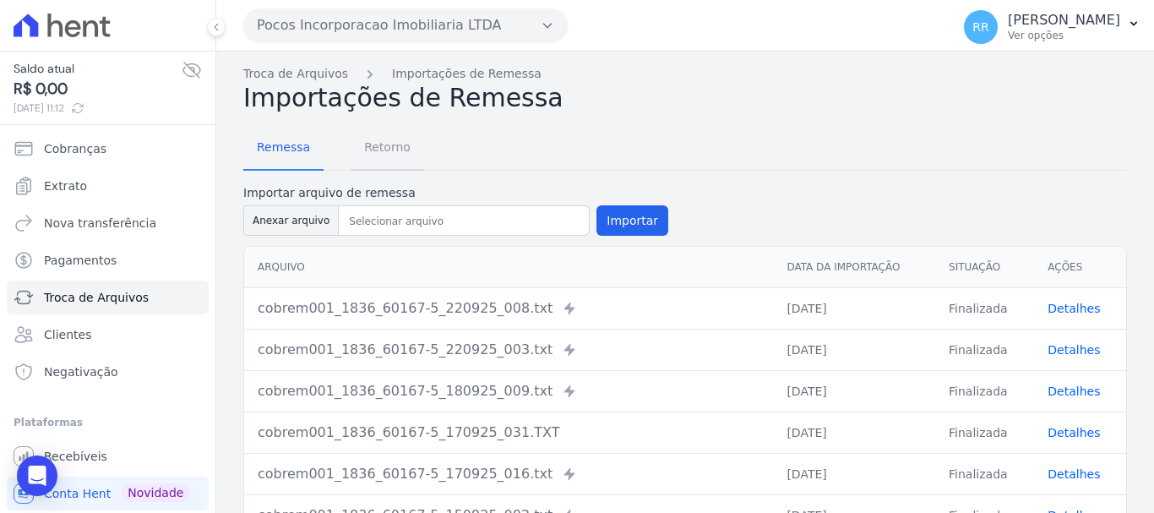
drag, startPoint x: 400, startPoint y: 152, endPoint x: 430, endPoint y: 155, distance: 29.7
click at [400, 152] on span "Retorno" at bounding box center [387, 147] width 67 height 34
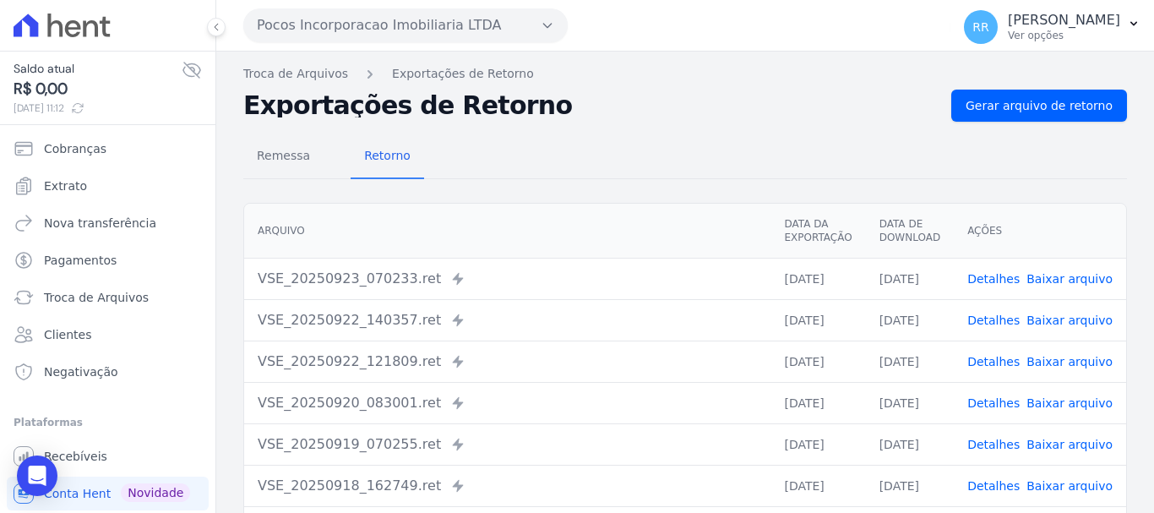
scroll to position [84, 0]
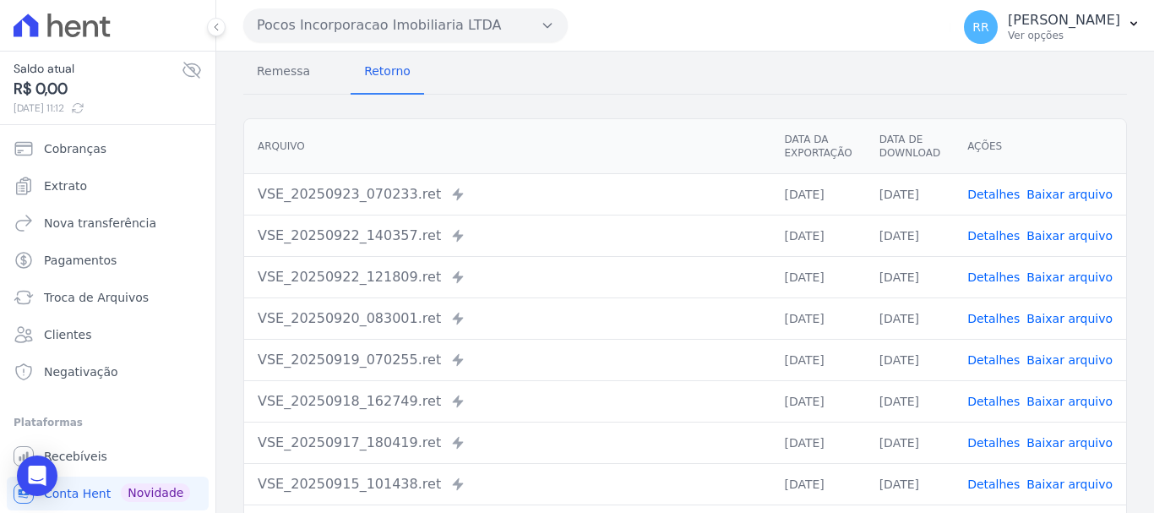
click at [989, 237] on link "Detalhes" at bounding box center [993, 236] width 52 height 14
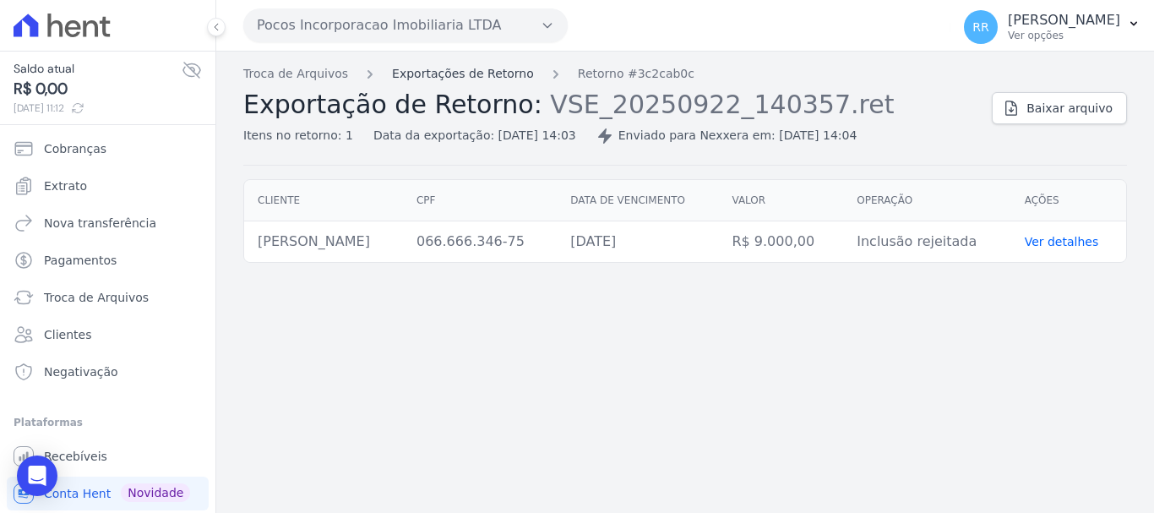
click at [484, 75] on link "Exportações de Retorno" at bounding box center [463, 74] width 142 height 18
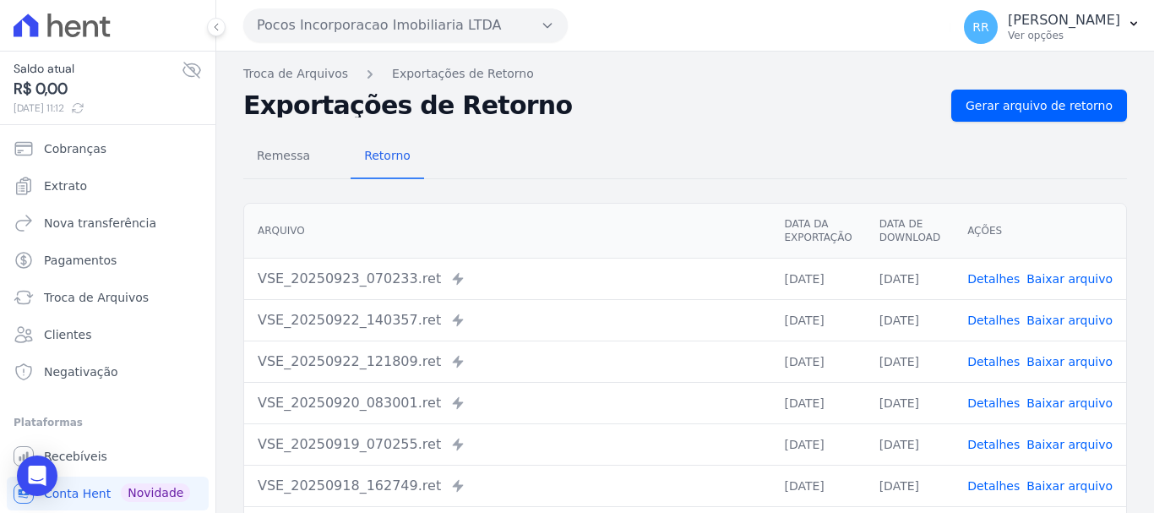
click at [989, 362] on link "Detalhes" at bounding box center [993, 362] width 52 height 14
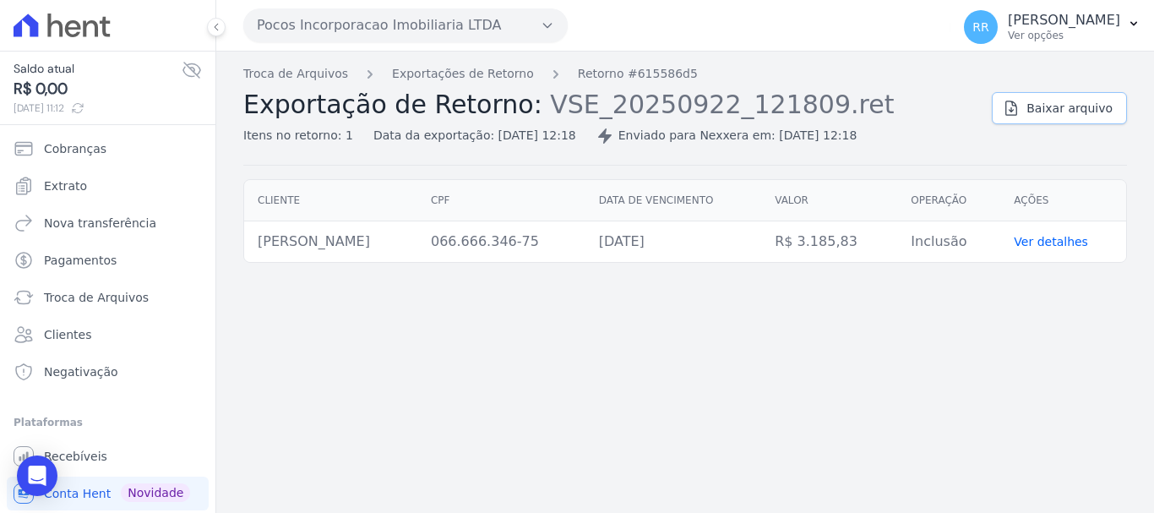
click at [1055, 109] on span "Baixar arquivo" at bounding box center [1069, 108] width 86 height 17
drag, startPoint x: 512, startPoint y: 62, endPoint x: 511, endPoint y: 78, distance: 16.1
click at [512, 63] on div "Troca de Arquivos Exportações de Retorno Retorno #615586d5 Exportação de Retorn…" at bounding box center [685, 282] width 938 height 461
click at [509, 79] on link "Exportações de Retorno" at bounding box center [463, 74] width 142 height 18
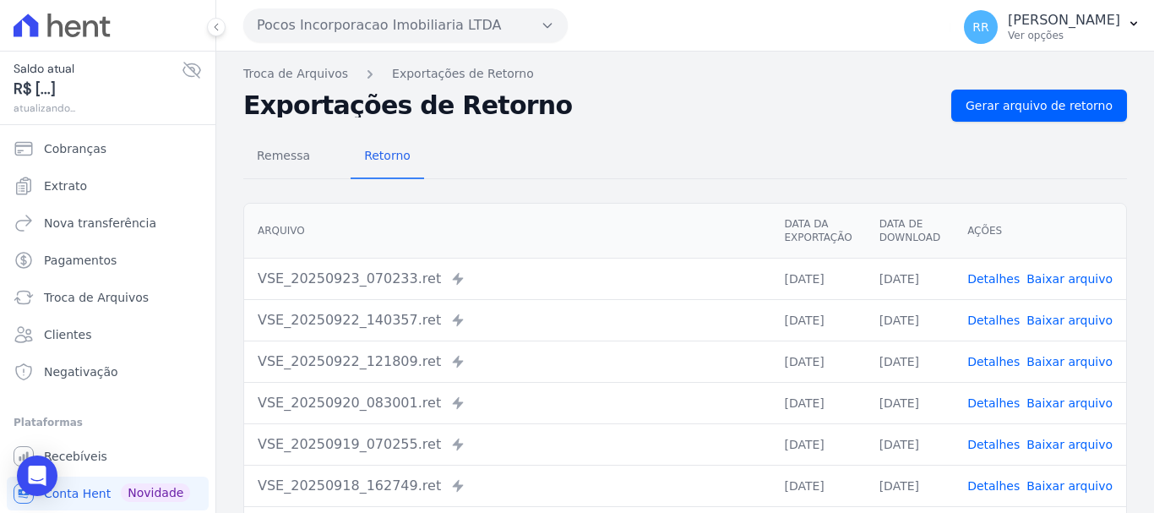
click at [373, 157] on span "Retorno" at bounding box center [387, 156] width 67 height 34
click at [992, 320] on link "Detalhes" at bounding box center [993, 320] width 52 height 14
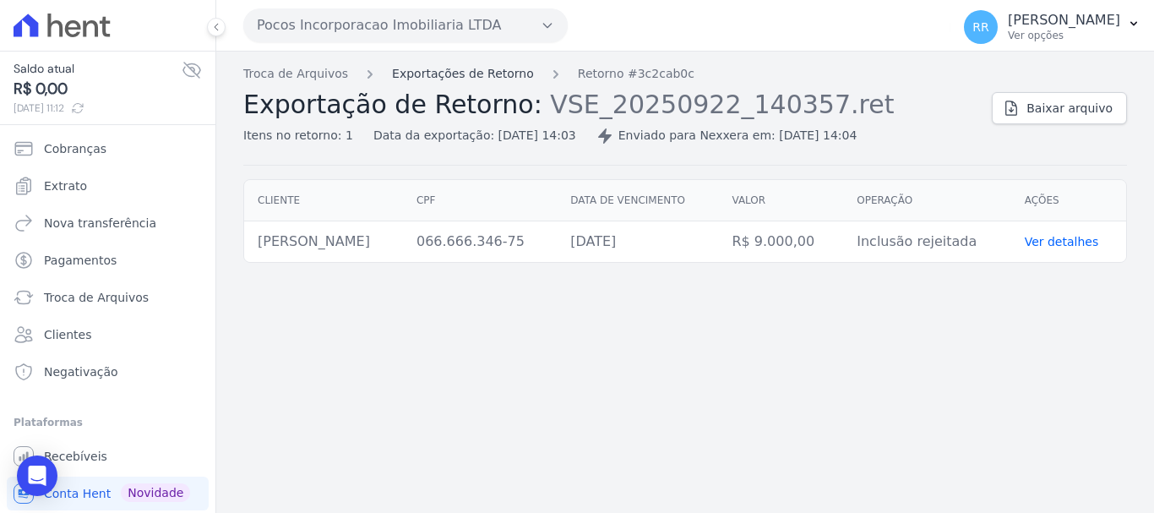
click at [491, 70] on link "Exportações de Retorno" at bounding box center [463, 74] width 142 height 18
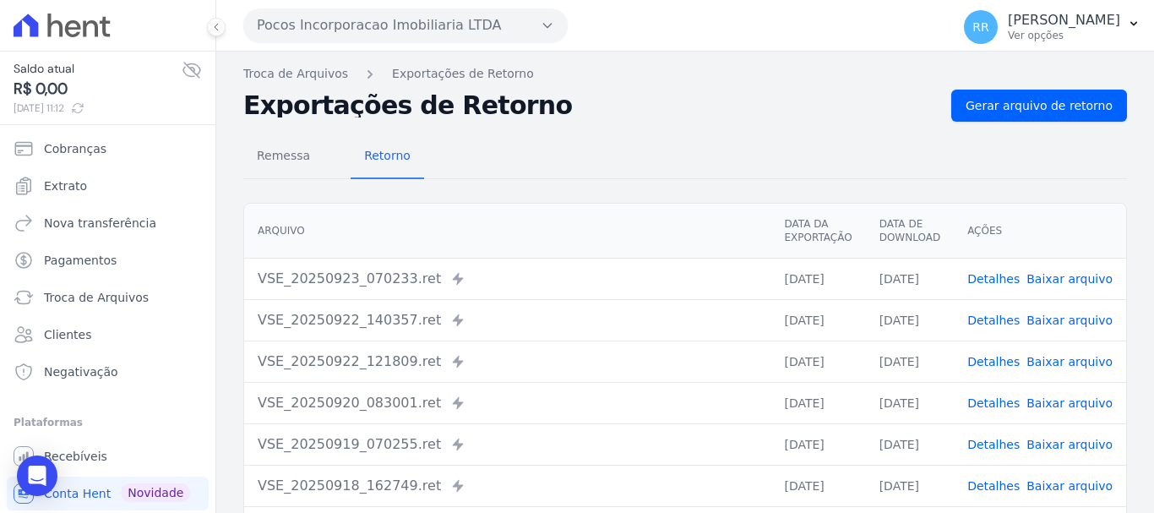
click at [984, 359] on link "Detalhes" at bounding box center [993, 362] width 52 height 14
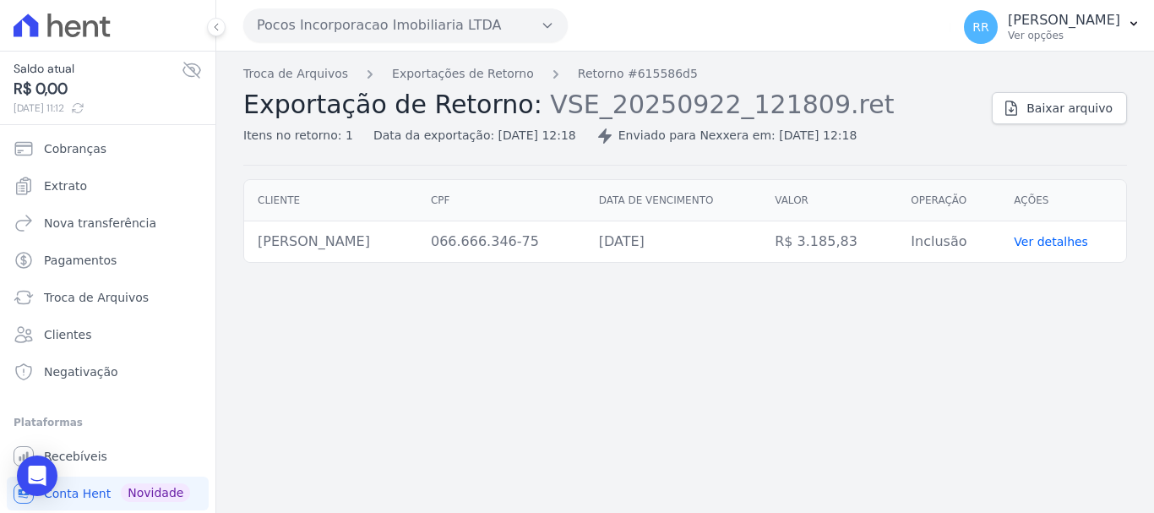
click at [889, 360] on div "Troca de Arquivos Exportações de Retorno Retorno #615586d5 Exportação de Retorn…" at bounding box center [685, 282] width 938 height 461
click at [1071, 252] on td "Ver detalhes" at bounding box center [1063, 241] width 126 height 41
click at [1042, 237] on link "Ver detalhes" at bounding box center [1051, 242] width 74 height 14
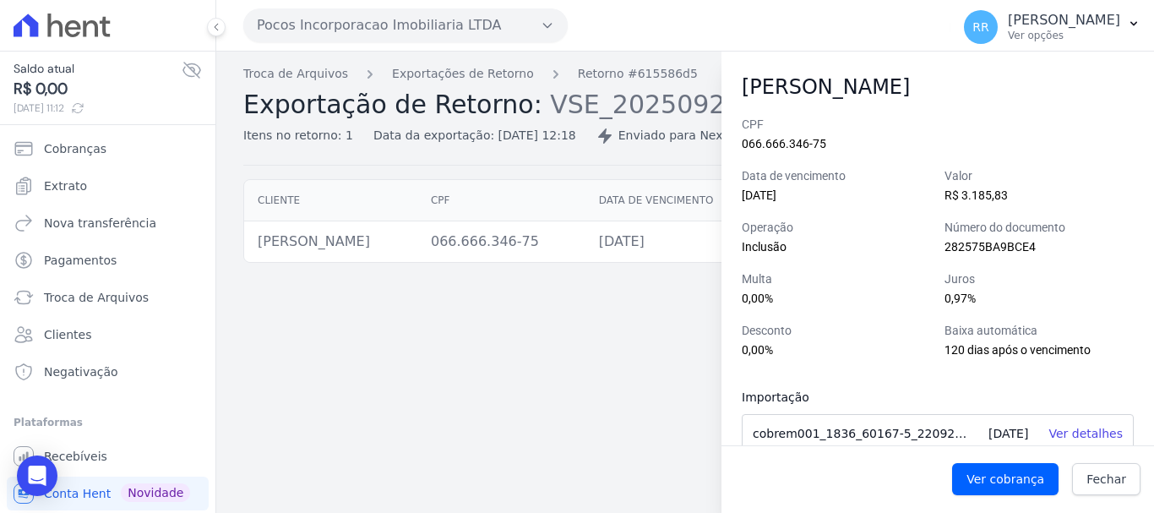
click at [599, 307] on div "Troca de Arquivos Exportações de Retorno Retorno #615586d5 Exportação de Retorn…" at bounding box center [685, 282] width 938 height 461
drag, startPoint x: 1126, startPoint y: 484, endPoint x: 1107, endPoint y: 484, distance: 19.4
click at [1126, 484] on link "Fechar" at bounding box center [1106, 479] width 68 height 32
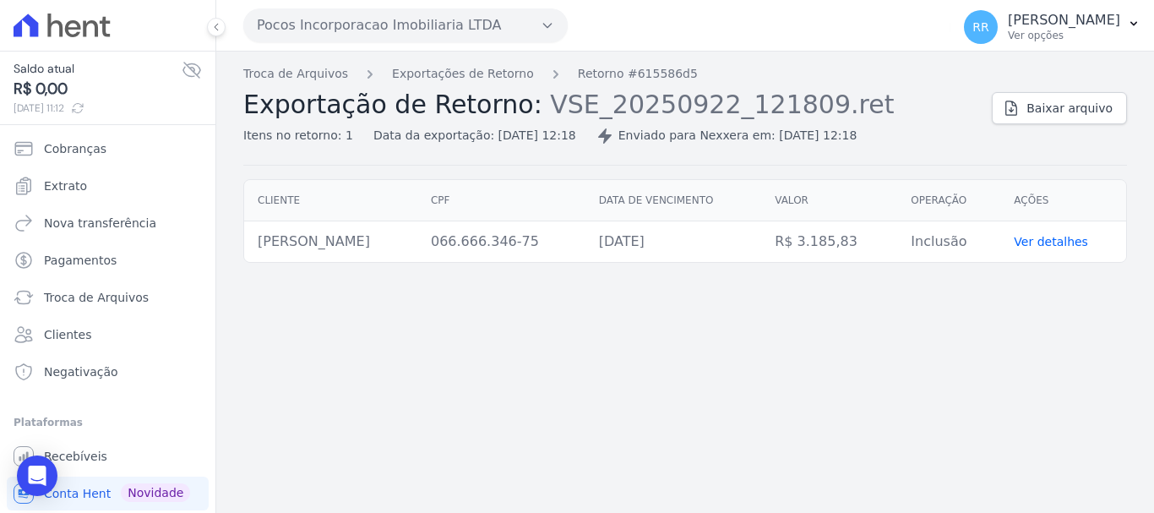
drag, startPoint x: 313, startPoint y: 320, endPoint x: 329, endPoint y: 295, distance: 30.0
click at [321, 306] on div "Troca de Arquivos Exportações de Retorno Retorno #615586d5 Exportação de Retorn…" at bounding box center [685, 282] width 938 height 461
click at [426, 23] on button "Pocos Incorporacao Imobiliaria LTDA" at bounding box center [405, 25] width 324 height 34
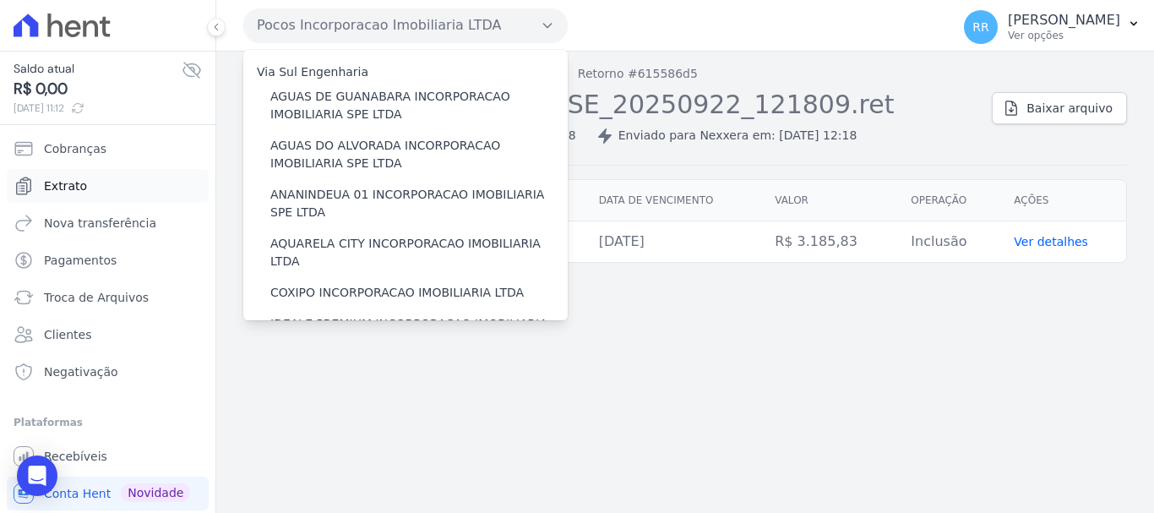
click at [54, 187] on span "Extrato" at bounding box center [65, 185] width 43 height 17
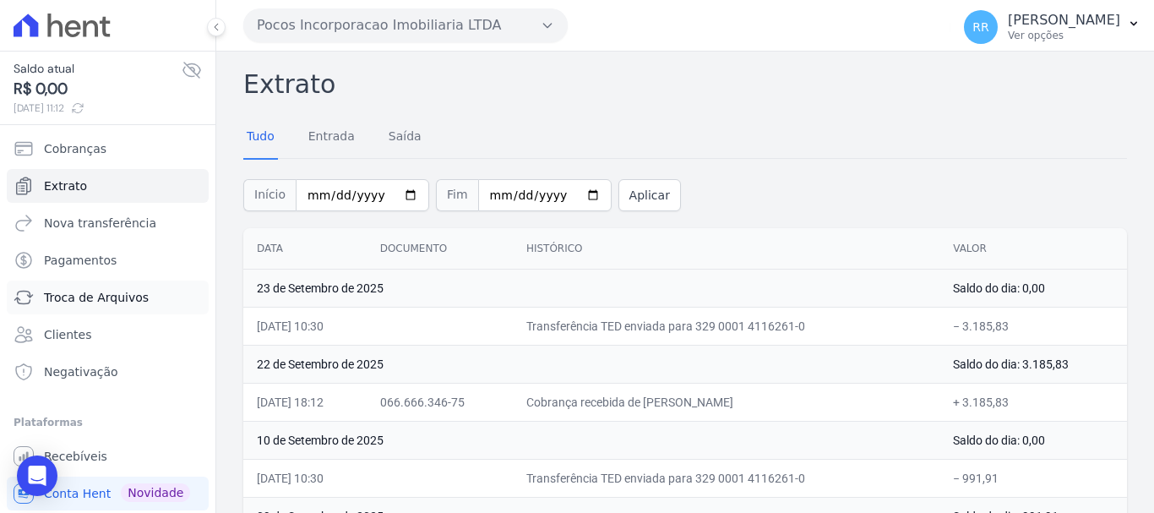
click at [94, 297] on span "Troca de Arquivos" at bounding box center [96, 297] width 105 height 17
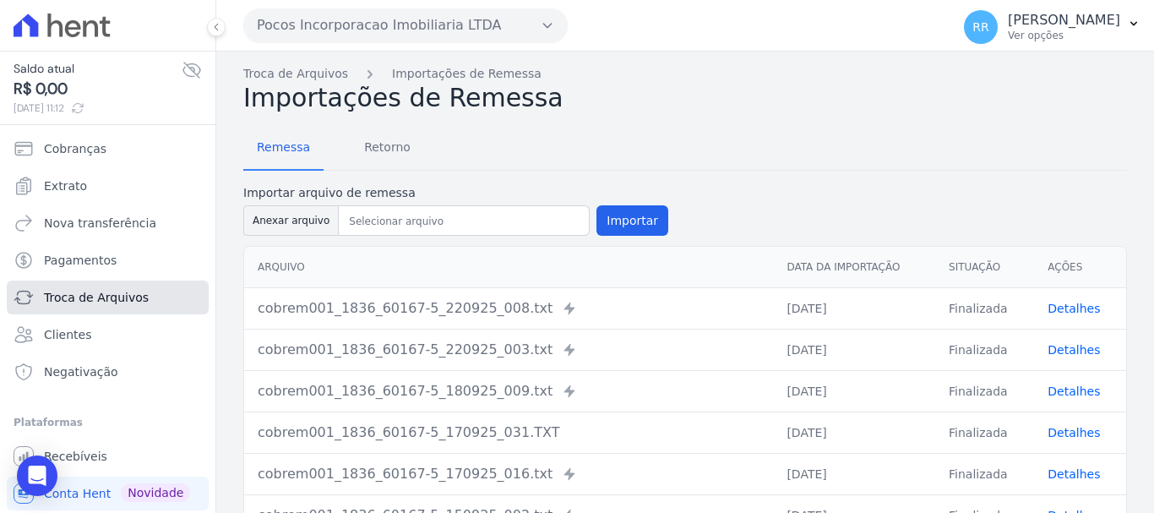
click at [101, 297] on span "Troca de Arquivos" at bounding box center [96, 297] width 105 height 17
click at [387, 164] on span "Retorno" at bounding box center [387, 147] width 67 height 34
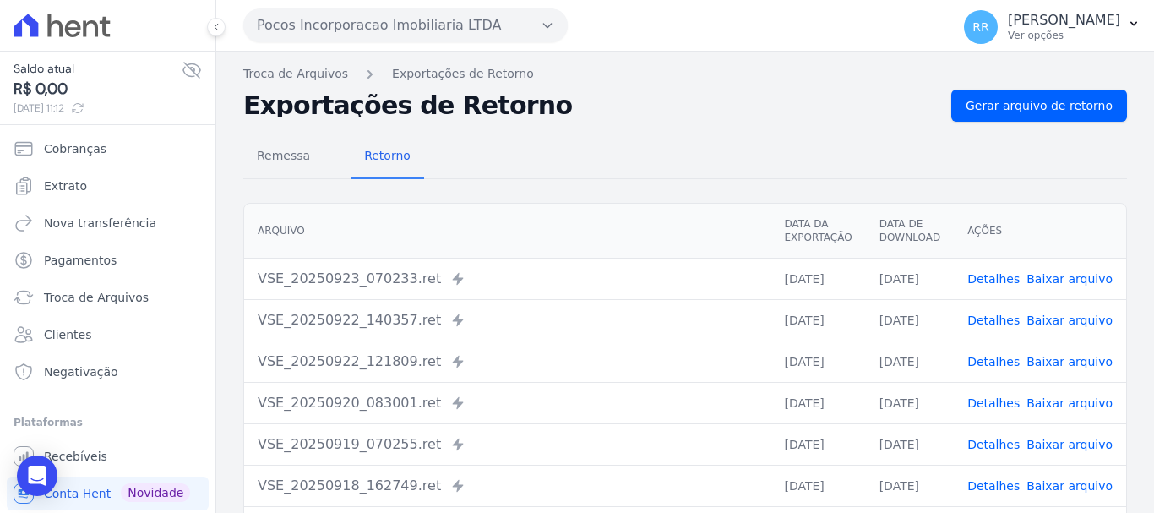
scroll to position [169, 0]
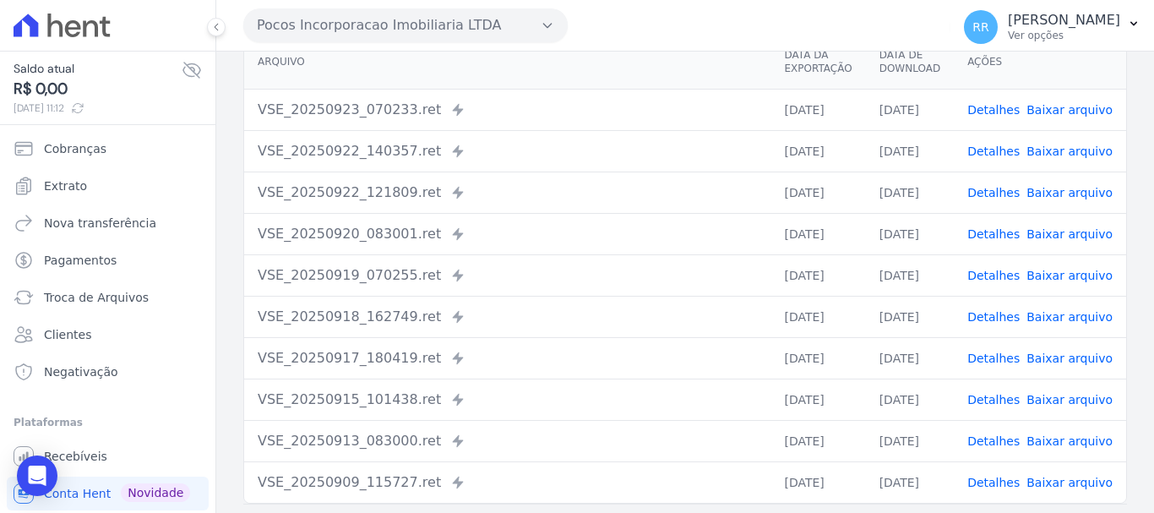
click at [999, 195] on link "Detalhes" at bounding box center [993, 193] width 52 height 14
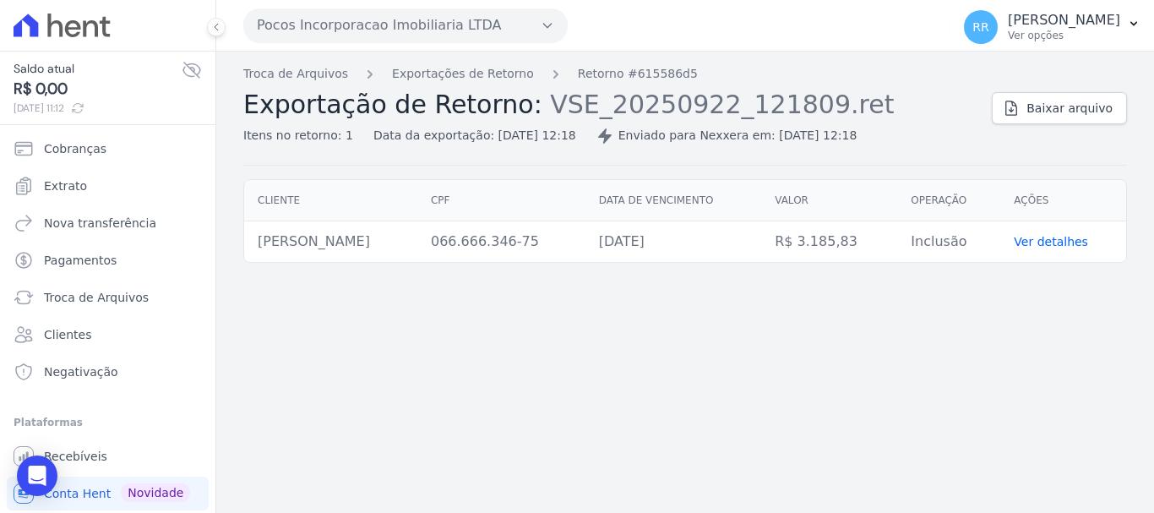
drag, startPoint x: 669, startPoint y: 495, endPoint x: 585, endPoint y: 477, distance: 86.3
click at [659, 495] on div "Troca de Arquivos Exportações de Retorno Retorno #615586d5 Exportação de Retorn…" at bounding box center [685, 282] width 938 height 461
click at [390, 512] on html "Saldo atual R$ 0,00 [DATE] 11:12 Cobranças Extrato Nova transferência Pagamento…" at bounding box center [577, 256] width 1154 height 513
drag, startPoint x: 465, startPoint y: 237, endPoint x: 572, endPoint y: 235, distance: 106.5
click at [572, 235] on tr "[PERSON_NAME] 066.666.346-75 [DATE] R$ 3.185,83 Inclusão Ver detalhes" at bounding box center [685, 241] width 882 height 41
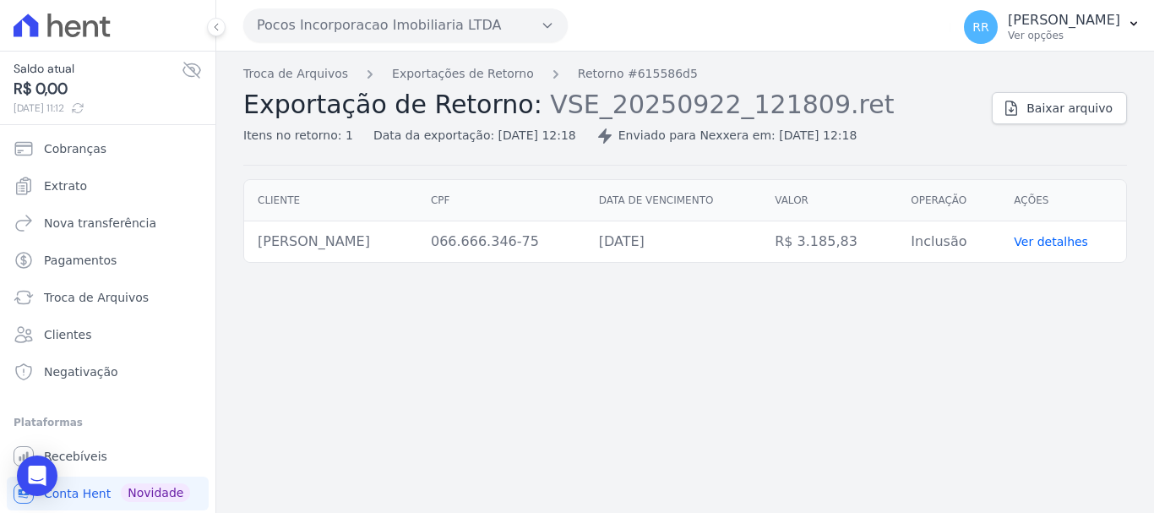
copy tr "066.666.346-75"
